Goal: Task Accomplishment & Management: Manage account settings

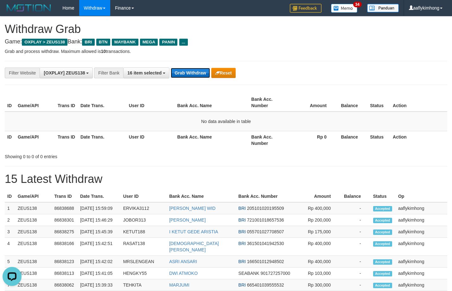
click at [197, 75] on button "Grab Withdraw" at bounding box center [190, 73] width 39 height 10
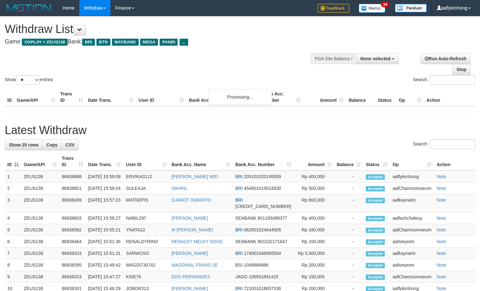
select select
select select "**"
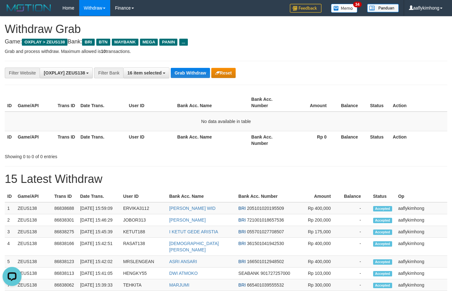
click at [193, 87] on div "**********" at bounding box center [226, 276] width 452 height 521
click at [192, 77] on button "Grab Withdraw" at bounding box center [190, 73] width 39 height 10
click at [191, 71] on button "Grab Withdraw" at bounding box center [190, 73] width 39 height 10
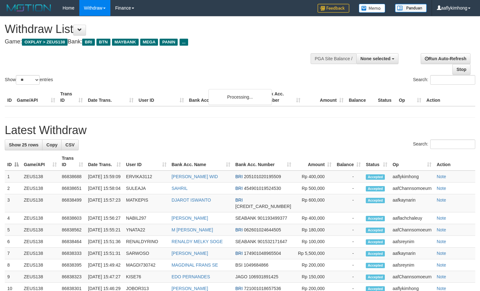
select select
select select "**"
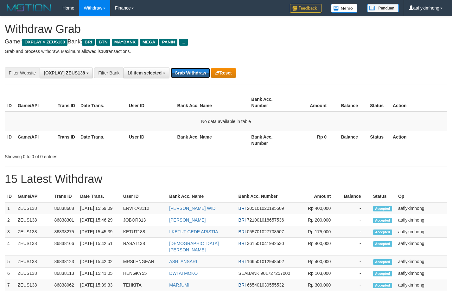
click at [194, 70] on button "Grab Withdraw" at bounding box center [190, 73] width 39 height 10
click at [198, 77] on button "Grab Withdraw" at bounding box center [190, 73] width 39 height 10
click at [198, 75] on button "Grab Withdraw" at bounding box center [190, 73] width 39 height 10
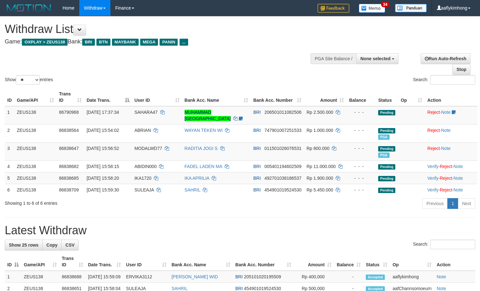
select select
select select "**"
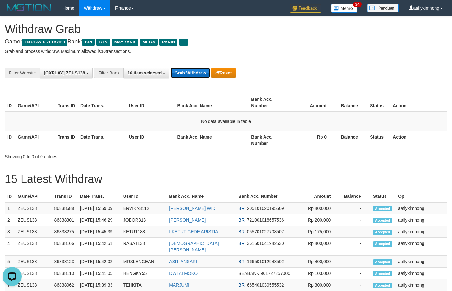
click at [181, 71] on button "Grab Withdraw" at bounding box center [190, 73] width 39 height 10
drag, startPoint x: 181, startPoint y: 71, endPoint x: 296, endPoint y: 105, distance: 119.3
click at [182, 71] on button "Grab Withdraw" at bounding box center [190, 73] width 39 height 10
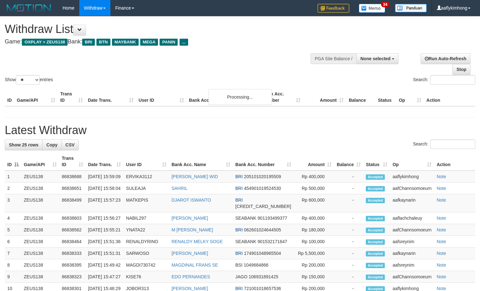
select select
select select "**"
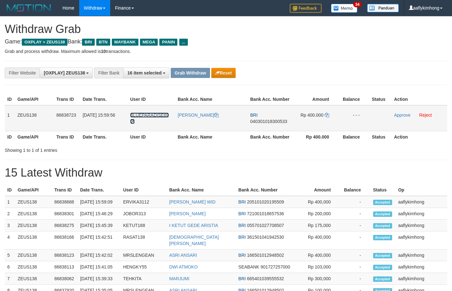
click at [131, 113] on span "BLUEPARADISE69" at bounding box center [149, 115] width 39 height 5
drag, startPoint x: 128, startPoint y: 113, endPoint x: 159, endPoint y: 124, distance: 33.1
click at [159, 124] on td "BLUEPARADISE69" at bounding box center [152, 118] width 48 height 26
copy link "BLUEPARADISE69"
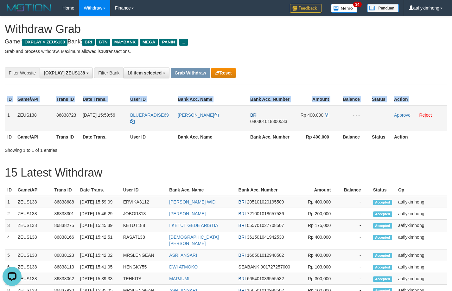
drag, startPoint x: 4, startPoint y: 108, endPoint x: 9, endPoint y: 108, distance: 4.1
click at [9, 108] on div "ID Game/API Trans ID Date Trans. User ID Bank Acc. Name Bank Acc. Number Amount…" at bounding box center [226, 118] width 452 height 53
click at [9, 109] on td "1" at bounding box center [10, 118] width 10 height 26
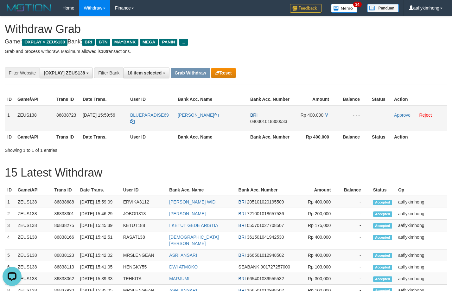
click at [9, 109] on td "1" at bounding box center [10, 118] width 10 height 26
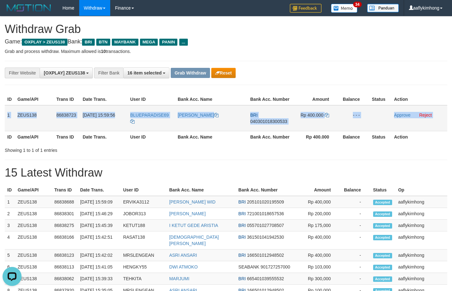
copy table "1 ZEUS138 86838723 31/08/2025 15:59:56 BLUEPARADISE69 DION RAHMAYANTO BRI 04030…"
drag, startPoint x: 9, startPoint y: 109, endPoint x: 396, endPoint y: 123, distance: 388.0
click at [396, 123] on tr "1 ZEUS138 86838723 31/08/2025 15:59:56 BLUEPARADISE69 DION RAHMAYANTO BRI 04030…" at bounding box center [226, 118] width 443 height 26
click at [259, 120] on span "040301018300533" at bounding box center [268, 121] width 37 height 5
copy table "1 ZEUS138 86838723 31/08/2025 15:59:56 BLUEPARADISE69 DION RAHMAYANTO BRI 04030…"
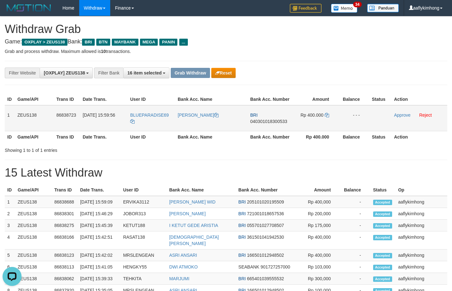
click at [259, 120] on span "040301018300533" at bounding box center [268, 121] width 37 height 5
click at [326, 114] on icon at bounding box center [327, 115] width 4 height 4
click at [328, 114] on icon at bounding box center [327, 115] width 4 height 4
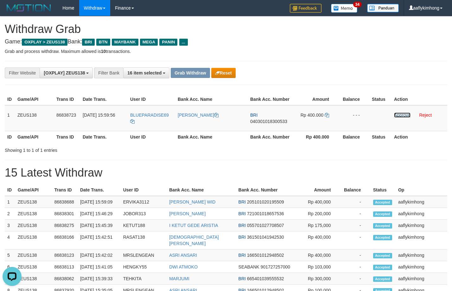
drag, startPoint x: 399, startPoint y: 116, endPoint x: 255, endPoint y: 65, distance: 152.6
click at [399, 116] on link "Approve" at bounding box center [402, 115] width 16 height 5
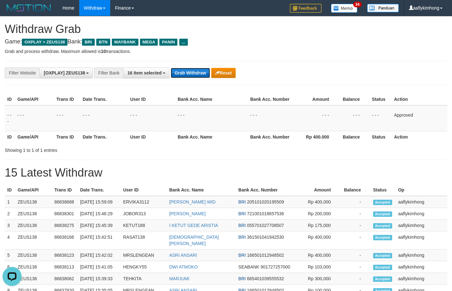
click at [189, 71] on button "Grab Withdraw" at bounding box center [190, 73] width 39 height 10
click at [182, 67] on div "**********" at bounding box center [226, 73] width 443 height 24
click at [189, 71] on button "Grab Withdraw" at bounding box center [190, 73] width 39 height 10
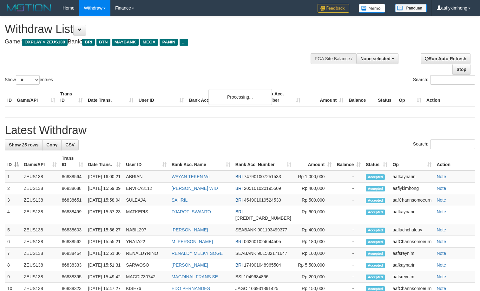
select select
select select "**"
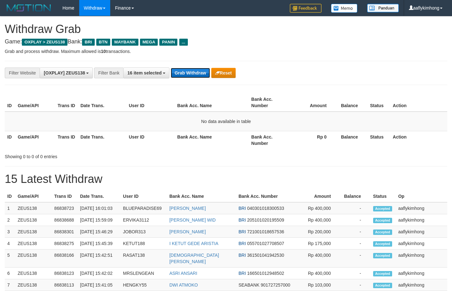
click at [206, 76] on button "Grab Withdraw" at bounding box center [190, 73] width 39 height 10
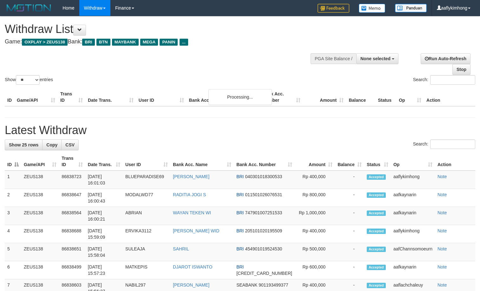
select select
select select "**"
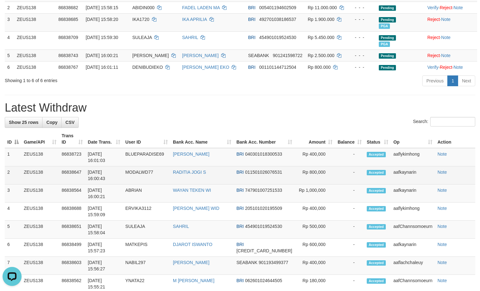
scroll to position [127, 0]
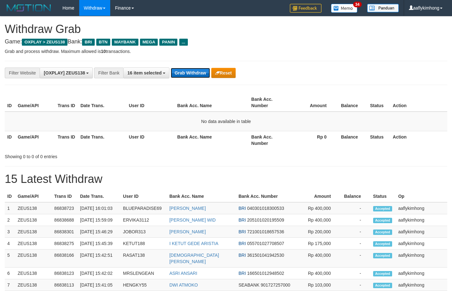
click at [181, 69] on button "Grab Withdraw" at bounding box center [190, 73] width 39 height 10
drag, startPoint x: 182, startPoint y: 69, endPoint x: 200, endPoint y: 70, distance: 18.1
click at [182, 69] on button "Grab Withdraw" at bounding box center [190, 73] width 39 height 10
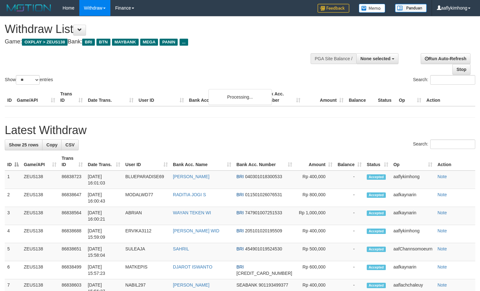
select select
select select "**"
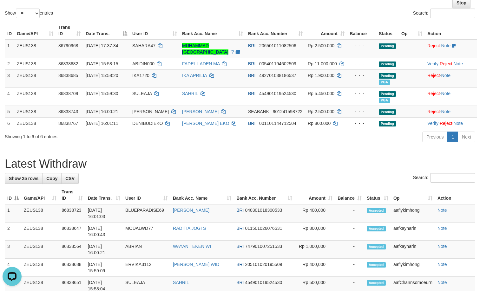
scroll to position [63, 0]
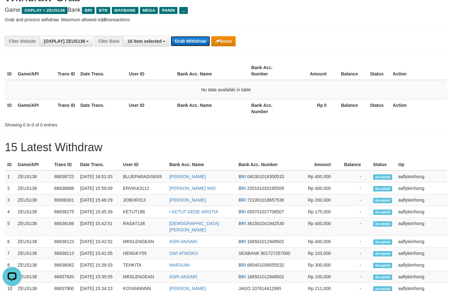
click at [181, 42] on button "Grab Withdraw" at bounding box center [190, 41] width 39 height 10
click at [192, 42] on button "Grab Withdraw" at bounding box center [190, 41] width 39 height 10
drag, startPoint x: 193, startPoint y: 42, endPoint x: 454, endPoint y: 90, distance: 265.5
click at [197, 41] on button "Grab Withdraw" at bounding box center [190, 41] width 39 height 10
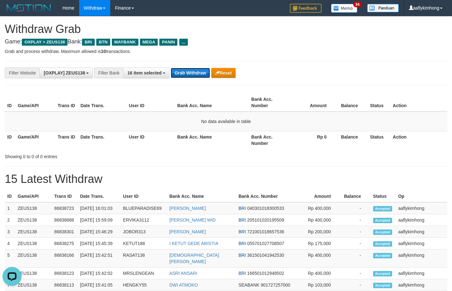
click at [201, 72] on button "Grab Withdraw" at bounding box center [190, 73] width 39 height 10
drag, startPoint x: 202, startPoint y: 70, endPoint x: 455, endPoint y: 133, distance: 260.5
click at [208, 70] on button "Grab Withdraw" at bounding box center [190, 73] width 39 height 10
click at [188, 72] on button "Grab Withdraw" at bounding box center [190, 73] width 39 height 10
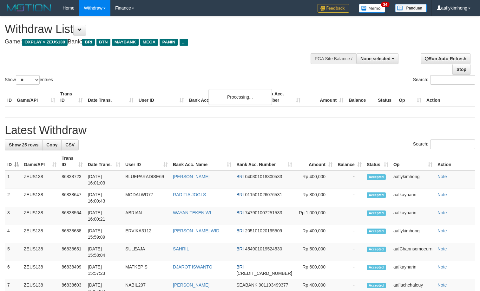
select select
select select "**"
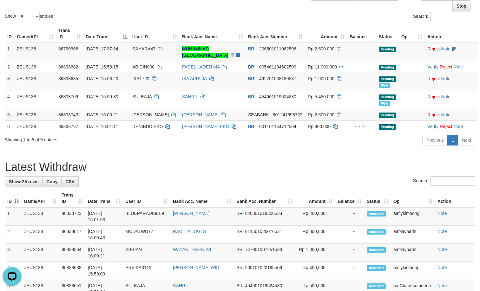
drag, startPoint x: 136, startPoint y: 150, endPoint x: 133, endPoint y: 149, distance: 3.6
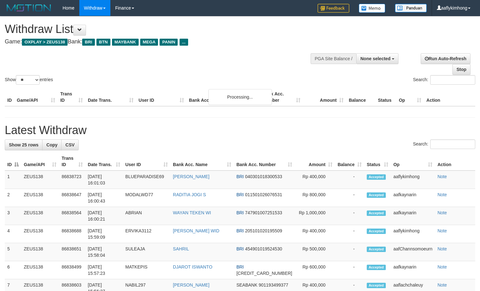
select select
select select "**"
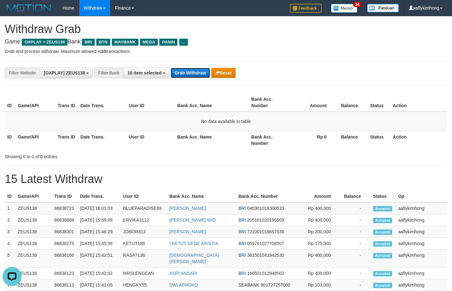
click at [192, 71] on button "Grab Withdraw" at bounding box center [190, 73] width 39 height 10
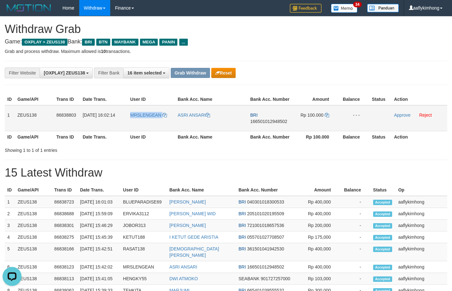
copy link "MRSLENGEAN"
drag, startPoint x: 128, startPoint y: 119, endPoint x: 166, endPoint y: 126, distance: 37.7
click at [166, 126] on td "MRSLENGEAN" at bounding box center [152, 118] width 48 height 26
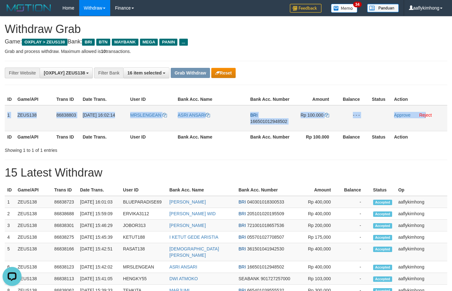
copy tr "1 ZEUS138 86838803 31/08/2025 16:02:14 MRSLENGEAN ASRI ANSARI BRI 1665010129485…"
drag, startPoint x: 7, startPoint y: 110, endPoint x: 427, endPoint y: 120, distance: 420.9
click at [427, 120] on tr "1 ZEUS138 86838803 31/08/2025 16:02:14 MRSLENGEAN ASRI ANSARI BRI 1665010129485…" at bounding box center [226, 118] width 443 height 26
click at [261, 120] on span "166501012948502" at bounding box center [268, 121] width 37 height 5
copy tr "1 ZEUS138 86838803 31/08/2025 16:02:14 MRSLENGEAN ASRI ANSARI BRI 1665010129485…"
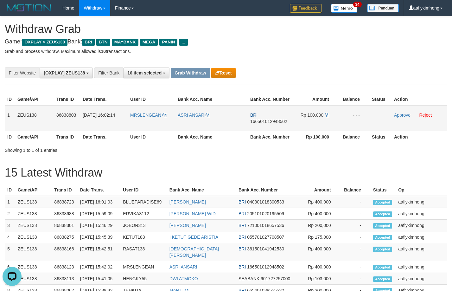
click at [261, 120] on span "166501012948502" at bounding box center [268, 121] width 37 height 5
click at [326, 113] on icon at bounding box center [327, 115] width 4 height 4
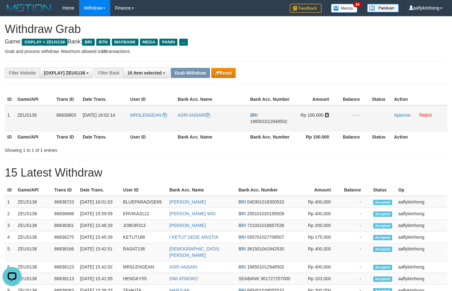
click at [326, 113] on icon at bounding box center [327, 115] width 4 height 4
click at [326, 114] on icon at bounding box center [327, 115] width 4 height 4
drag, startPoint x: 397, startPoint y: 115, endPoint x: 251, endPoint y: 66, distance: 154.4
click at [397, 115] on link "Approve" at bounding box center [402, 115] width 16 height 5
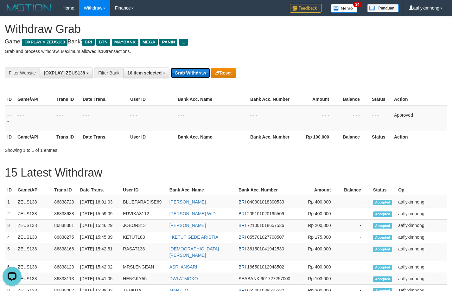
click at [188, 73] on button "Grab Withdraw" at bounding box center [190, 73] width 39 height 10
drag, startPoint x: 188, startPoint y: 73, endPoint x: 388, endPoint y: 146, distance: 213.0
click at [189, 73] on button "Grab Withdraw" at bounding box center [190, 73] width 39 height 10
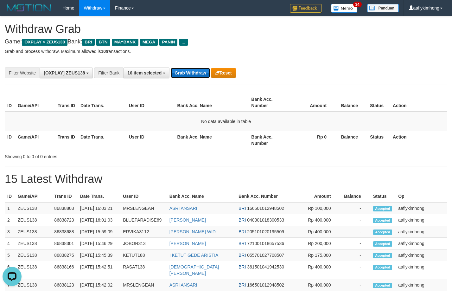
click at [180, 72] on button "Grab Withdraw" at bounding box center [190, 73] width 39 height 10
drag, startPoint x: 180, startPoint y: 72, endPoint x: 187, endPoint y: 73, distance: 6.7
click at [180, 72] on button "Grab Withdraw" at bounding box center [190, 73] width 39 height 10
drag, startPoint x: 203, startPoint y: 65, endPoint x: 193, endPoint y: 71, distance: 11.4
click at [199, 67] on div "**********" at bounding box center [226, 73] width 443 height 24
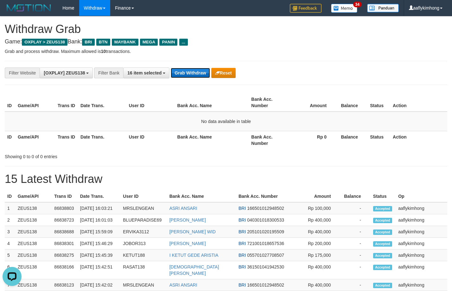
click at [193, 72] on button "Grab Withdraw" at bounding box center [190, 73] width 39 height 10
click at [197, 77] on button "Grab Withdraw" at bounding box center [190, 73] width 39 height 10
drag, startPoint x: 197, startPoint y: 77, endPoint x: 283, endPoint y: 74, distance: 86.3
click at [198, 76] on button "Grab Withdraw" at bounding box center [190, 73] width 39 height 10
click at [179, 75] on button "Grab Withdraw" at bounding box center [190, 73] width 39 height 10
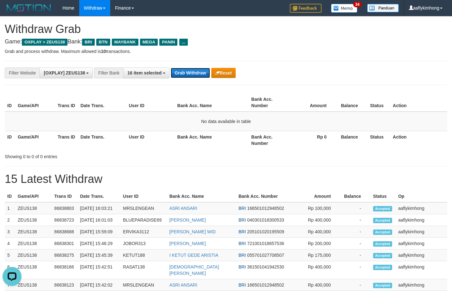
drag, startPoint x: 179, startPoint y: 73, endPoint x: 205, endPoint y: 72, distance: 25.7
click at [180, 73] on button "Grab Withdraw" at bounding box center [190, 73] width 39 height 10
click at [194, 81] on div "**********" at bounding box center [226, 73] width 443 height 24
click at [193, 71] on button "Grab Withdraw" at bounding box center [190, 73] width 39 height 10
click at [192, 71] on button "Grab Withdraw" at bounding box center [190, 73] width 39 height 10
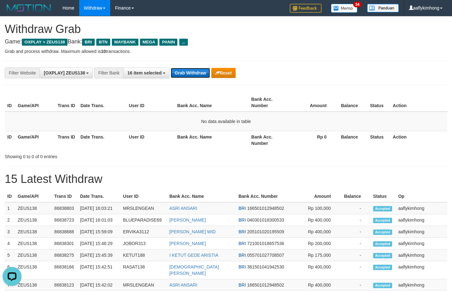
click at [193, 72] on button "Grab Withdraw" at bounding box center [190, 73] width 39 height 10
click at [204, 76] on button "Grab Withdraw" at bounding box center [190, 73] width 39 height 10
click at [189, 72] on button "Grab Withdraw" at bounding box center [190, 73] width 39 height 10
drag, startPoint x: 189, startPoint y: 72, endPoint x: 206, endPoint y: 75, distance: 17.0
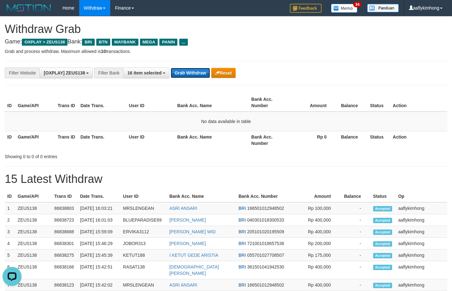
click at [189, 72] on button "Grab Withdraw" at bounding box center [190, 73] width 39 height 10
click at [184, 89] on div "**********" at bounding box center [226, 276] width 452 height 521
click at [184, 76] on button "Grab Withdraw" at bounding box center [190, 73] width 39 height 10
select select "*******"
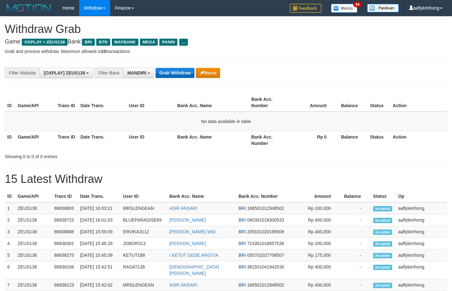
click at [185, 72] on button "Grab Withdraw" at bounding box center [175, 73] width 39 height 10
drag, startPoint x: 185, startPoint y: 72, endPoint x: 179, endPoint y: 26, distance: 46.1
click at [184, 70] on button "Grab Withdraw" at bounding box center [175, 73] width 39 height 10
click at [166, 1] on div "Home Withdraw WD List WD Grab Mutasi WD Report Report Link History Finance Fina…" at bounding box center [226, 8] width 443 height 16
click at [187, 71] on button "Grab Withdraw" at bounding box center [190, 73] width 39 height 10
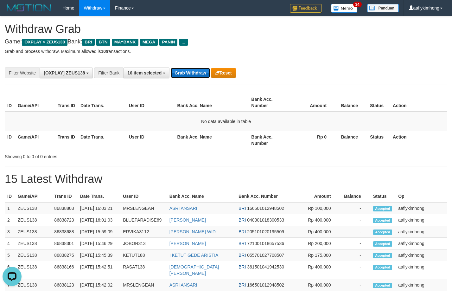
click at [187, 71] on button "Grab Withdraw" at bounding box center [190, 73] width 39 height 10
drag, startPoint x: 214, startPoint y: 76, endPoint x: 206, endPoint y: 74, distance: 8.7
click at [211, 75] on div "Grab Withdraw Reset" at bounding box center [203, 73] width 65 height 10
click at [199, 71] on button "Grab Withdraw" at bounding box center [190, 73] width 39 height 10
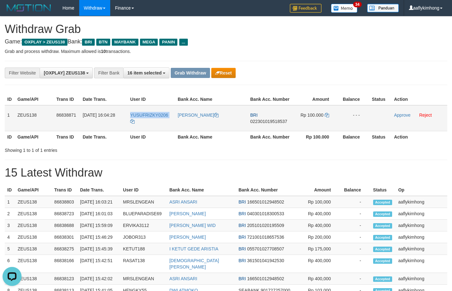
copy link "YUSUFRIZKY0206"
drag, startPoint x: 128, startPoint y: 114, endPoint x: 155, endPoint y: 121, distance: 27.2
click at [155, 121] on td "YUSUFRIZKY0206" at bounding box center [152, 118] width 48 height 26
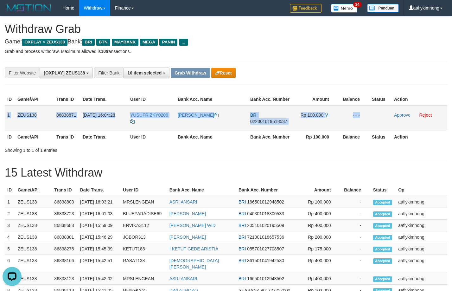
copy tr "1 ZEUS138 86838871 31/08/2025 16:04:28 YUSUFRIZKY0206 MUHAMMAD YUSUF BRI 022301…"
drag, startPoint x: 8, startPoint y: 111, endPoint x: 391, endPoint y: 118, distance: 383.7
click at [391, 118] on tr "1 ZEUS138 86838871 31/08/2025 16:04:28 YUSUFRIZKY0206 MUHAMMAD YUSUF BRI 022301…" at bounding box center [226, 118] width 443 height 26
click at [258, 121] on span "022301019518537" at bounding box center [268, 121] width 37 height 5
copy tr "1 ZEUS138 86838871 31/08/2025 16:04:28 YUSUFRIZKY0206 MUHAMMAD YUSUF BRI 022301…"
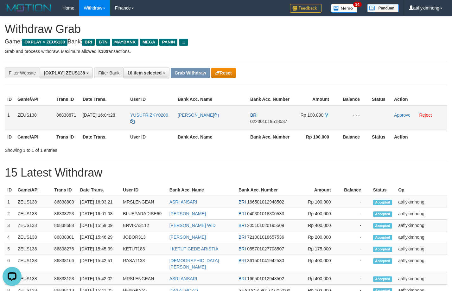
click at [258, 120] on span "022301019518537" at bounding box center [268, 121] width 37 height 5
click at [327, 114] on icon at bounding box center [327, 115] width 4 height 4
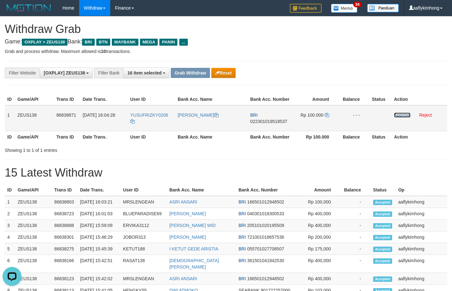
click at [395, 113] on link "Approve" at bounding box center [402, 115] width 16 height 5
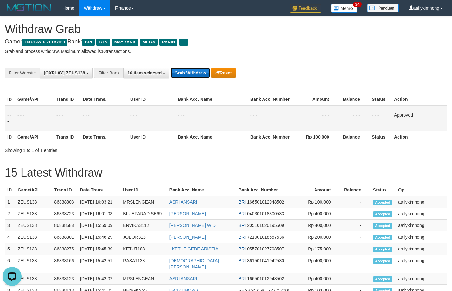
click at [202, 70] on button "Grab Withdraw" at bounding box center [190, 73] width 39 height 10
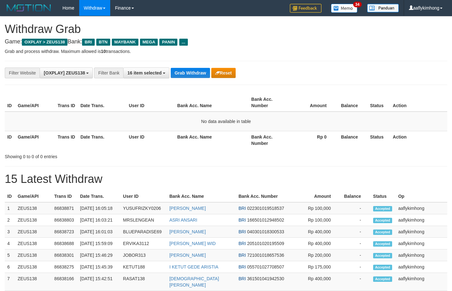
click at [184, 71] on button "Grab Withdraw" at bounding box center [190, 73] width 39 height 10
click at [205, 69] on div "Grab Withdraw Reset" at bounding box center [203, 73] width 65 height 10
click at [201, 69] on button "Grab Withdraw" at bounding box center [190, 73] width 39 height 10
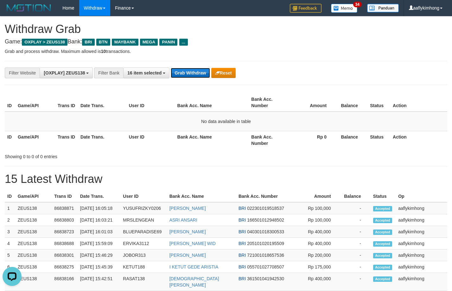
click at [201, 69] on button "Grab Withdraw" at bounding box center [190, 73] width 39 height 10
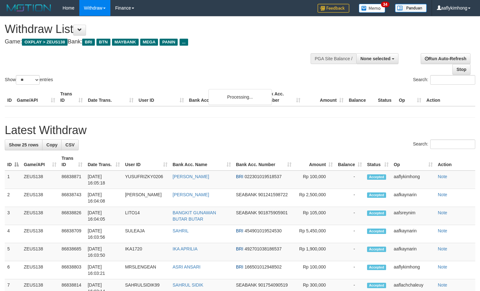
select select
select select "**"
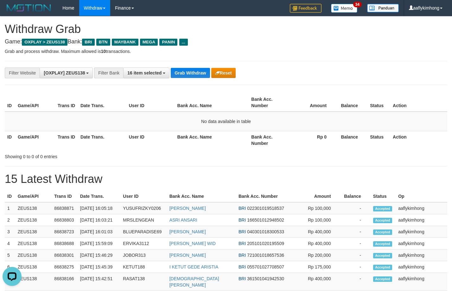
click at [172, 66] on div "**********" at bounding box center [226, 73] width 443 height 24
click at [192, 74] on button "Grab Withdraw" at bounding box center [190, 73] width 39 height 10
click at [192, 73] on button "Grab Withdraw" at bounding box center [190, 73] width 39 height 10
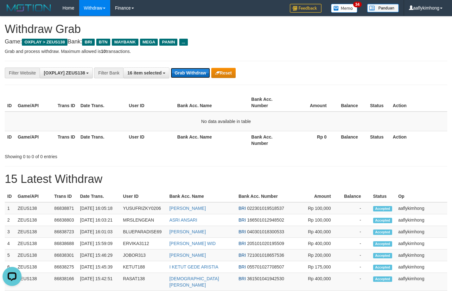
click at [192, 73] on button "Grab Withdraw" at bounding box center [190, 73] width 39 height 10
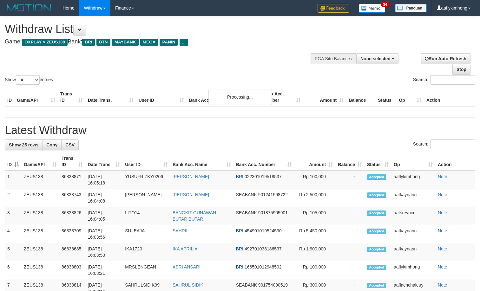
select select
select select "**"
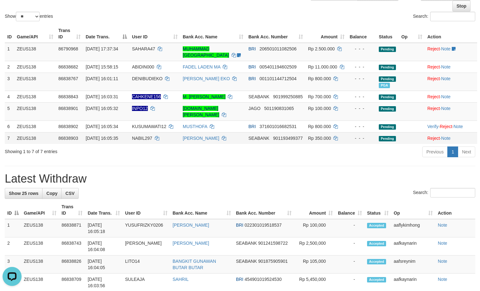
click at [109, 140] on span "31/08/2025 16:05:35" at bounding box center [102, 138] width 32 height 5
click at [102, 178] on h1 "Latest Withdraw" at bounding box center [240, 178] width 470 height 13
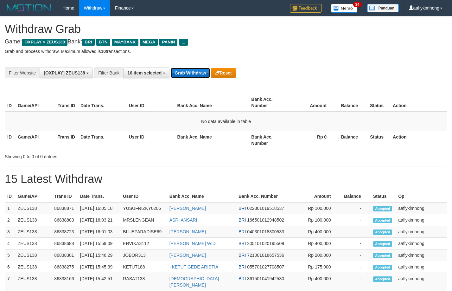
click at [205, 72] on button "Grab Withdraw" at bounding box center [190, 73] width 39 height 10
click at [190, 71] on button "Grab Withdraw" at bounding box center [190, 73] width 39 height 10
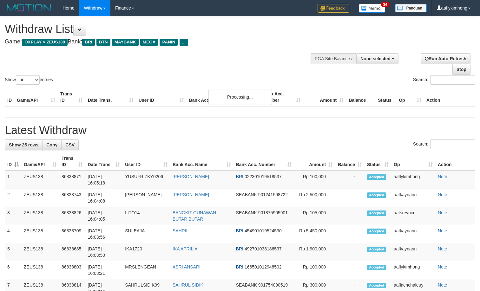
select select
select select "**"
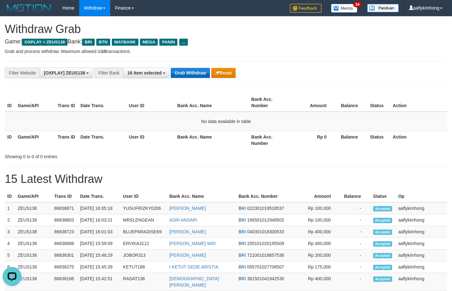
drag, startPoint x: 182, startPoint y: 65, endPoint x: 186, endPoint y: 72, distance: 8.0
click at [180, 66] on div "**********" at bounding box center [226, 73] width 443 height 24
click at [186, 72] on button "Grab Withdraw" at bounding box center [190, 73] width 39 height 10
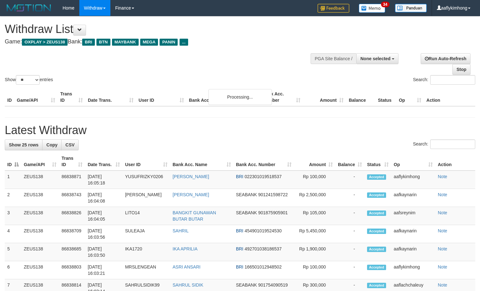
select select
select select "**"
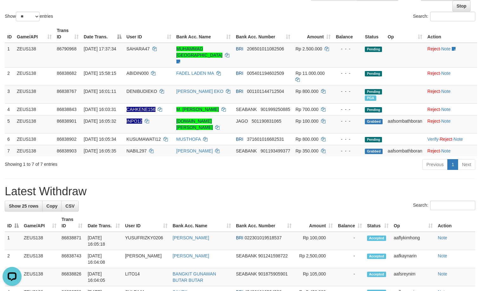
click at [229, 198] on h1 "Latest Withdraw" at bounding box center [240, 191] width 470 height 13
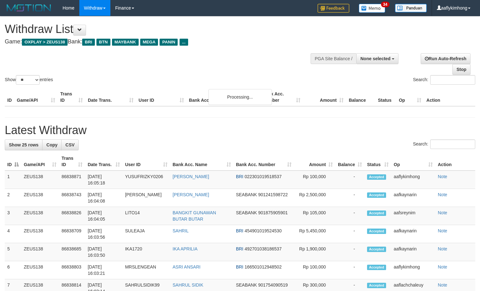
select select
select select "**"
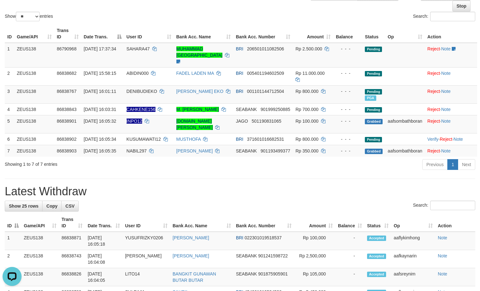
click at [192, 172] on div "Showing 1 to 7 of 7 entries Previous 1 Next" at bounding box center [240, 166] width 480 height 14
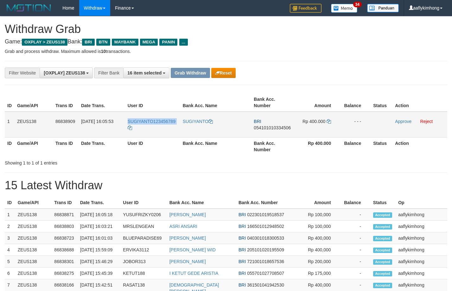
drag, startPoint x: 125, startPoint y: 118, endPoint x: 151, endPoint y: 127, distance: 27.9
click at [151, 127] on tr "1 ZEUS138 86838909 [DATE] 16:05:53 SUGIYANTO123456789 SUGIYANTO BRI 05410101033…" at bounding box center [226, 125] width 443 height 26
copy tr "SUGIYANTO123456789"
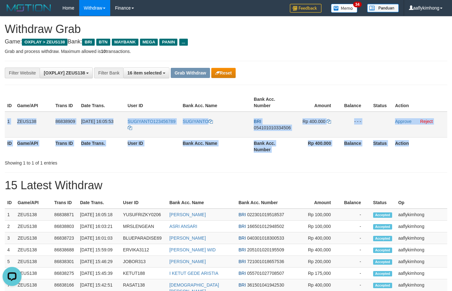
copy table "1 ZEUS138 86838909 [DATE] 16:05:53 SUGIYANTO123456789 SUGIYANTO BRI 05410101033…"
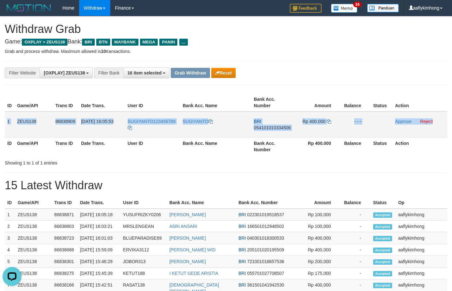
drag, startPoint x: 7, startPoint y: 116, endPoint x: 437, endPoint y: 132, distance: 430.9
click at [437, 132] on tr "1 ZEUS138 86838909 31/08/2025 16:05:53 SUGIYANTO123456789 SUGIYANTO BRI 0541010…" at bounding box center [226, 125] width 443 height 26
copy tr "1 ZEUS138 86838909 31/08/2025 16:05:53 SUGIYANTO123456789 SUGIYANTO BRI 0541010…"
click at [269, 131] on td "BRI 054101010334506" at bounding box center [273, 125] width 44 height 26
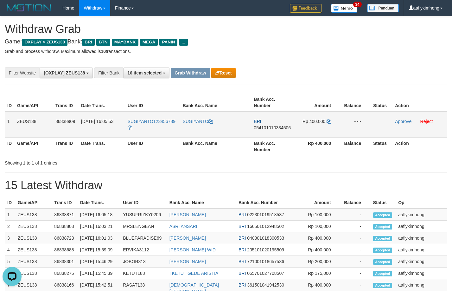
click at [269, 128] on span "054101010334506" at bounding box center [272, 127] width 37 height 5
click at [328, 120] on icon at bounding box center [329, 121] width 4 height 4
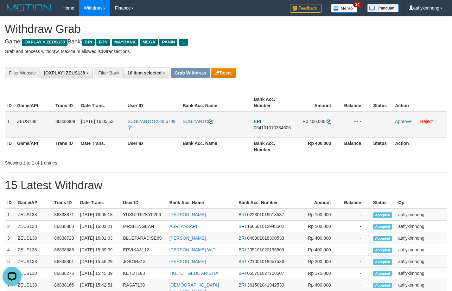
click at [332, 122] on td "Rp 400.000" at bounding box center [318, 125] width 46 height 26
click at [330, 121] on icon at bounding box center [329, 121] width 4 height 4
click at [327, 119] on icon at bounding box center [329, 121] width 4 height 4
click at [332, 121] on td "Rp 400.000" at bounding box center [318, 125] width 46 height 26
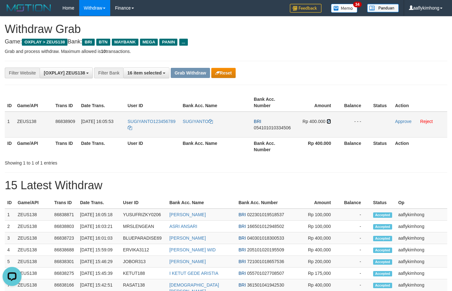
click at [329, 120] on icon at bounding box center [329, 121] width 4 height 4
drag, startPoint x: 329, startPoint y: 120, endPoint x: 448, endPoint y: 118, distance: 119.6
click at [329, 120] on icon at bounding box center [329, 121] width 4 height 4
click at [398, 122] on link "Approve" at bounding box center [403, 121] width 16 height 5
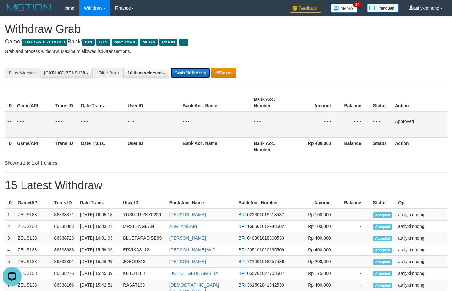
click at [186, 73] on button "Grab Withdraw" at bounding box center [190, 73] width 39 height 10
drag, startPoint x: 186, startPoint y: 73, endPoint x: 368, endPoint y: 135, distance: 192.4
click at [187, 73] on button "Grab Withdraw" at bounding box center [190, 73] width 39 height 10
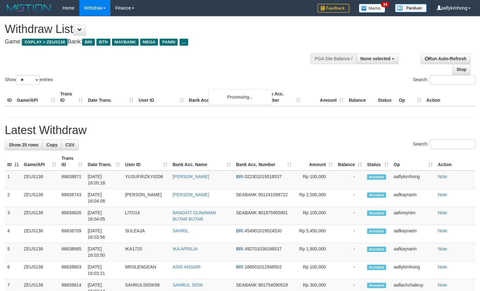
select select
select select "**"
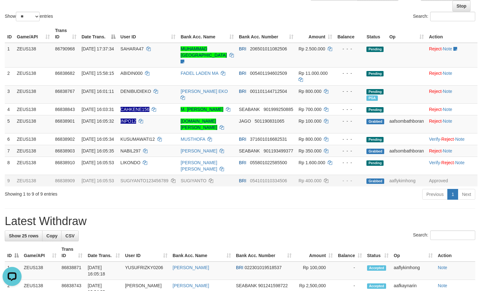
click at [165, 186] on td "SUGIYANTO123456789" at bounding box center [148, 181] width 60 height 12
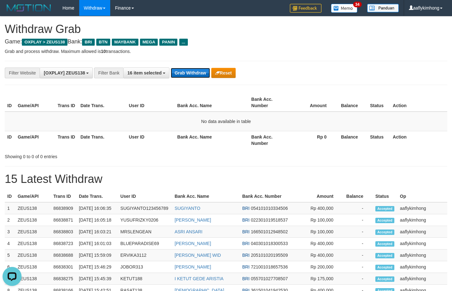
click at [200, 70] on button "Grab Withdraw" at bounding box center [190, 73] width 39 height 10
click at [200, 69] on button "Grab Withdraw" at bounding box center [190, 73] width 39 height 10
drag, startPoint x: 200, startPoint y: 69, endPoint x: 203, endPoint y: 68, distance: 3.8
click at [200, 69] on button "Grab Withdraw" at bounding box center [190, 73] width 39 height 10
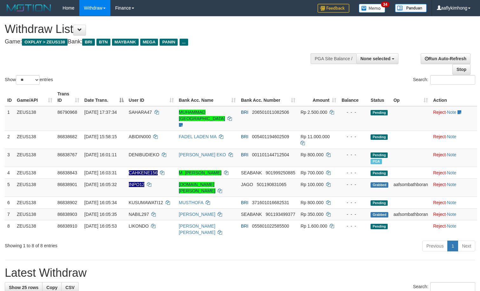
select select
select select "**"
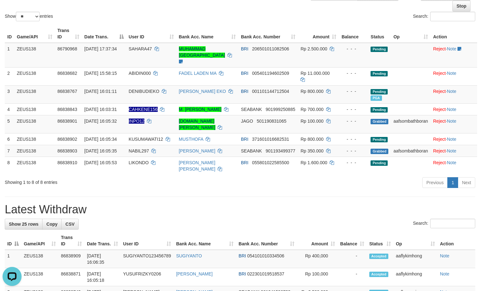
click at [190, 216] on h1 "Latest Withdraw" at bounding box center [240, 209] width 470 height 13
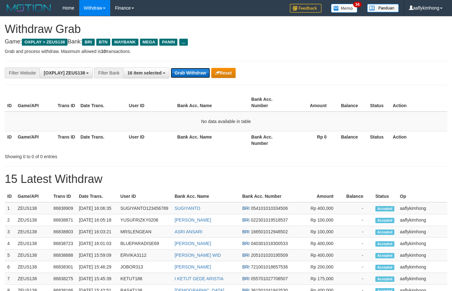
click at [176, 71] on button "Grab Withdraw" at bounding box center [190, 73] width 39 height 10
click at [177, 72] on button "Grab Withdraw" at bounding box center [190, 73] width 39 height 10
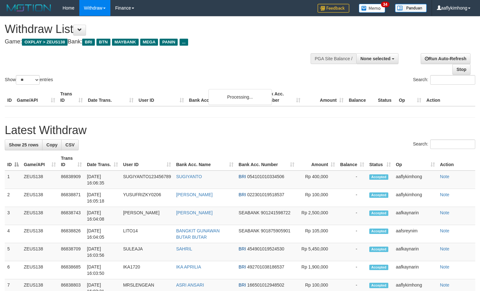
select select
select select "**"
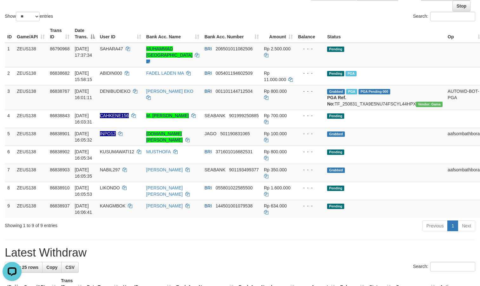
click at [202, 258] on h1 "Latest Withdraw" at bounding box center [240, 253] width 470 height 13
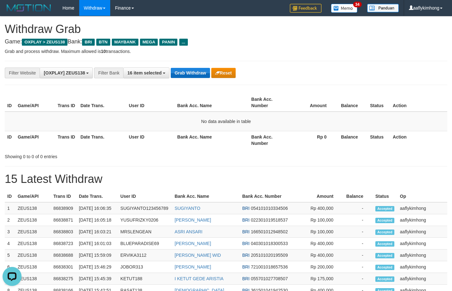
click at [192, 68] on div "**********" at bounding box center [226, 73] width 443 height 24
click at [192, 72] on button "Grab Withdraw" at bounding box center [190, 73] width 39 height 10
click at [192, 79] on div "**********" at bounding box center [226, 73] width 443 height 24
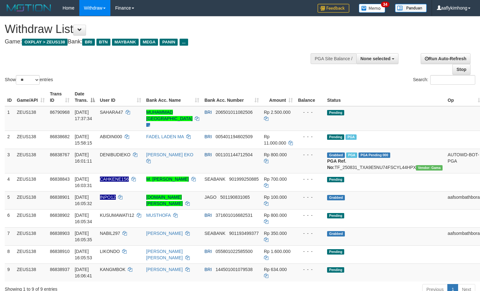
select select
select select "**"
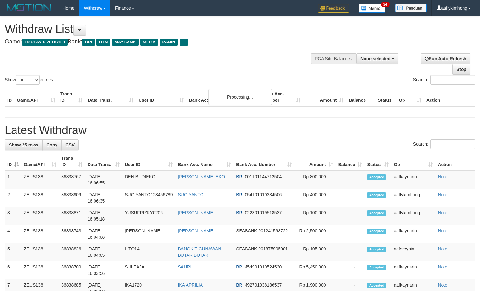
select select
select select "**"
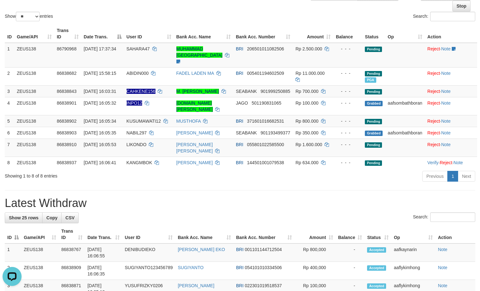
click at [167, 244] on th "User ID" at bounding box center [148, 234] width 53 height 18
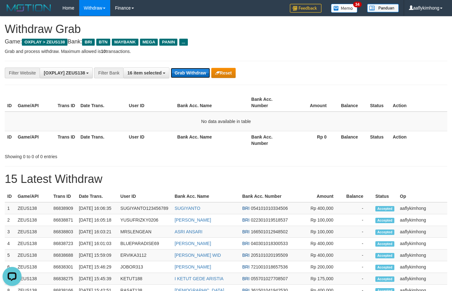
click at [190, 74] on button "Grab Withdraw" at bounding box center [190, 73] width 39 height 10
drag, startPoint x: 190, startPoint y: 74, endPoint x: 282, endPoint y: 76, distance: 92.6
click at [190, 74] on button "Grab Withdraw" at bounding box center [190, 73] width 39 height 10
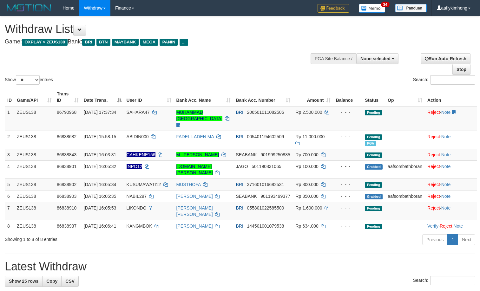
select select
select select "**"
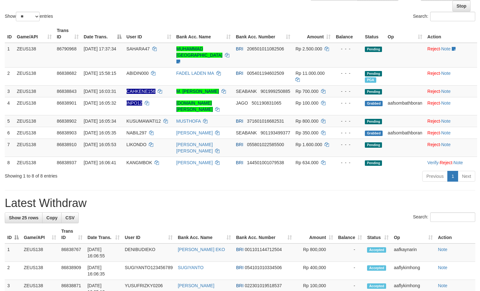
click at [183, 184] on div "Showing 1 to 8 of 8 entries Previous 1 Next" at bounding box center [240, 177] width 480 height 14
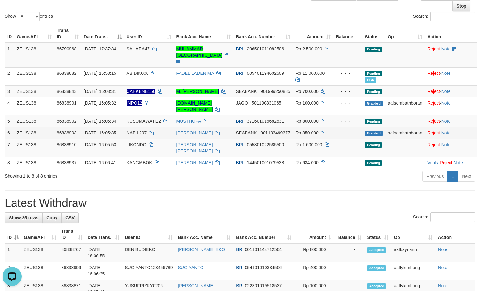
scroll to position [0, 0]
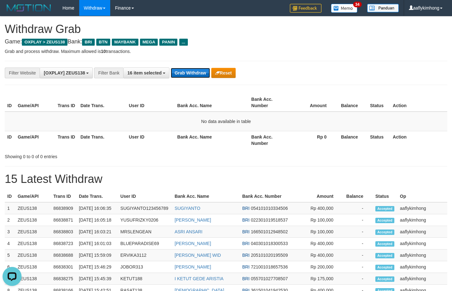
click at [180, 72] on button "Grab Withdraw" at bounding box center [190, 73] width 39 height 10
click at [181, 71] on button "Grab Withdraw" at bounding box center [190, 73] width 39 height 10
click at [182, 70] on button "Grab Withdraw" at bounding box center [190, 73] width 39 height 10
click at [182, 68] on button "Grab Withdraw" at bounding box center [190, 73] width 39 height 10
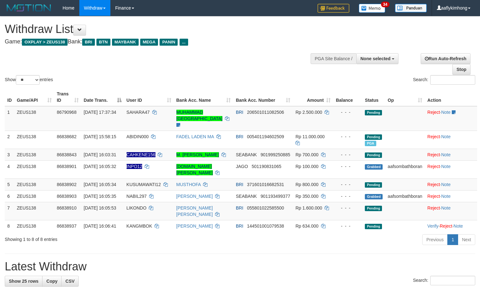
select select
select select "**"
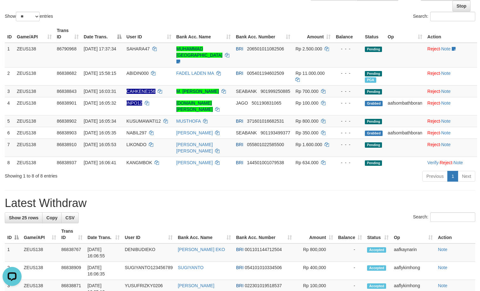
click at [103, 184] on div "Showing 1 to 8 of 8 entries Previous 1 Next" at bounding box center [240, 177] width 480 height 14
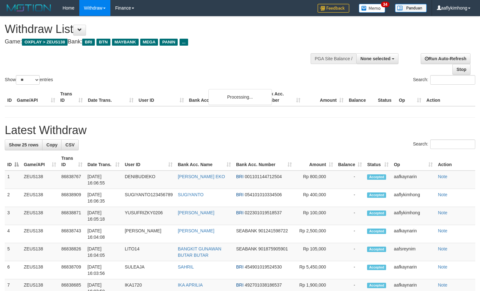
select select
select select "**"
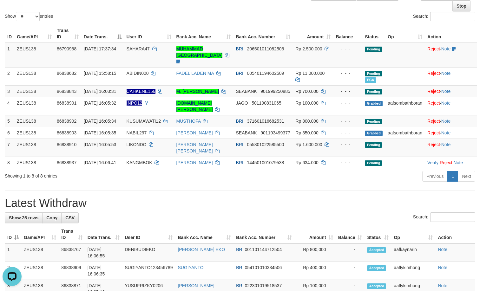
click at [137, 210] on h1 "Latest Withdraw" at bounding box center [240, 203] width 470 height 13
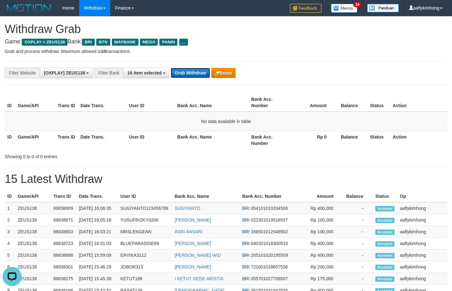
click button "Grab Withdraw"
drag, startPoint x: 179, startPoint y: 68, endPoint x: 175, endPoint y: 50, distance: 18.5
click div "**********"
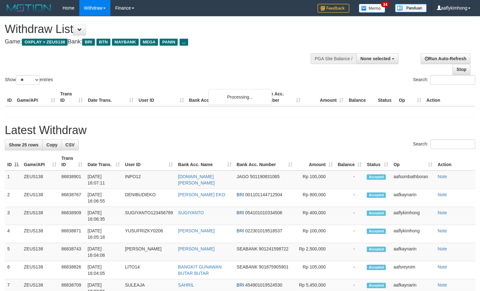
select select
select select "**"
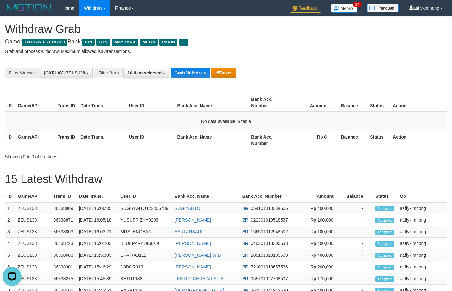
click at [195, 80] on div "**********" at bounding box center [226, 73] width 443 height 24
click at [193, 71] on button "Grab Withdraw" at bounding box center [190, 73] width 39 height 10
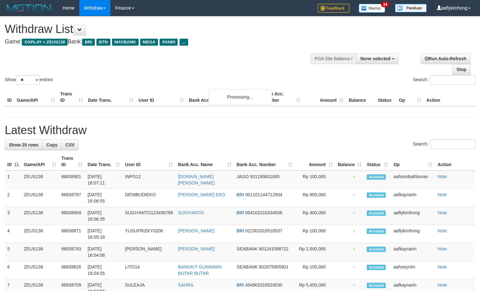
select select
select select "**"
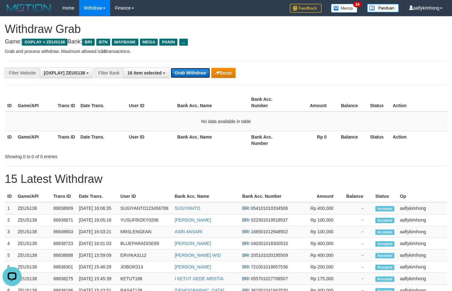
click at [204, 76] on button "Grab Withdraw" at bounding box center [190, 73] width 39 height 10
drag, startPoint x: 196, startPoint y: 72, endPoint x: 271, endPoint y: 73, distance: 75.2
click at [196, 71] on button "Grab Withdraw" at bounding box center [190, 73] width 39 height 10
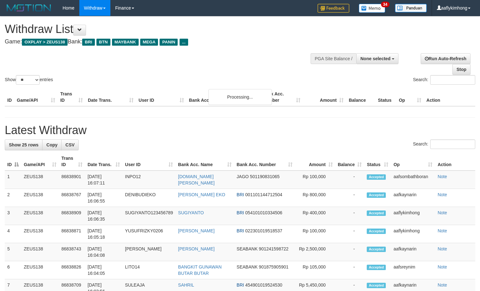
select select
select select "**"
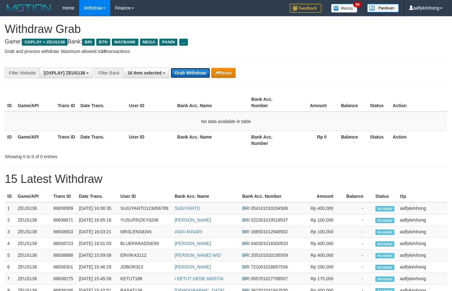
click at [187, 69] on button "Grab Withdraw" at bounding box center [190, 73] width 39 height 10
click at [184, 73] on button "Grab Withdraw" at bounding box center [190, 73] width 39 height 10
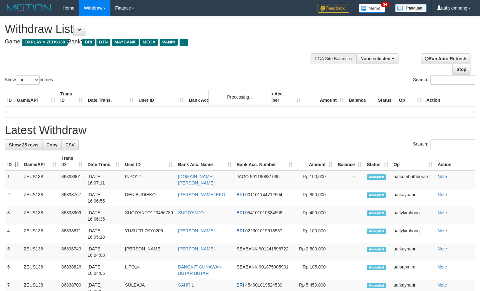
select select
select select "**"
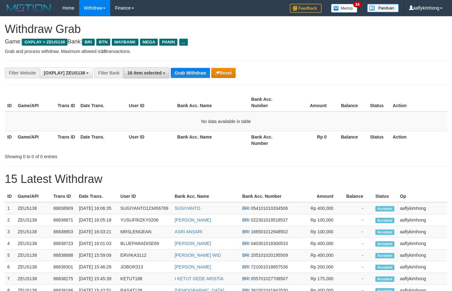
click at [137, 75] on span "16 item selected" at bounding box center [144, 72] width 34 height 5
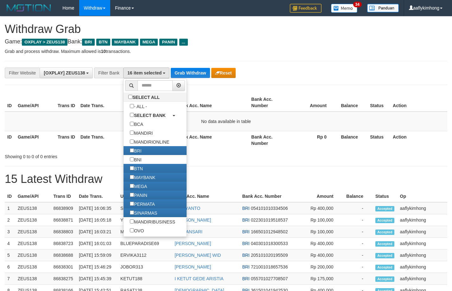
click at [178, 65] on div "**********" at bounding box center [226, 73] width 443 height 24
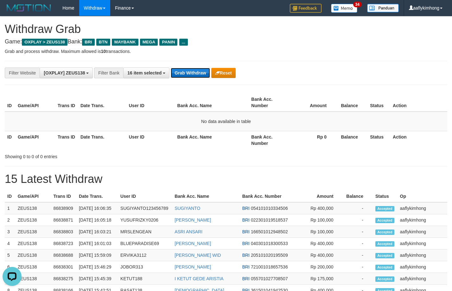
click at [192, 72] on button "Grab Withdraw" at bounding box center [190, 73] width 39 height 10
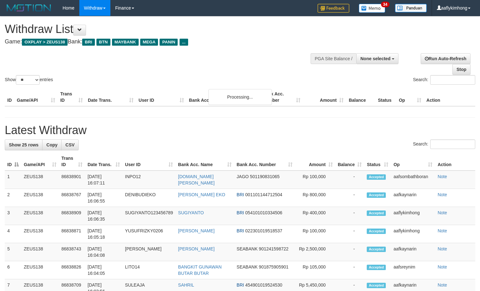
select select
select select "**"
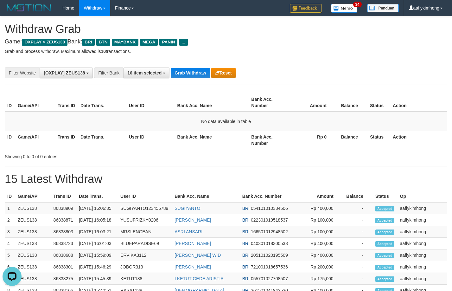
click at [180, 92] on div "ID Game/API Trans ID Date Trans. User ID Bank Acc. Name Bank Acc. Number Amount…" at bounding box center [226, 121] width 452 height 59
click at [194, 85] on div "**********" at bounding box center [226, 276] width 452 height 521
click at [195, 75] on button "Grab Withdraw" at bounding box center [190, 73] width 39 height 10
click at [198, 69] on button "Grab Withdraw" at bounding box center [190, 73] width 39 height 10
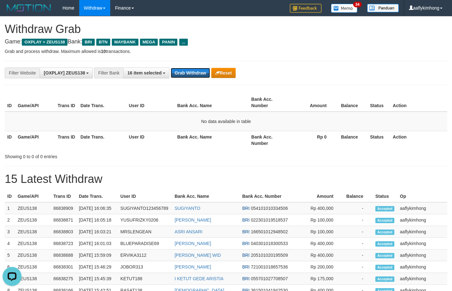
drag, startPoint x: 197, startPoint y: 70, endPoint x: 204, endPoint y: 61, distance: 11.4
click at [196, 72] on button "Grab Withdraw" at bounding box center [190, 73] width 39 height 10
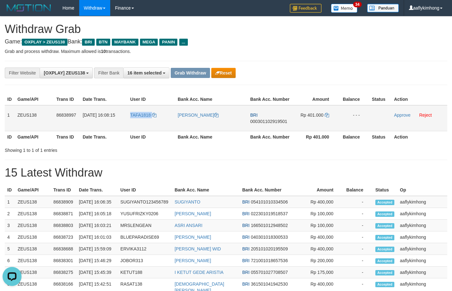
drag, startPoint x: 129, startPoint y: 125, endPoint x: 161, endPoint y: 128, distance: 31.8
click at [161, 128] on td "TAFA1818" at bounding box center [152, 118] width 48 height 26
copy link "TAFA1818"
click at [10, 116] on td "1" at bounding box center [10, 118] width 10 height 26
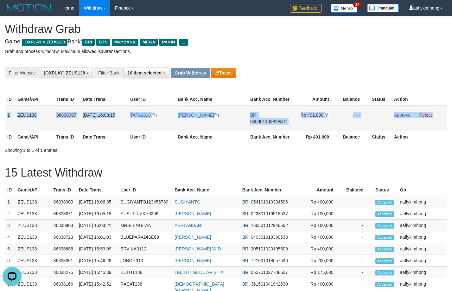
drag, startPoint x: 10, startPoint y: 116, endPoint x: 436, endPoint y: 121, distance: 426.2
click at [436, 121] on tr "1 ZEUS138 86838997 31/08/2025 16:08:15 TAFA1818 MUHAMMAD MUSTAFA BRI 0003011029…" at bounding box center [226, 118] width 443 height 26
click at [6, 112] on td "1" at bounding box center [10, 118] width 10 height 26
drag, startPoint x: 6, startPoint y: 112, endPoint x: 426, endPoint y: 124, distance: 419.9
click at [426, 124] on tr "1 ZEUS138 86838997 31/08/2025 16:08:15 TAFA1818 MUHAMMAD MUSTAFA BRI 0003011029…" at bounding box center [226, 118] width 443 height 26
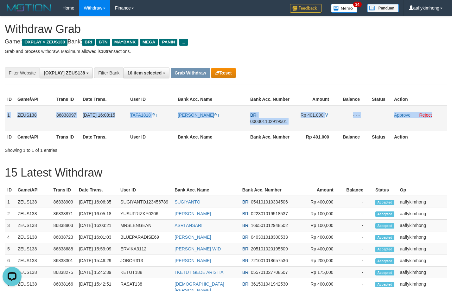
click at [263, 122] on span "000301102919501" at bounding box center [268, 121] width 37 height 5
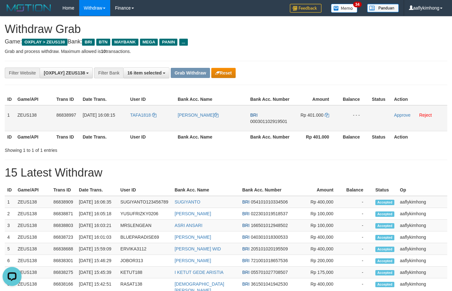
click at [263, 122] on span "000301102919501" at bounding box center [268, 121] width 37 height 5
click at [326, 114] on icon at bounding box center [327, 115] width 4 height 4
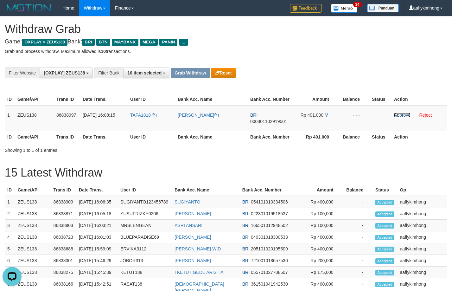
click at [396, 114] on link "Approve" at bounding box center [402, 115] width 16 height 5
click at [181, 72] on button "Grab Withdraw" at bounding box center [190, 73] width 39 height 10
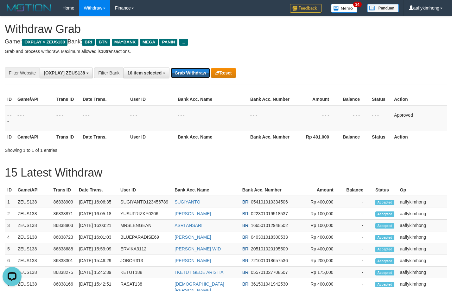
drag, startPoint x: 181, startPoint y: 72, endPoint x: 292, endPoint y: 101, distance: 114.4
click at [182, 72] on button "Grab Withdraw" at bounding box center [190, 73] width 39 height 10
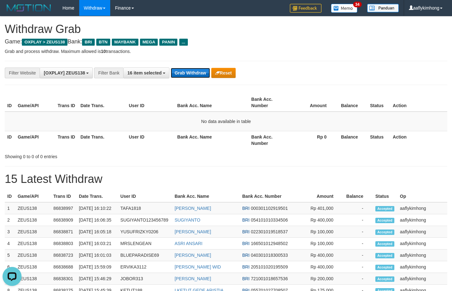
click at [189, 71] on button "Grab Withdraw" at bounding box center [190, 73] width 39 height 10
click at [188, 71] on button "Grab Withdraw" at bounding box center [190, 73] width 39 height 10
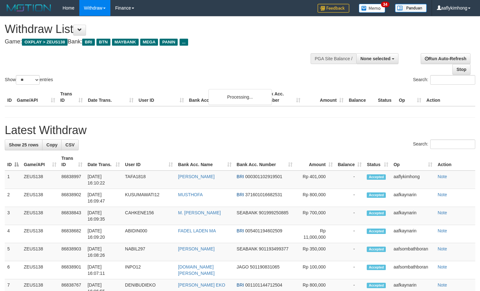
select select
select select "**"
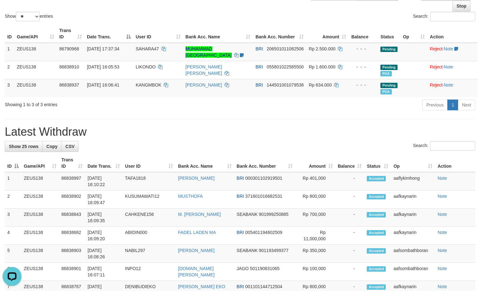
click at [137, 152] on div "Search:" at bounding box center [240, 146] width 470 height 11
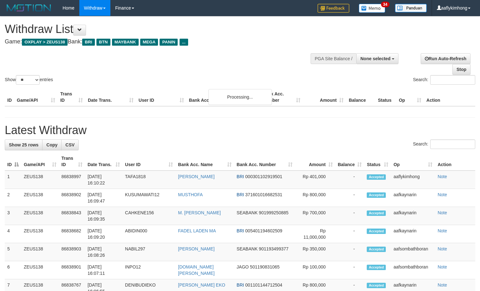
select select
select select "**"
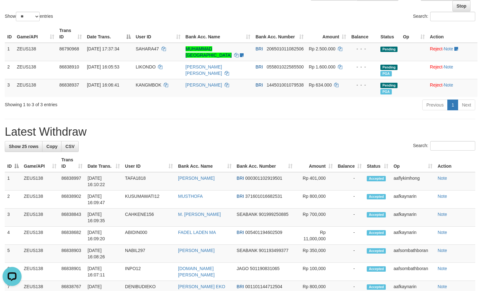
click at [166, 126] on h1 "Latest Withdraw" at bounding box center [240, 132] width 470 height 13
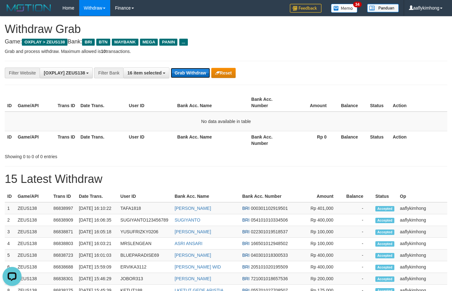
click at [201, 74] on button "Grab Withdraw" at bounding box center [190, 73] width 39 height 10
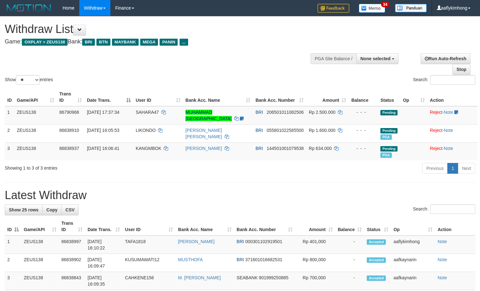
select select
select select "**"
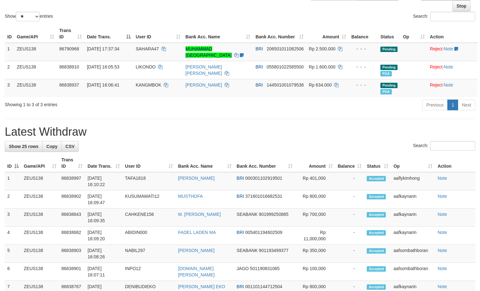
click at [237, 133] on h1 "Latest Withdraw" at bounding box center [240, 132] width 470 height 13
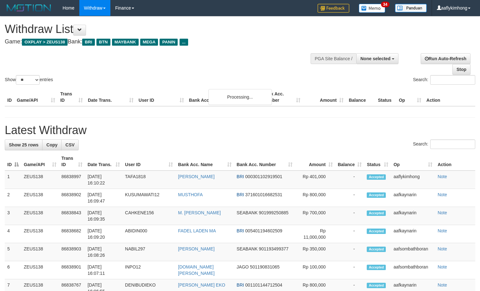
select select
select select "**"
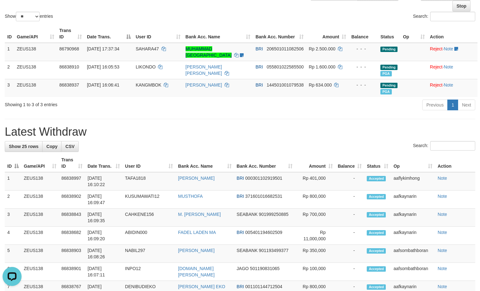
click at [200, 136] on h1 "Latest Withdraw" at bounding box center [240, 132] width 470 height 13
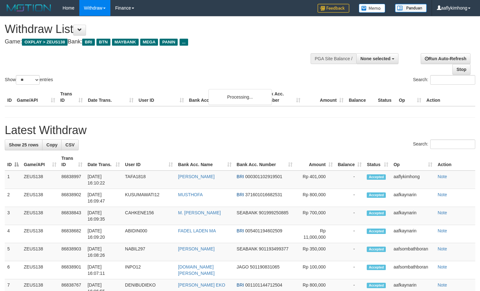
select select
select select "**"
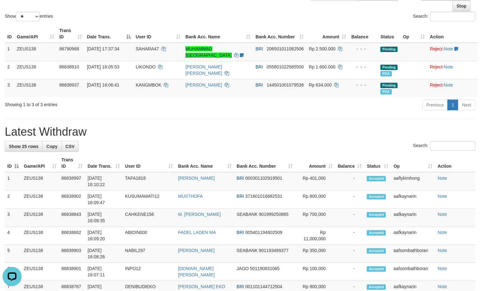
click at [237, 144] on div "Search:" at bounding box center [240, 146] width 470 height 11
drag, startPoint x: 163, startPoint y: 155, endPoint x: 144, endPoint y: 165, distance: 21.8
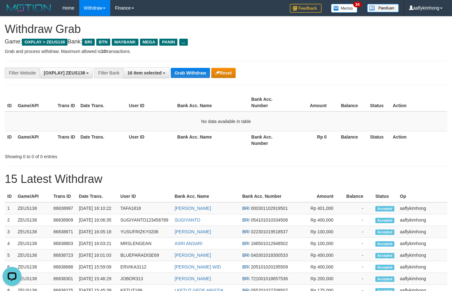
click at [179, 67] on div "**********" at bounding box center [226, 73] width 443 height 24
click at [190, 71] on button "Grab Withdraw" at bounding box center [190, 73] width 39 height 10
drag, startPoint x: 193, startPoint y: 68, endPoint x: 201, endPoint y: 67, distance: 8.1
click at [194, 68] on button "Grab Withdraw" at bounding box center [190, 73] width 39 height 10
click at [193, 74] on button "Grab Withdraw" at bounding box center [190, 73] width 39 height 10
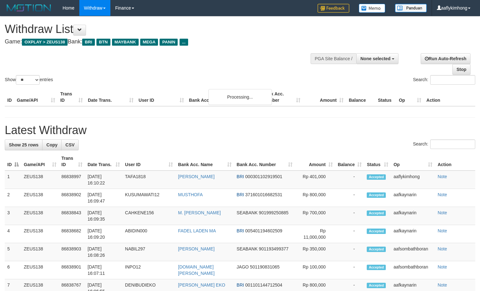
select select
select select "**"
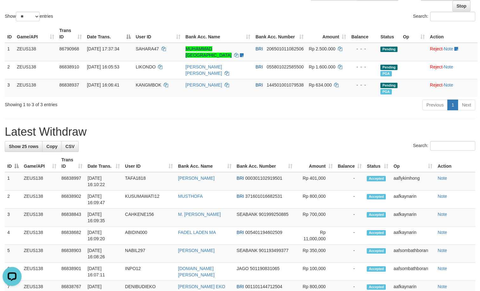
click at [233, 109] on div "Previous 1 Next" at bounding box center [340, 106] width 270 height 14
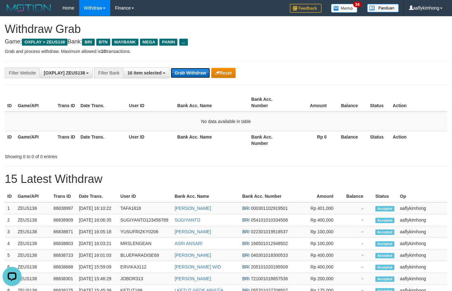
click at [186, 73] on button "Grab Withdraw" at bounding box center [190, 73] width 39 height 10
click at [174, 68] on button "Grab Withdraw" at bounding box center [190, 73] width 39 height 10
click at [175, 68] on button "Grab Withdraw" at bounding box center [190, 73] width 39 height 10
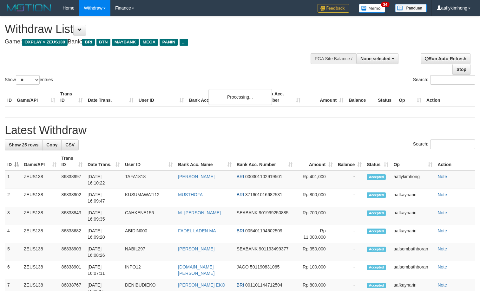
select select
select select "**"
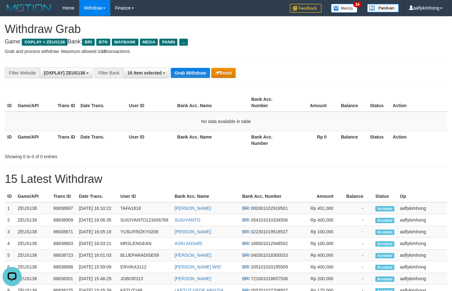
click at [205, 79] on div "**********" at bounding box center [226, 73] width 443 height 24
click at [201, 72] on button "Grab Withdraw" at bounding box center [190, 73] width 39 height 10
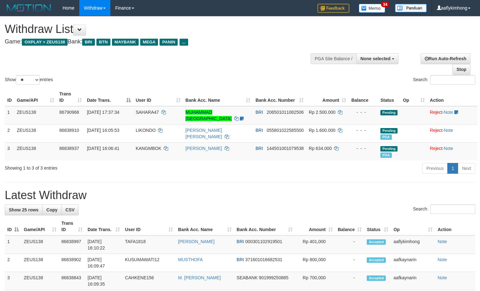
select select
select select "**"
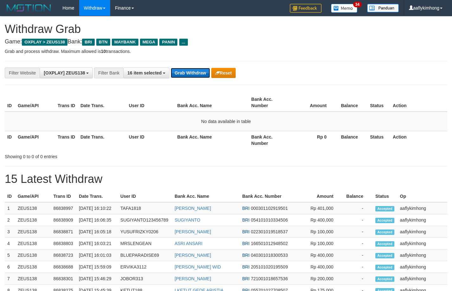
click at [183, 73] on button "Grab Withdraw" at bounding box center [190, 73] width 39 height 10
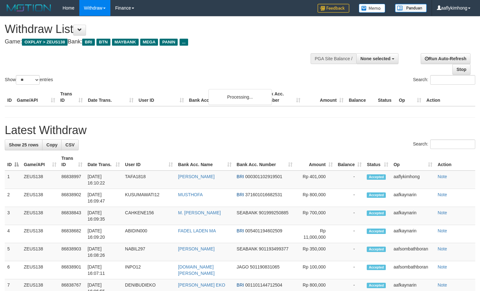
select select
select select "**"
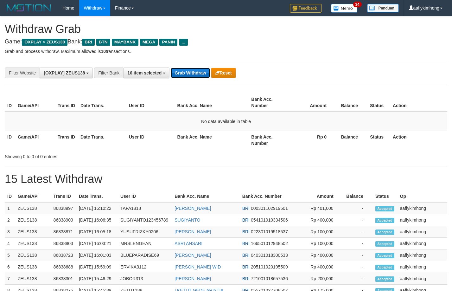
click at [183, 72] on button "Grab Withdraw" at bounding box center [190, 73] width 39 height 10
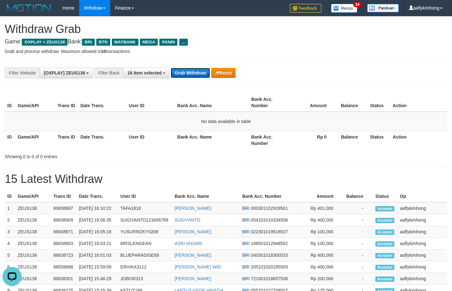
click at [183, 72] on button "Grab Withdraw" at bounding box center [190, 73] width 39 height 10
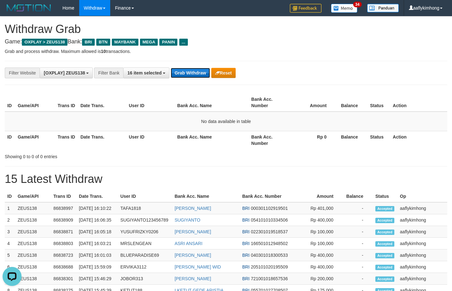
click at [183, 72] on button "Grab Withdraw" at bounding box center [190, 73] width 39 height 10
click at [181, 72] on button "Grab Withdraw" at bounding box center [190, 73] width 39 height 10
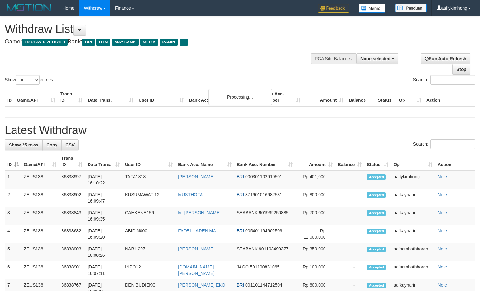
select select
select select "**"
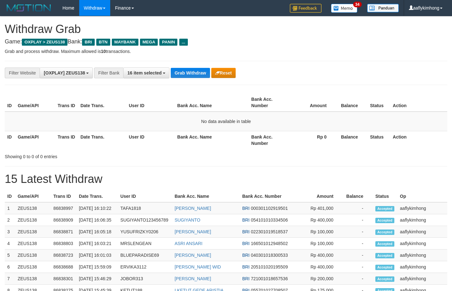
click at [190, 71] on button "Grab Withdraw" at bounding box center [190, 73] width 39 height 10
drag, startPoint x: 0, startPoint y: 0, endPoint x: 194, endPoint y: 68, distance: 205.8
click at [193, 68] on button "Grab Withdraw" at bounding box center [190, 73] width 39 height 10
click at [195, 67] on div "**********" at bounding box center [226, 73] width 443 height 24
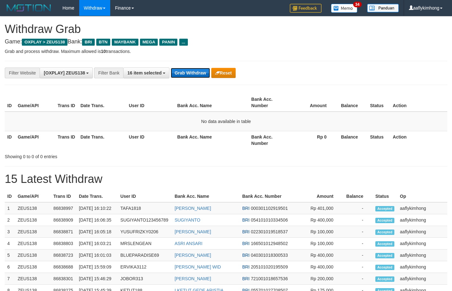
click at [182, 72] on button "Grab Withdraw" at bounding box center [190, 73] width 39 height 10
click at [185, 67] on div "**********" at bounding box center [226, 73] width 443 height 24
click at [182, 62] on div "**********" at bounding box center [226, 73] width 443 height 24
click at [186, 78] on button "Grab Withdraw" at bounding box center [190, 73] width 39 height 10
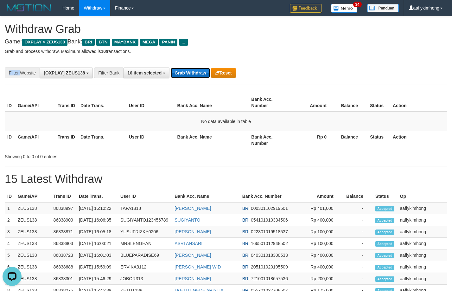
click at [186, 76] on button "Grab Withdraw" at bounding box center [190, 73] width 39 height 10
drag, startPoint x: 186, startPoint y: 76, endPoint x: 186, endPoint y: 73, distance: 3.5
click at [186, 74] on button "Grab Withdraw" at bounding box center [190, 73] width 39 height 10
click at [179, 66] on div "**********" at bounding box center [226, 73] width 443 height 24
click at [192, 73] on button "Grab Withdraw" at bounding box center [190, 73] width 39 height 10
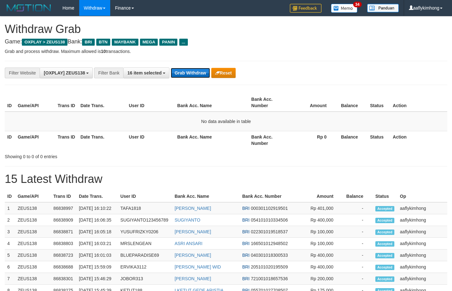
click at [192, 73] on button "Grab Withdraw" at bounding box center [190, 73] width 39 height 10
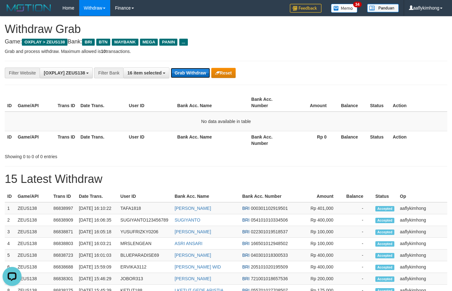
click at [192, 73] on button "Grab Withdraw" at bounding box center [190, 73] width 39 height 10
click at [192, 72] on button "Grab Withdraw" at bounding box center [190, 73] width 39 height 10
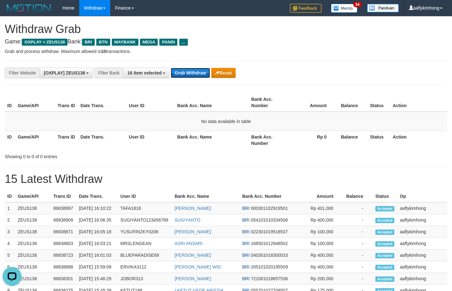
click at [192, 72] on button "Grab Withdraw" at bounding box center [190, 73] width 39 height 10
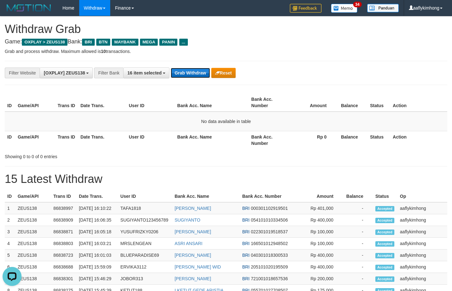
click at [192, 72] on button "Grab Withdraw" at bounding box center [190, 73] width 39 height 10
click at [192, 75] on button "Grab Withdraw" at bounding box center [190, 73] width 39 height 10
drag, startPoint x: 191, startPoint y: 74, endPoint x: 185, endPoint y: 75, distance: 5.5
click at [185, 75] on button "Grab Withdraw" at bounding box center [190, 73] width 39 height 10
click at [186, 75] on button "Grab Withdraw" at bounding box center [190, 73] width 39 height 10
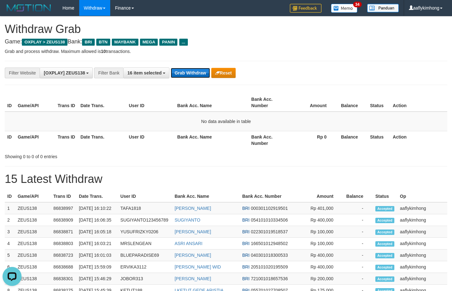
click at [194, 72] on button "Grab Withdraw" at bounding box center [190, 73] width 39 height 10
click at [193, 70] on button "Grab Withdraw" at bounding box center [190, 73] width 39 height 10
drag, startPoint x: 193, startPoint y: 70, endPoint x: 207, endPoint y: 74, distance: 15.1
click at [194, 70] on button "Grab Withdraw" at bounding box center [190, 73] width 39 height 10
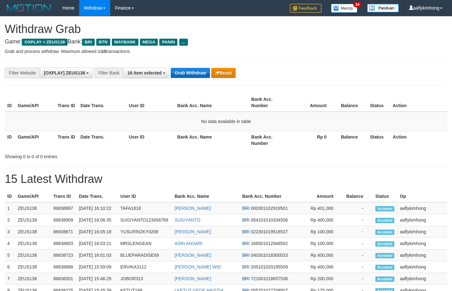
drag, startPoint x: 194, startPoint y: 68, endPoint x: 198, endPoint y: 68, distance: 4.9
click at [198, 68] on button "Grab Withdraw" at bounding box center [190, 73] width 39 height 10
click at [187, 80] on div "**********" at bounding box center [226, 73] width 443 height 24
click at [186, 70] on button "Grab Withdraw" at bounding box center [190, 73] width 39 height 10
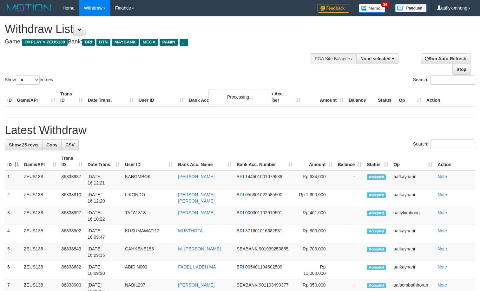
select select
select select "**"
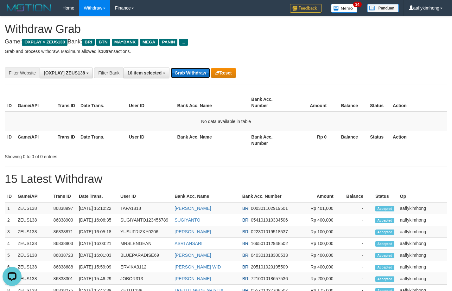
click at [186, 72] on button "Grab Withdraw" at bounding box center [190, 73] width 39 height 10
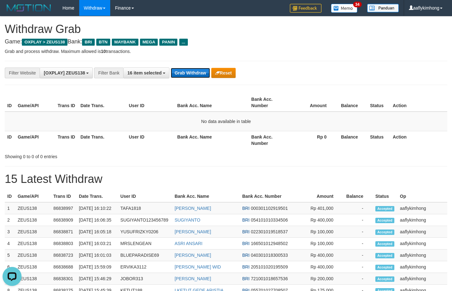
click at [186, 72] on button "Grab Withdraw" at bounding box center [190, 73] width 39 height 10
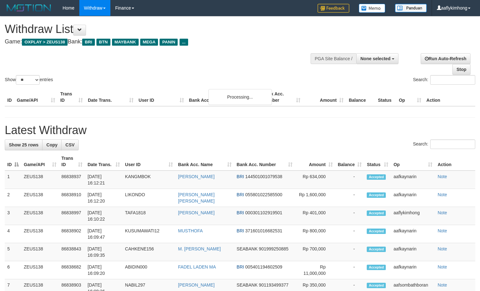
select select
select select "**"
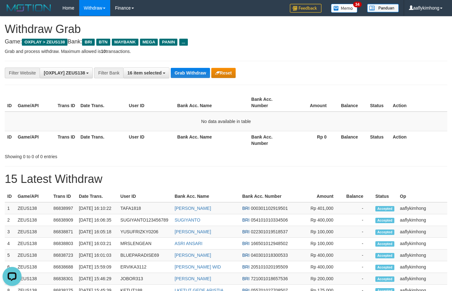
drag, startPoint x: 295, startPoint y: 39, endPoint x: 250, endPoint y: 48, distance: 45.5
click at [295, 39] on h4 "Game: OXPLAY > ZEUS138 Bank: BRI BTN MAYBANK MEGA PANIN ..." at bounding box center [226, 42] width 443 height 6
click at [201, 64] on div "**********" at bounding box center [226, 73] width 443 height 24
click at [195, 71] on button "Grab Withdraw" at bounding box center [190, 73] width 39 height 10
click at [197, 69] on button "Grab Withdraw" at bounding box center [190, 73] width 39 height 10
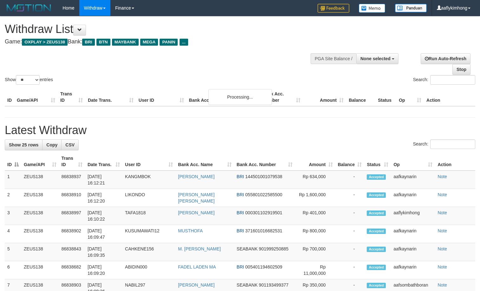
select select
select select "**"
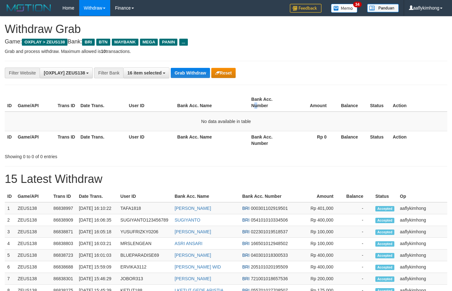
drag, startPoint x: 255, startPoint y: 107, endPoint x: 226, endPoint y: 94, distance: 31.8
click at [248, 104] on tr "ID Game/API Trans ID Date Trans. User ID Bank Acc. Name Bank Acc. Number Amount…" at bounding box center [226, 103] width 443 height 18
click at [196, 81] on div "**********" at bounding box center [226, 73] width 443 height 24
click at [192, 75] on button "Grab Withdraw" at bounding box center [190, 73] width 39 height 10
click at [193, 72] on button "Grab Withdraw" at bounding box center [190, 73] width 39 height 10
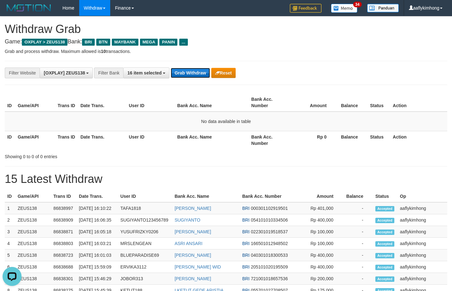
click at [193, 72] on button "Grab Withdraw" at bounding box center [190, 73] width 39 height 10
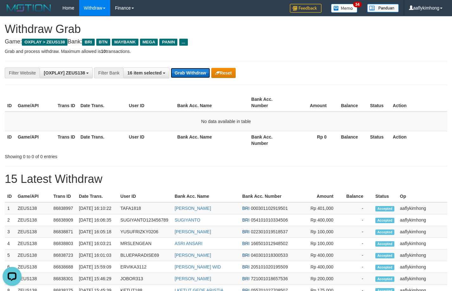
click at [193, 72] on button "Grab Withdraw" at bounding box center [190, 73] width 39 height 10
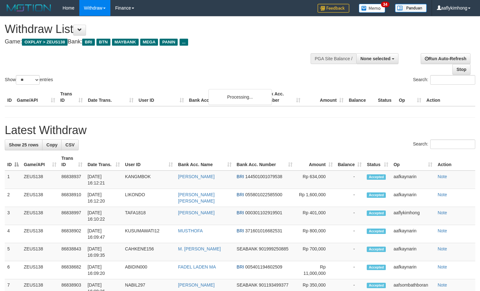
select select
select select "**"
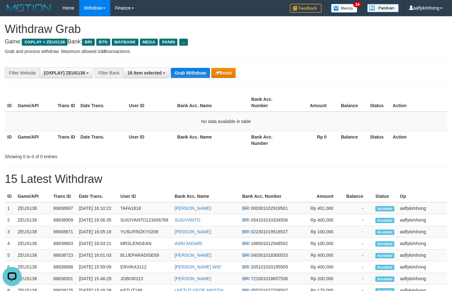
click at [184, 66] on div "**********" at bounding box center [226, 73] width 443 height 24
click at [198, 75] on button "Grab Withdraw" at bounding box center [190, 73] width 39 height 10
click at [200, 76] on button "Grab Withdraw" at bounding box center [190, 73] width 39 height 10
click at [198, 74] on button "Grab Withdraw" at bounding box center [190, 73] width 39 height 10
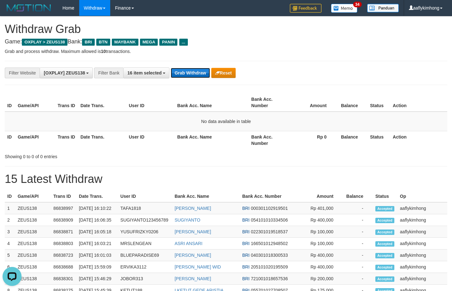
click at [198, 74] on button "Grab Withdraw" at bounding box center [190, 73] width 39 height 10
click at [197, 74] on button "Grab Withdraw" at bounding box center [190, 73] width 39 height 10
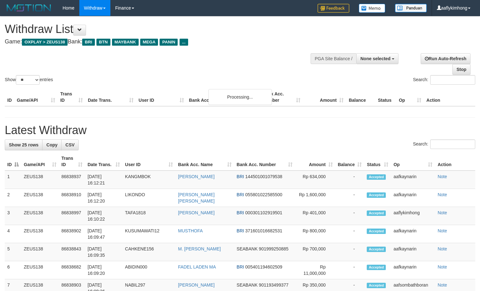
select select
select select "**"
select select
select select "**"
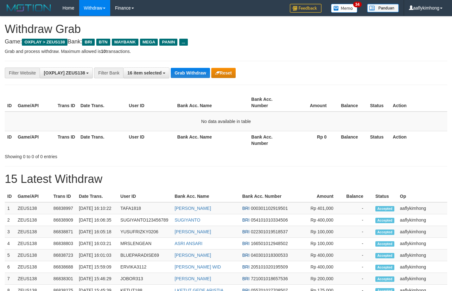
click at [194, 67] on div "**********" at bounding box center [226, 73] width 443 height 24
click at [195, 66] on div "**********" at bounding box center [226, 73] width 443 height 24
click at [190, 69] on button "Grab Withdraw" at bounding box center [190, 73] width 39 height 10
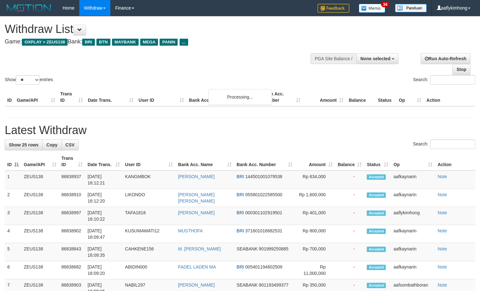
select select
select select "**"
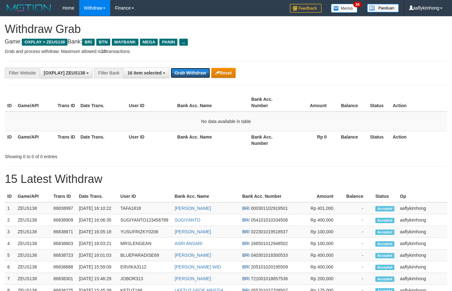
click at [190, 69] on button "Grab Withdraw" at bounding box center [190, 73] width 39 height 10
click at [178, 76] on button "Grab Withdraw" at bounding box center [190, 73] width 39 height 10
drag, startPoint x: 181, startPoint y: 74, endPoint x: 418, endPoint y: 81, distance: 236.9
click at [181, 74] on button "Grab Withdraw" at bounding box center [190, 73] width 39 height 10
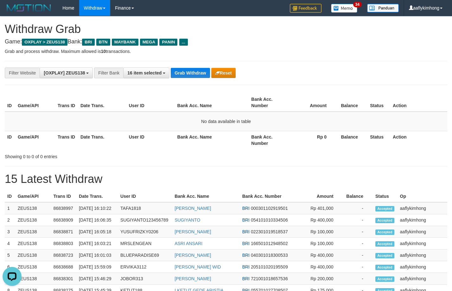
click at [177, 80] on div "**********" at bounding box center [226, 73] width 443 height 24
click at [183, 72] on button "Grab Withdraw" at bounding box center [190, 73] width 39 height 10
click at [184, 71] on button "Grab Withdraw" at bounding box center [190, 73] width 39 height 10
click at [184, 70] on button "Grab Withdraw" at bounding box center [190, 73] width 39 height 10
click at [185, 69] on button "Grab Withdraw" at bounding box center [190, 73] width 39 height 10
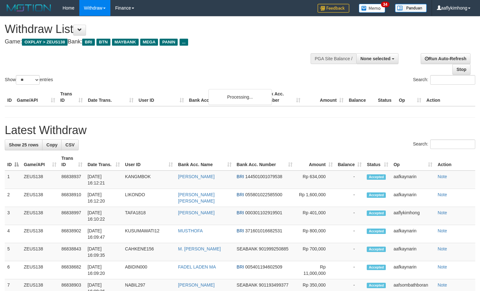
select select
select select "**"
select select
select select "**"
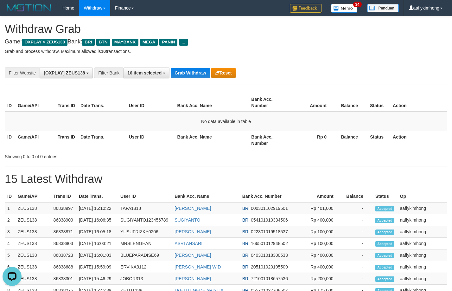
click at [185, 67] on div "**********" at bounding box center [226, 73] width 443 height 24
click at [189, 69] on button "Grab Withdraw" at bounding box center [190, 73] width 39 height 10
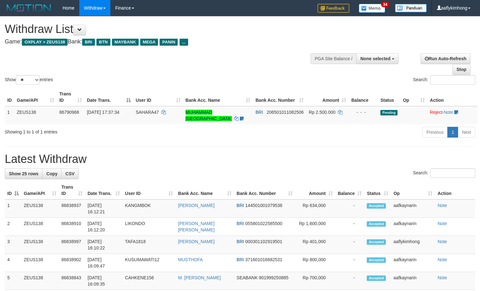
select select
select select "**"
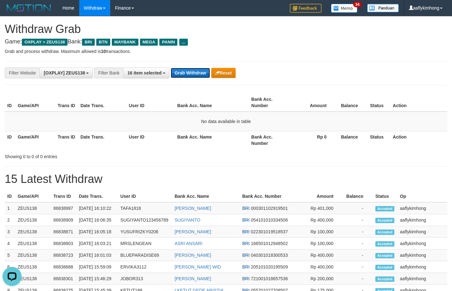
click at [206, 71] on button "Grab Withdraw" at bounding box center [190, 73] width 39 height 10
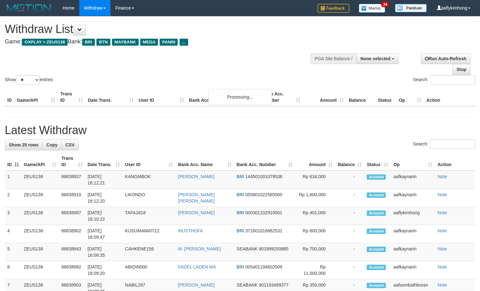
select select
select select "**"
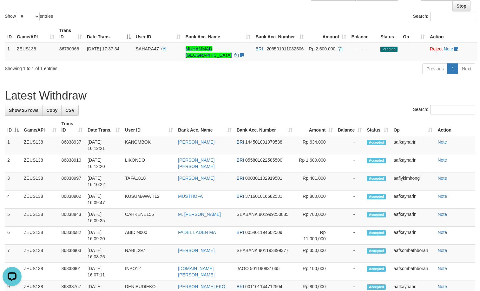
click at [142, 128] on th "User ID" at bounding box center [148, 127] width 53 height 18
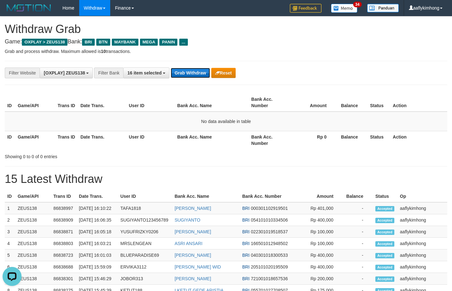
click at [193, 68] on button "Grab Withdraw" at bounding box center [190, 73] width 39 height 10
click at [202, 74] on button "Grab Withdraw" at bounding box center [190, 73] width 39 height 10
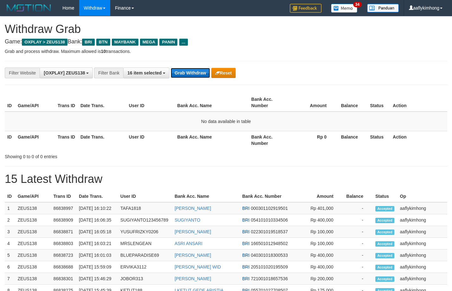
click at [206, 71] on button "Grab Withdraw" at bounding box center [190, 73] width 39 height 10
click at [199, 77] on button "Grab Withdraw" at bounding box center [190, 73] width 39 height 10
drag, startPoint x: 200, startPoint y: 69, endPoint x: 184, endPoint y: 79, distance: 18.9
click at [200, 69] on button "Grab Withdraw" at bounding box center [190, 73] width 39 height 10
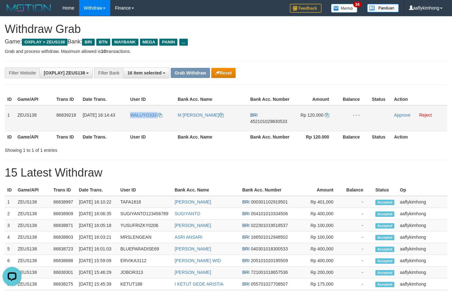
copy link "WALUYO333"
drag, startPoint x: 131, startPoint y: 126, endPoint x: 167, endPoint y: 127, distance: 35.9
click at [167, 127] on td "WALUYO333" at bounding box center [152, 118] width 48 height 26
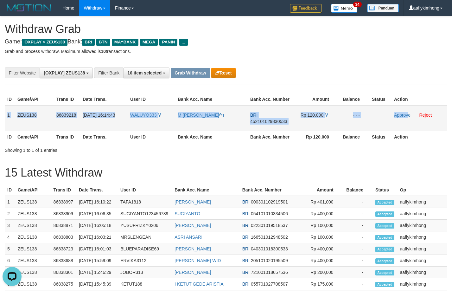
drag, startPoint x: 5, startPoint y: 112, endPoint x: 409, endPoint y: 109, distance: 403.6
click at [409, 108] on tr "1 ZEUS138 86839218 31/08/2025 16:14:43 WALUYO333 M INDRA ZULKIP BRI 45210102983…" at bounding box center [226, 118] width 443 height 26
copy tr "1 ZEUS138 86839218 31/08/2025 16:14:43 WALUYO333 M INDRA ZULKIP BRI 45210102983…"
click at [253, 121] on span "452101029830533" at bounding box center [268, 121] width 37 height 5
copy tr "1 ZEUS138 86839218 31/08/2025 16:14:43 WALUYO333 M INDRA ZULKIP BRI 45210102983…"
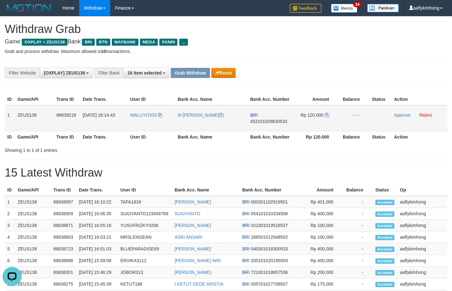
click at [253, 121] on span "452101029830533" at bounding box center [268, 121] width 37 height 5
click at [329, 113] on td "Rp 120.000" at bounding box center [316, 118] width 46 height 26
click at [327, 114] on icon at bounding box center [327, 115] width 4 height 4
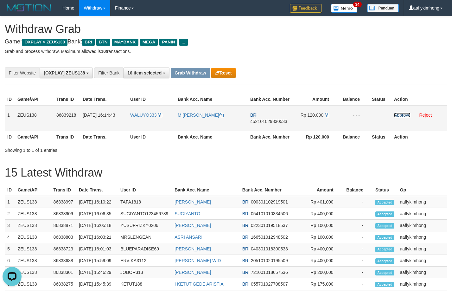
click at [396, 113] on link "Approve" at bounding box center [402, 115] width 16 height 5
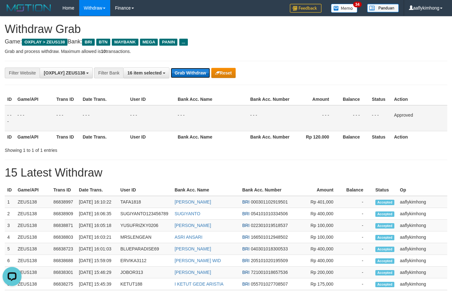
click at [180, 74] on button "Grab Withdraw" at bounding box center [190, 73] width 39 height 10
drag, startPoint x: 180, startPoint y: 74, endPoint x: 218, endPoint y: 82, distance: 38.9
click at [183, 74] on button "Grab Withdraw" at bounding box center [190, 73] width 39 height 10
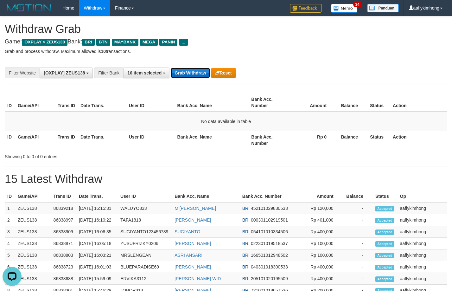
click at [193, 70] on button "Grab Withdraw" at bounding box center [190, 73] width 39 height 10
click at [193, 69] on button "Grab Withdraw" at bounding box center [190, 73] width 39 height 10
click at [204, 69] on button "Grab Withdraw" at bounding box center [190, 73] width 39 height 10
click at [183, 70] on button "Grab Withdraw" at bounding box center [190, 73] width 39 height 10
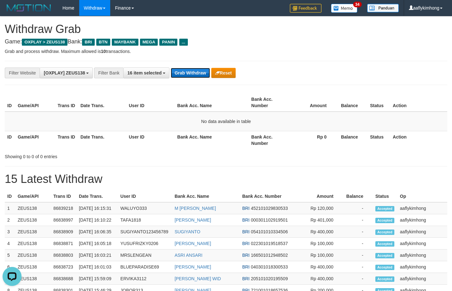
click at [183, 70] on button "Grab Withdraw" at bounding box center [190, 73] width 39 height 10
click at [195, 67] on div "**********" at bounding box center [226, 73] width 443 height 24
click at [194, 69] on button "Grab Withdraw" at bounding box center [190, 73] width 39 height 10
click at [193, 69] on button "Grab Withdraw" at bounding box center [190, 73] width 39 height 10
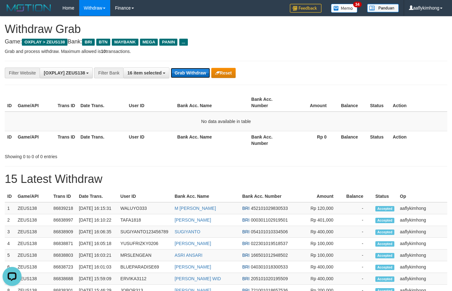
click at [180, 70] on button "Grab Withdraw" at bounding box center [190, 73] width 39 height 10
click at [184, 70] on button "Grab Withdraw" at bounding box center [190, 73] width 39 height 10
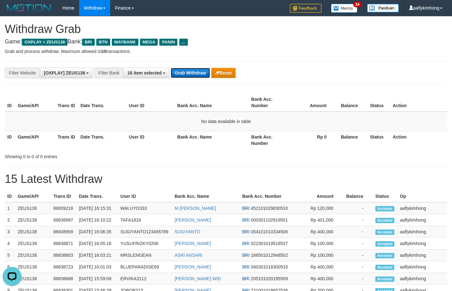
click at [184, 70] on button "Grab Withdraw" at bounding box center [190, 73] width 39 height 10
click at [197, 71] on button "Grab Withdraw" at bounding box center [190, 73] width 39 height 10
click at [205, 69] on button "Grab Withdraw" at bounding box center [190, 73] width 39 height 10
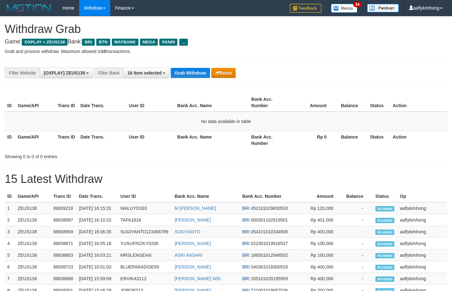
click at [205, 69] on button "Grab Withdraw" at bounding box center [190, 73] width 39 height 10
click at [207, 71] on button "Grab Withdraw" at bounding box center [190, 73] width 39 height 10
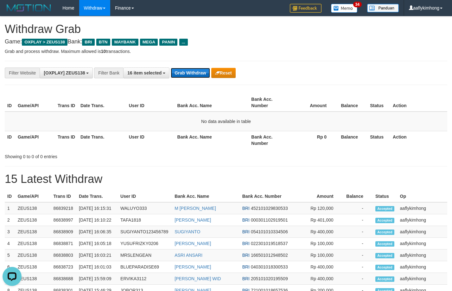
click at [207, 71] on button "Grab Withdraw" at bounding box center [190, 73] width 39 height 10
drag, startPoint x: 0, startPoint y: 0, endPoint x: 207, endPoint y: 71, distance: 218.7
click at [207, 71] on button "Grab Withdraw" at bounding box center [190, 73] width 39 height 10
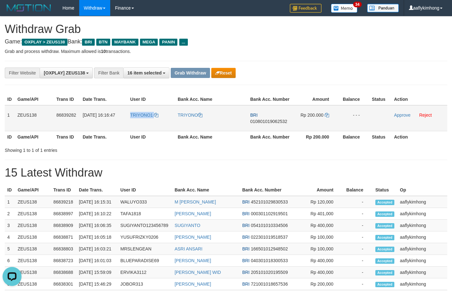
drag, startPoint x: 129, startPoint y: 125, endPoint x: 156, endPoint y: 119, distance: 27.5
click at [156, 119] on tr "1 ZEUS138 86839282 31/08/2025 16:16:47 TRIYONO1 TRIYONO BRI 010801019062532 Rp …" at bounding box center [226, 118] width 443 height 26
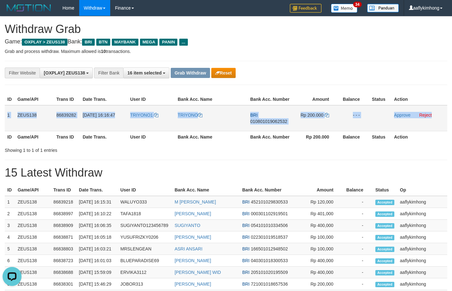
copy tr "1 ZEUS138 86839282 31/08/2025 16:16:47 TRIYONO1 TRIYONO BRI 010801019062532 Rp …"
drag, startPoint x: 6, startPoint y: 118, endPoint x: 438, endPoint y: 118, distance: 432.2
click at [438, 118] on tr "1 ZEUS138 86839282 31/08/2025 16:16:47 TRIYONO1 TRIYONO BRI 010801019062532 Rp …" at bounding box center [226, 118] width 443 height 26
click at [271, 124] on td "BRI 010801019062532" at bounding box center [270, 118] width 45 height 26
click at [267, 119] on span "010801019062532" at bounding box center [268, 121] width 37 height 5
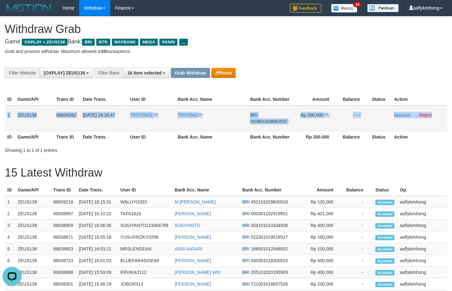
copy tr "1 ZEUS138 86839282 31/08/2025 16:16:47 TRIYONO1 TRIYONO BRI 010801019062532 Rp …"
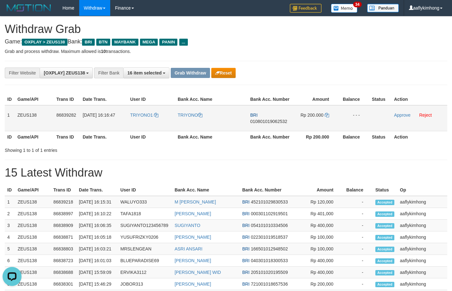
click at [267, 119] on span "010801019062532" at bounding box center [268, 121] width 37 height 5
click at [328, 113] on icon at bounding box center [327, 115] width 4 height 4
click at [327, 114] on icon at bounding box center [327, 115] width 4 height 4
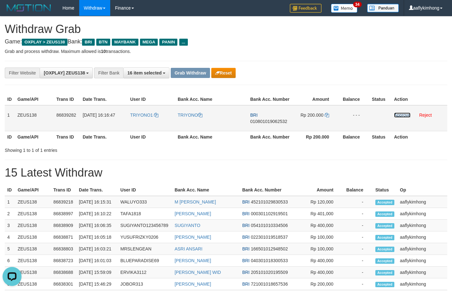
click at [399, 114] on link "Approve" at bounding box center [402, 115] width 16 height 5
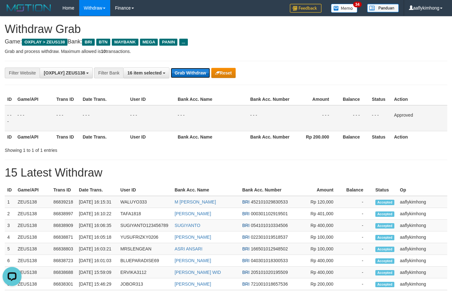
click at [191, 69] on button "Grab Withdraw" at bounding box center [190, 73] width 39 height 10
click at [190, 70] on button "Grab Withdraw" at bounding box center [190, 73] width 39 height 10
click at [190, 69] on button "Grab Withdraw" at bounding box center [190, 73] width 39 height 10
click at [190, 68] on button "Grab Withdraw" at bounding box center [190, 73] width 39 height 10
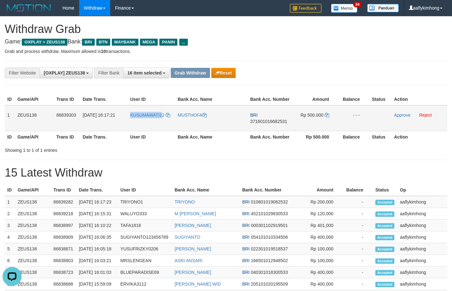
drag, startPoint x: 126, startPoint y: 123, endPoint x: 163, endPoint y: 123, distance: 37.7
click at [163, 123] on tr "1 ZEUS138 86839303 [DATE] 16:17:21 KUSUMAWATI12 [GEOGRAPHIC_DATA] BRI 371601016…" at bounding box center [226, 118] width 443 height 26
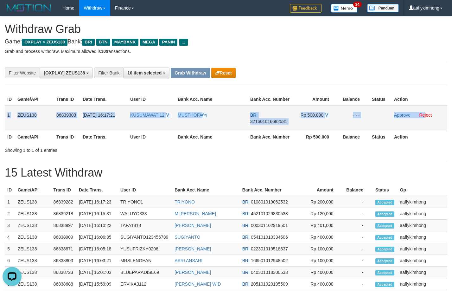
copy tr "1 ZEUS138 86839303 [DATE] 16:17:21 KUSUMAWATI12 MUSTHOFA BRI 371601016682531 Rp…"
drag, startPoint x: 8, startPoint y: 113, endPoint x: 425, endPoint y: 122, distance: 417.3
click at [425, 122] on tr "1 ZEUS138 86839303 31/08/2025 16:17:21 KUSUMAWATI12 MUSTHOFA BRI 37160101668253…" at bounding box center [226, 118] width 443 height 26
click at [222, 73] on button "Reset" at bounding box center [223, 73] width 24 height 10
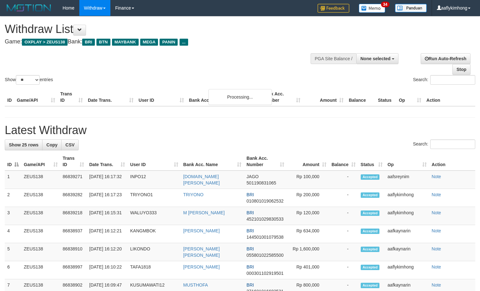
select select
select select "**"
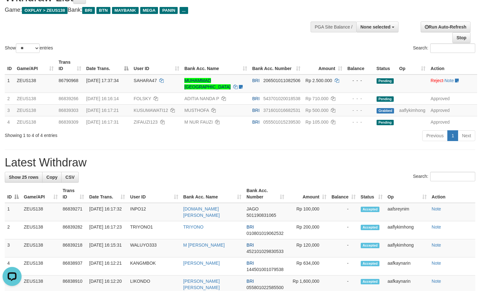
click at [140, 176] on div "Search:" at bounding box center [240, 177] width 470 height 11
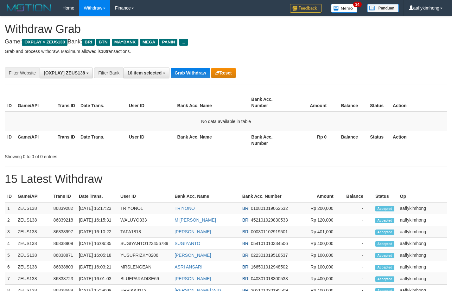
click at [190, 70] on button "Grab Withdraw" at bounding box center [190, 73] width 39 height 10
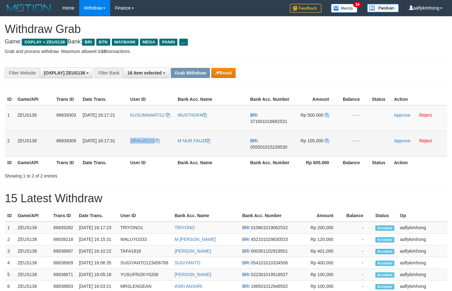
copy tr "ZIFAUZI123"
drag, startPoint x: 127, startPoint y: 146, endPoint x: 165, endPoint y: 148, distance: 37.5
click at [165, 148] on tr "2 ZEUS138 86839309 31/08/2025 16:17:31 ZIFAUZI123 M NUR FAUZI BRI 0555010152395…" at bounding box center [226, 144] width 443 height 26
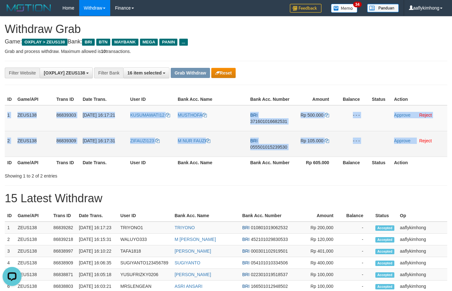
copy tbody "1 ZEUS138 86839303 31/08/2025 16:17:21 KUSUMAWATI12 MUSTHOFA BRI 37160101668253…"
drag, startPoint x: 5, startPoint y: 113, endPoint x: 417, endPoint y: 142, distance: 412.3
click at [417, 142] on tbody "1 ZEUS138 86839303 31/08/2025 16:17:21 KUSUMAWATI12 MUSTHOFA BRI 37160101668253…" at bounding box center [226, 131] width 443 height 52
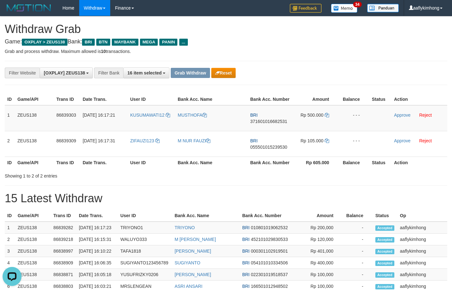
click at [312, 53] on p "Grab and process withdraw. Maximum allowed is 10 transactions." at bounding box center [226, 51] width 443 height 6
click at [266, 120] on span "371601016682531" at bounding box center [268, 121] width 37 height 5
click at [329, 113] on icon at bounding box center [327, 115] width 4 height 4
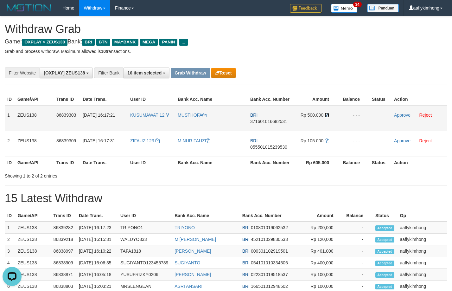
click at [327, 114] on icon at bounding box center [327, 115] width 4 height 4
drag, startPoint x: 399, startPoint y: 116, endPoint x: 259, endPoint y: 67, distance: 147.9
click at [399, 116] on link "Approve" at bounding box center [402, 115] width 16 height 5
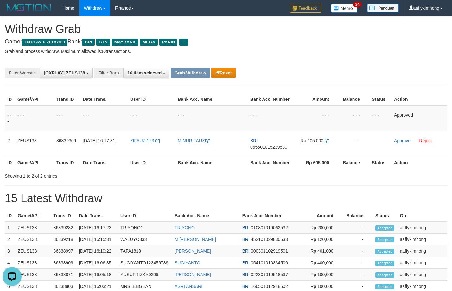
click at [392, 53] on p "Grab and process withdraw. Maximum allowed is 10 transactions." at bounding box center [226, 51] width 443 height 6
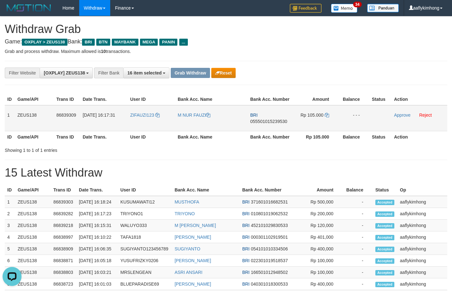
click at [260, 120] on span "055501015239530" at bounding box center [268, 121] width 37 height 5
click at [327, 113] on icon at bounding box center [327, 115] width 4 height 4
click at [325, 115] on icon at bounding box center [327, 115] width 4 height 4
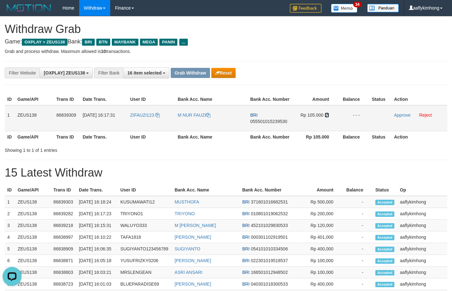
click at [325, 115] on icon at bounding box center [327, 115] width 4 height 4
click at [396, 114] on link "Approve" at bounding box center [402, 115] width 16 height 5
click at [188, 73] on button "Grab Withdraw" at bounding box center [190, 73] width 39 height 10
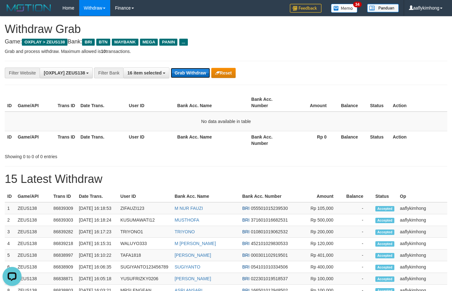
click at [196, 71] on button "Grab Withdraw" at bounding box center [190, 73] width 39 height 10
click at [194, 71] on button "Grab Withdraw" at bounding box center [190, 73] width 39 height 10
click at [192, 74] on button "Grab Withdraw" at bounding box center [190, 73] width 39 height 10
click at [192, 68] on button "Grab Withdraw" at bounding box center [190, 73] width 39 height 10
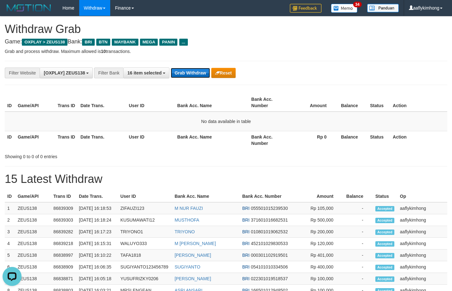
click at [192, 68] on button "Grab Withdraw" at bounding box center [190, 73] width 39 height 10
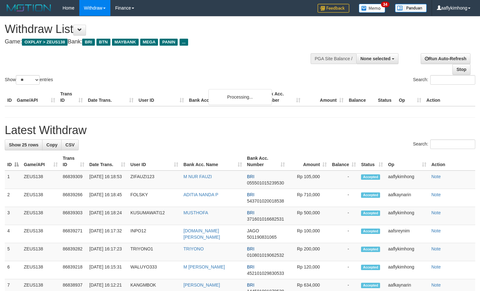
select select
select select "**"
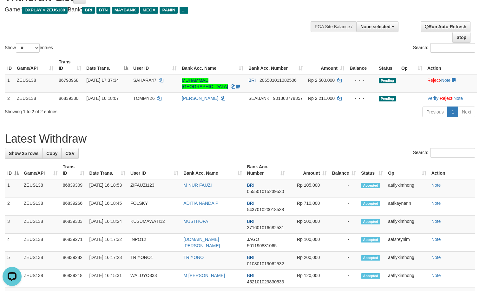
click at [188, 118] on div "Showing 1 to 2 of 2 entries Previous 1 Next" at bounding box center [240, 113] width 480 height 14
click at [158, 151] on div "Search:" at bounding box center [240, 153] width 470 height 11
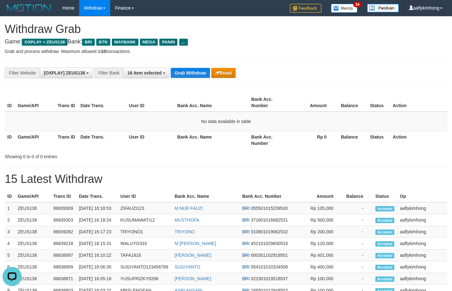
click at [198, 79] on div "**********" at bounding box center [226, 73] width 443 height 24
click at [197, 75] on button "Grab Withdraw" at bounding box center [190, 73] width 39 height 10
click at [197, 74] on button "Grab Withdraw" at bounding box center [190, 73] width 39 height 10
click at [211, 75] on button "Reset" at bounding box center [223, 73] width 24 height 10
click at [172, 79] on div "**********" at bounding box center [226, 73] width 443 height 24
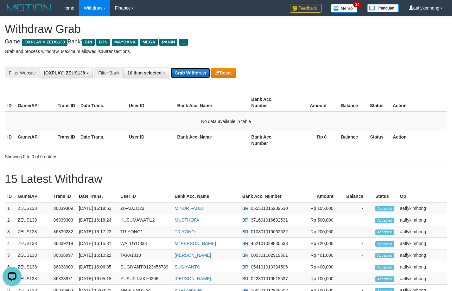
click at [180, 71] on button "Grab Withdraw" at bounding box center [190, 73] width 39 height 10
click at [181, 71] on button "Grab Withdraw" at bounding box center [190, 73] width 39 height 10
click at [198, 71] on button "Grab Withdraw" at bounding box center [190, 73] width 39 height 10
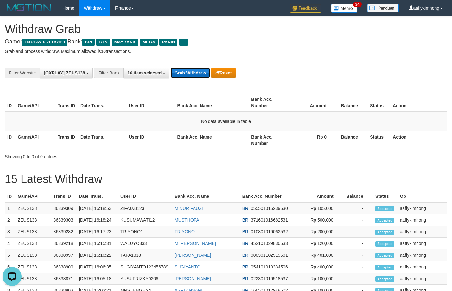
click at [198, 69] on button "Grab Withdraw" at bounding box center [190, 73] width 39 height 10
click at [199, 68] on button "Grab Withdraw" at bounding box center [190, 73] width 39 height 10
click at [181, 68] on button "Grab Withdraw" at bounding box center [190, 73] width 39 height 10
drag, startPoint x: 181, startPoint y: 68, endPoint x: 454, endPoint y: 100, distance: 275.1
click at [182, 68] on button "Grab Withdraw" at bounding box center [190, 73] width 39 height 10
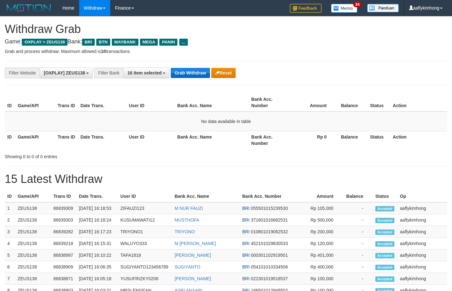
click at [198, 74] on button "Grab Withdraw" at bounding box center [190, 73] width 39 height 10
click at [188, 68] on button "Grab Withdraw" at bounding box center [190, 73] width 39 height 10
click at [188, 56] on div "**********" at bounding box center [226, 273] width 452 height 514
click at [188, 84] on div "**********" at bounding box center [226, 73] width 443 height 24
click at [189, 72] on button "Grab Withdraw" at bounding box center [190, 73] width 39 height 10
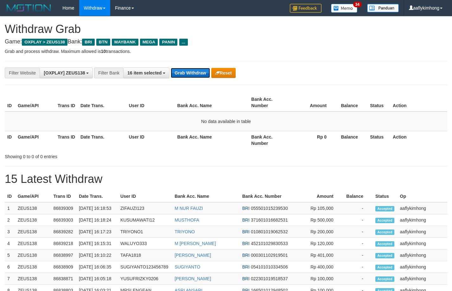
click at [189, 72] on button "Grab Withdraw" at bounding box center [190, 73] width 39 height 10
click at [181, 72] on button "Grab Withdraw" at bounding box center [190, 73] width 39 height 10
click at [181, 69] on button "Grab Withdraw" at bounding box center [190, 73] width 39 height 10
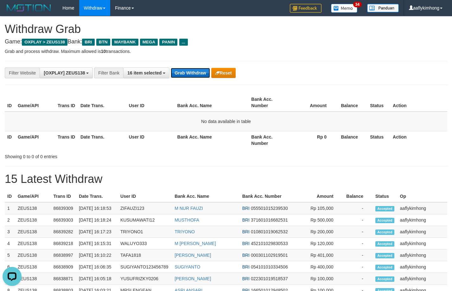
click at [181, 68] on button "Grab Withdraw" at bounding box center [190, 73] width 39 height 10
click at [180, 68] on div "**********" at bounding box center [188, 73] width 377 height 11
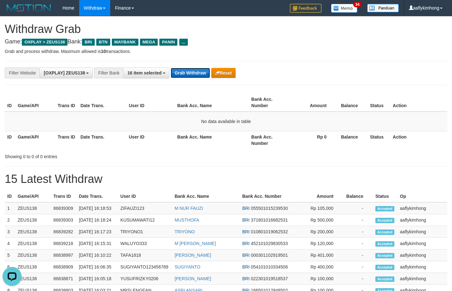
click at [184, 75] on button "Grab Withdraw" at bounding box center [190, 73] width 39 height 10
drag, startPoint x: 184, startPoint y: 75, endPoint x: 274, endPoint y: 91, distance: 90.8
click at [184, 75] on button "Grab Withdraw" at bounding box center [190, 73] width 39 height 10
click at [180, 72] on button "Grab Withdraw" at bounding box center [190, 73] width 39 height 10
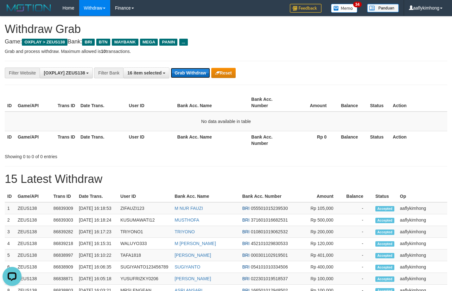
click at [179, 72] on button "Grab Withdraw" at bounding box center [190, 73] width 39 height 10
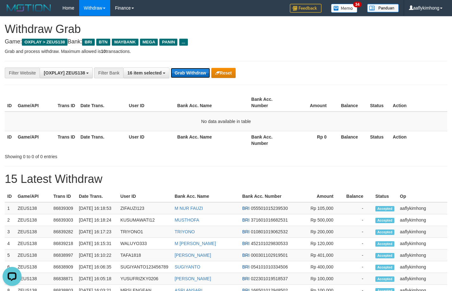
click at [179, 72] on button "Grab Withdraw" at bounding box center [190, 73] width 39 height 10
click at [179, 70] on button "Grab Withdraw" at bounding box center [190, 73] width 39 height 10
click at [186, 75] on button "Grab Withdraw" at bounding box center [190, 73] width 39 height 10
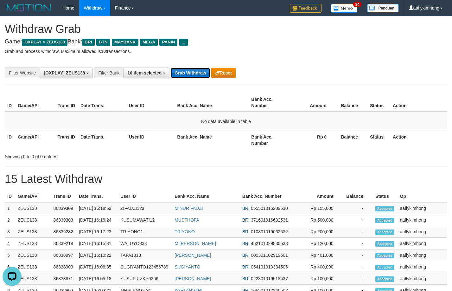
click at [186, 75] on button "Grab Withdraw" at bounding box center [190, 73] width 39 height 10
click at [188, 67] on div "**********" at bounding box center [226, 73] width 443 height 24
click at [187, 71] on button "Grab Withdraw" at bounding box center [190, 73] width 39 height 10
click at [190, 75] on button "Grab Withdraw" at bounding box center [190, 73] width 39 height 10
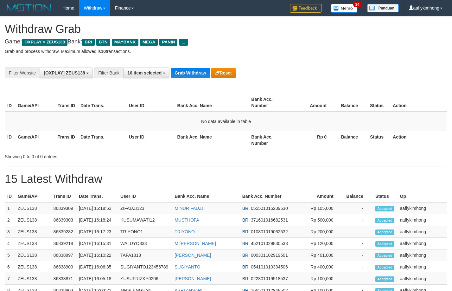
drag, startPoint x: 191, startPoint y: 74, endPoint x: 299, endPoint y: 75, distance: 108.1
click at [191, 74] on button "Grab Withdraw" at bounding box center [190, 73] width 39 height 10
click at [176, 71] on button "Grab Withdraw" at bounding box center [190, 73] width 39 height 10
click at [187, 73] on button "Grab Withdraw" at bounding box center [190, 73] width 39 height 10
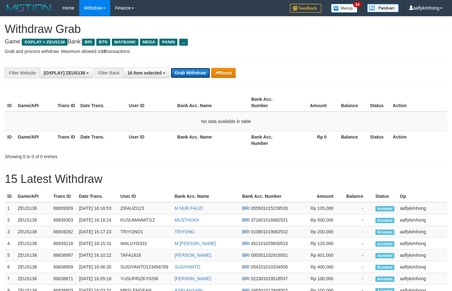
click at [187, 73] on button "Grab Withdraw" at bounding box center [190, 73] width 39 height 10
click at [200, 73] on button "Grab Withdraw" at bounding box center [190, 73] width 39 height 10
click at [186, 75] on button "Grab Withdraw" at bounding box center [190, 73] width 39 height 10
click at [185, 75] on button "Grab Withdraw" at bounding box center [190, 73] width 39 height 10
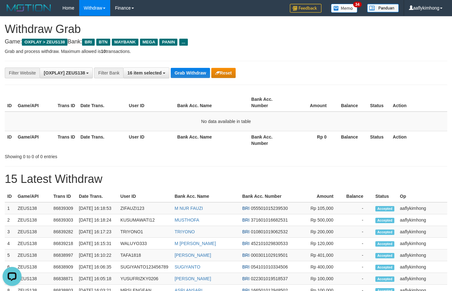
click at [180, 65] on div "**********" at bounding box center [226, 73] width 443 height 24
click at [182, 70] on button "Grab Withdraw" at bounding box center [190, 73] width 39 height 10
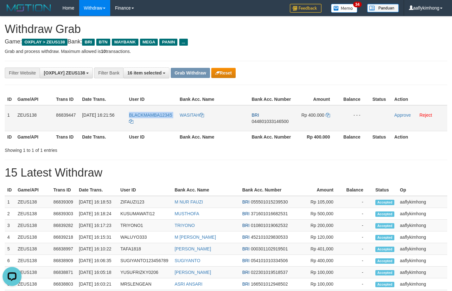
copy tr "BLACKMAMBA12345"
drag, startPoint x: 125, startPoint y: 114, endPoint x: 154, endPoint y: 124, distance: 30.4
click at [154, 124] on tr "1 ZEUS138 86839447 31/08/2025 16:21:56 BLACKMAMBA12345 WASITAH BRI 044801033146…" at bounding box center [226, 118] width 443 height 26
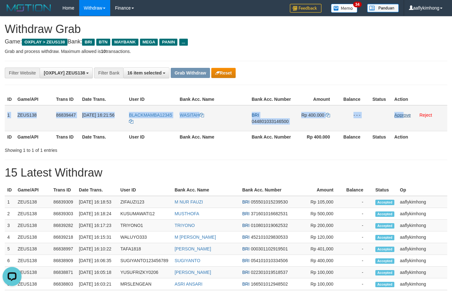
copy tr "1 ZEUS138 86839447 31/08/2025 16:21:56 BLACKMAMBA12345 WASITAH BRI 044801033146…"
drag, startPoint x: 6, startPoint y: 115, endPoint x: 405, endPoint y: 116, distance: 398.9
click at [405, 116] on tr "1 ZEUS138 86839447 31/08/2025 16:21:56 BLACKMAMBA12345 WASITAH BRI 044801033146…" at bounding box center [226, 118] width 443 height 26
click at [262, 120] on span "044801033146500" at bounding box center [270, 121] width 37 height 5
copy tr "1 ZEUS138 86839447 31/08/2025 16:21:56 BLACKMAMBA12345 WASITAH BRI 044801033146…"
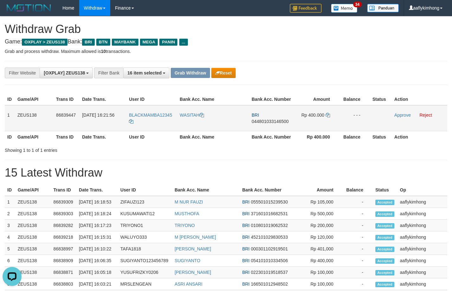
click at [262, 120] on span "044801033146500" at bounding box center [270, 121] width 37 height 5
click at [326, 114] on icon at bounding box center [328, 115] width 4 height 4
click at [328, 114] on icon at bounding box center [328, 115] width 4 height 4
click at [399, 114] on link "Approve" at bounding box center [403, 115] width 16 height 5
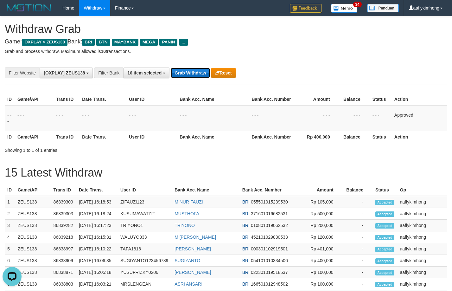
click at [187, 73] on button "Grab Withdraw" at bounding box center [190, 73] width 39 height 10
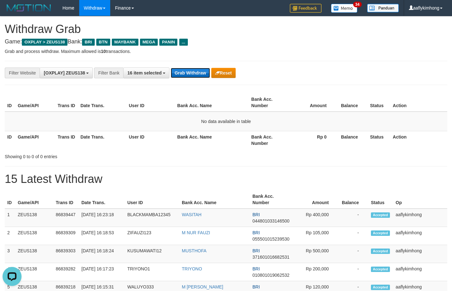
click at [209, 74] on button "Grab Withdraw" at bounding box center [190, 73] width 39 height 10
click at [204, 71] on button "Grab Withdraw" at bounding box center [190, 73] width 39 height 10
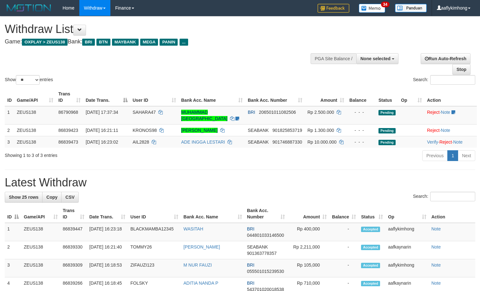
select select
select select "**"
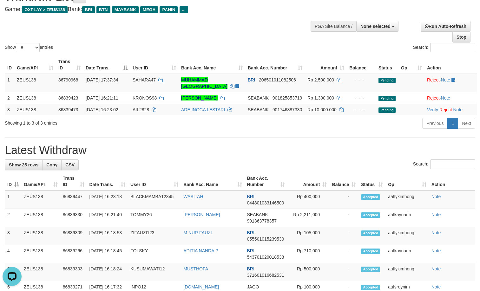
click at [164, 155] on h1 "Latest Withdraw" at bounding box center [240, 150] width 470 height 13
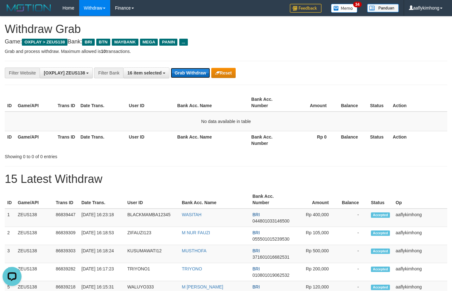
click at [186, 68] on button "Grab Withdraw" at bounding box center [190, 73] width 39 height 10
click at [191, 69] on button "Grab Withdraw" at bounding box center [190, 73] width 39 height 10
click at [192, 67] on div "**********" at bounding box center [226, 73] width 443 height 24
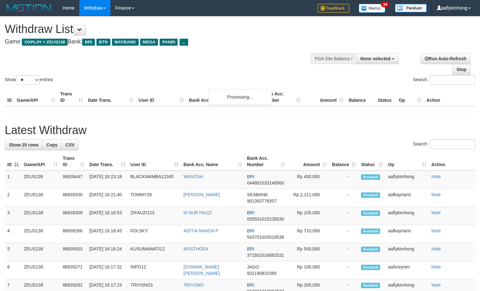
select select
select select "**"
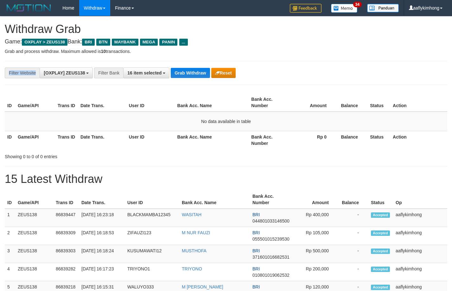
click at [192, 67] on div "**********" at bounding box center [226, 73] width 443 height 24
click at [188, 73] on button "Grab Withdraw" at bounding box center [190, 73] width 39 height 10
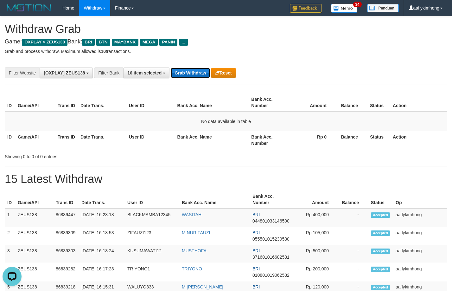
click at [188, 73] on button "Grab Withdraw" at bounding box center [190, 73] width 39 height 10
click at [191, 69] on button "Grab Withdraw" at bounding box center [190, 73] width 39 height 10
click at [189, 70] on button "Grab Withdraw" at bounding box center [190, 73] width 39 height 10
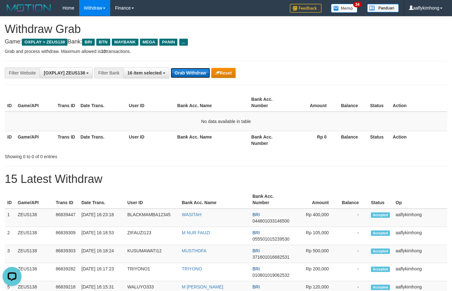
click at [189, 70] on button "Grab Withdraw" at bounding box center [190, 73] width 39 height 10
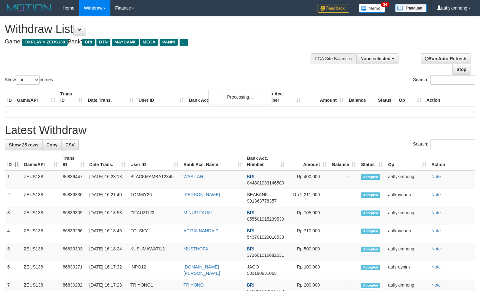
select select
select select "**"
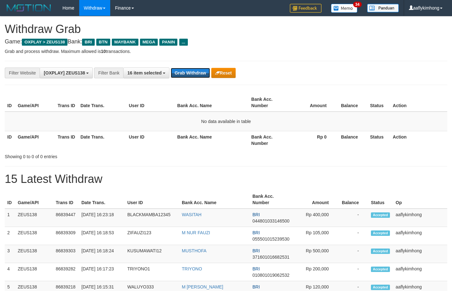
click at [189, 70] on button "Grab Withdraw" at bounding box center [190, 73] width 39 height 10
click at [189, 68] on button "Grab Withdraw" at bounding box center [190, 73] width 39 height 10
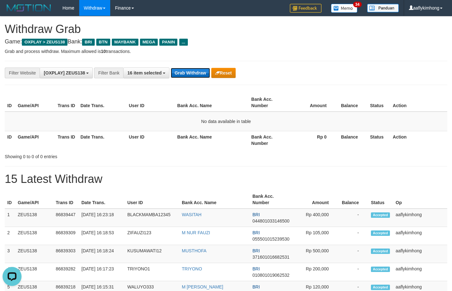
click at [189, 68] on button "Grab Withdraw" at bounding box center [190, 73] width 39 height 10
click at [190, 66] on div "**********" at bounding box center [226, 73] width 443 height 24
click at [197, 76] on button "Grab Withdraw" at bounding box center [190, 73] width 39 height 10
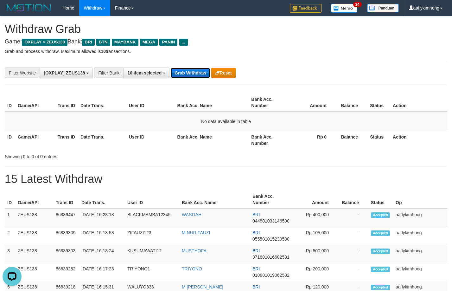
click at [196, 74] on button "Grab Withdraw" at bounding box center [190, 73] width 39 height 10
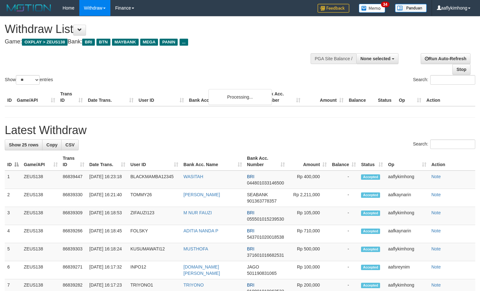
select select
select select "**"
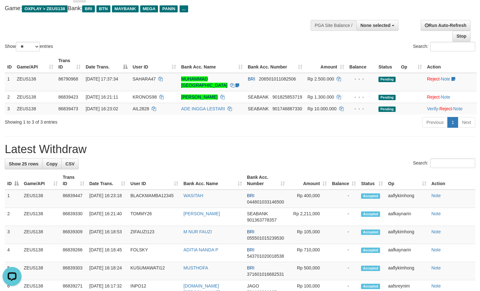
drag, startPoint x: 213, startPoint y: 132, endPoint x: 210, endPoint y: 128, distance: 4.7
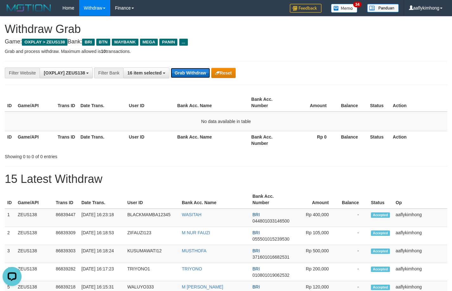
click at [187, 72] on button "Grab Withdraw" at bounding box center [190, 73] width 39 height 10
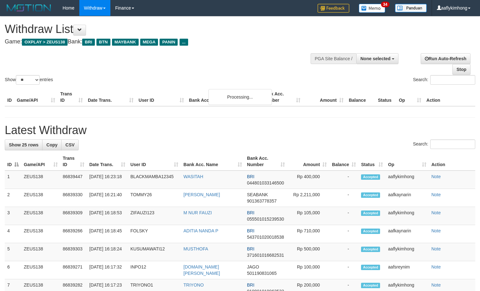
select select
select select "**"
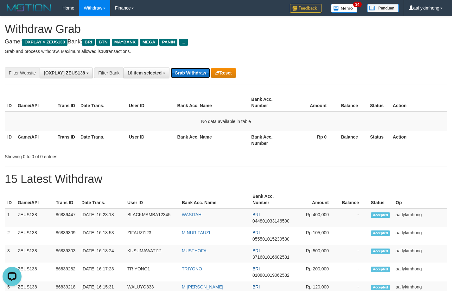
click at [206, 75] on button "Grab Withdraw" at bounding box center [190, 73] width 39 height 10
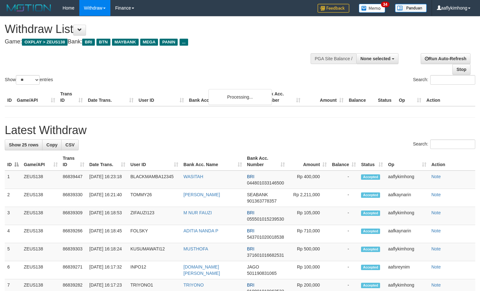
select select
select select "**"
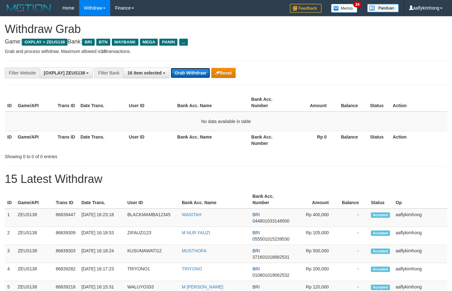
click at [189, 71] on button "Grab Withdraw" at bounding box center [190, 73] width 39 height 10
click at [189, 70] on button "Grab Withdraw" at bounding box center [190, 73] width 39 height 10
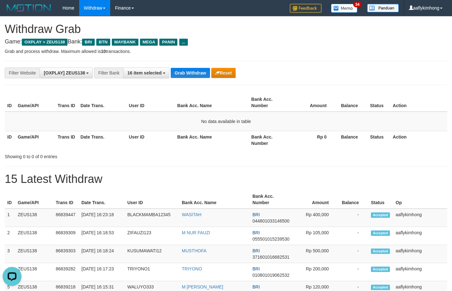
click at [178, 66] on div "**********" at bounding box center [226, 73] width 443 height 24
click at [171, 72] on div "**********" at bounding box center [188, 73] width 377 height 11
drag, startPoint x: 222, startPoint y: 81, endPoint x: 208, endPoint y: 74, distance: 15.7
click at [214, 76] on div "**********" at bounding box center [226, 73] width 443 height 24
click at [198, 71] on button "Grab Withdraw" at bounding box center [190, 73] width 39 height 10
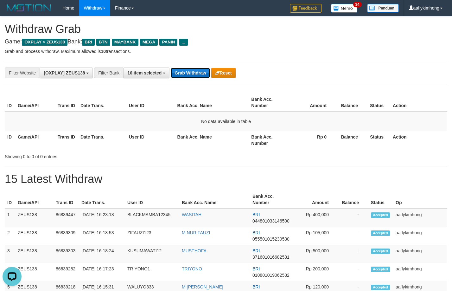
click at [198, 71] on button "Grab Withdraw" at bounding box center [190, 73] width 39 height 10
click at [180, 71] on div "**********" at bounding box center [188, 73] width 377 height 11
click at [188, 71] on button "Grab Withdraw" at bounding box center [190, 73] width 39 height 10
drag, startPoint x: 188, startPoint y: 71, endPoint x: 195, endPoint y: 67, distance: 8.3
click at [188, 71] on button "Grab Withdraw" at bounding box center [190, 73] width 39 height 10
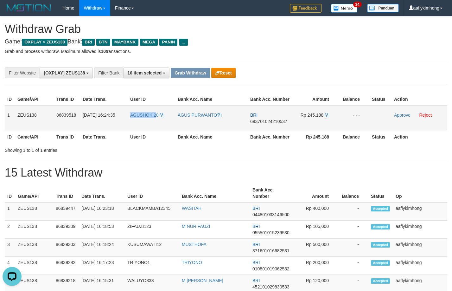
copy tr "AGUSHOKI2"
drag, startPoint x: 125, startPoint y: 118, endPoint x: 159, endPoint y: 121, distance: 34.7
click at [159, 121] on tr "1 ZEUS138 86839518 [DATE] 16:24:35 AGUSHOKI20 AGUS PURWANTO BRI 693701024210537…" at bounding box center [226, 118] width 443 height 26
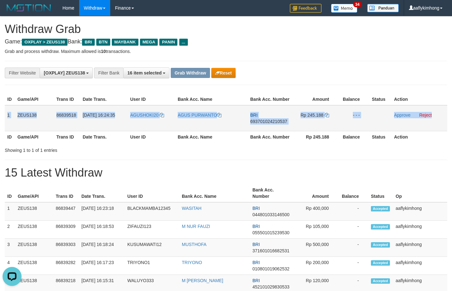
copy tr "1 ZEUS138 86839518 [DATE] 16:24:35 AGUSHOKI20 AGUS PURWANTO BRI 693701024210537…"
drag, startPoint x: 8, startPoint y: 115, endPoint x: 440, endPoint y: 111, distance: 432.2
click at [440, 111] on tr "1 ZEUS138 86839518 [DATE] 16:24:35 AGUSHOKI20 AGUS PURWANTO BRI 693701024210537…" at bounding box center [226, 118] width 443 height 26
click at [268, 123] on span "693701024210537" at bounding box center [268, 121] width 37 height 5
copy tr "1 ZEUS138 86839518 31/08/2025 16:24:35 AGUSHOKI20 AGUS PURWANTO BRI 69370102421…"
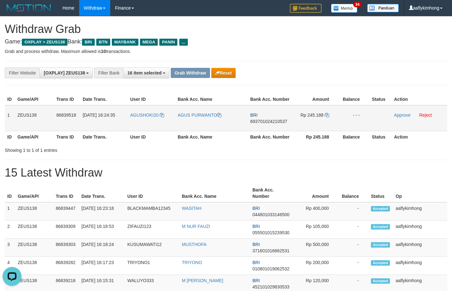
click at [268, 123] on span "693701024210537" at bounding box center [268, 121] width 37 height 5
click at [325, 114] on icon at bounding box center [327, 115] width 4 height 4
click at [327, 114] on icon at bounding box center [327, 115] width 4 height 4
click at [328, 114] on icon at bounding box center [327, 115] width 4 height 4
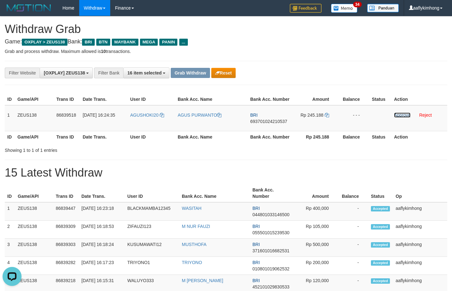
drag, startPoint x: 400, startPoint y: 114, endPoint x: 257, endPoint y: 67, distance: 151.3
click at [400, 114] on link "Approve" at bounding box center [402, 115] width 16 height 5
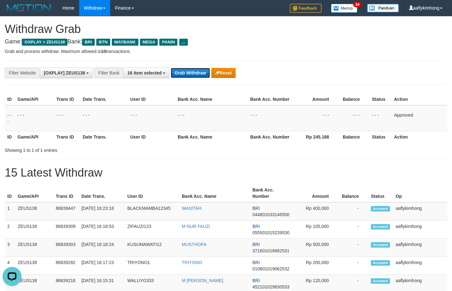
click at [197, 74] on button "Grab Withdraw" at bounding box center [190, 73] width 39 height 10
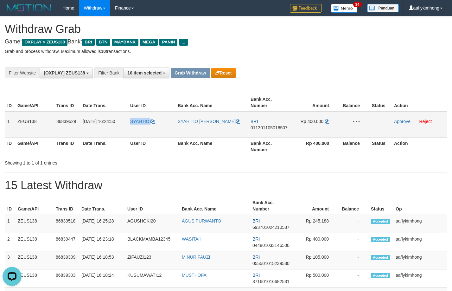
copy tr "SYAHTIO"
drag, startPoint x: 125, startPoint y: 125, endPoint x: 151, endPoint y: 127, distance: 26.0
click at [151, 127] on tr "1 ZEUS138 86839529 31/08/2025 16:24:50 SYAHTIO SYAH TIO AZHAR BRI 0113011050165…" at bounding box center [226, 125] width 443 height 26
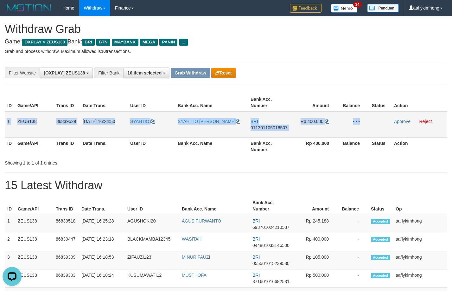
copy tr "1 ZEUS138 86839529 31/08/2025 16:24:50 SYAHTIO SYAH TIO AZHAR BRI 0113011050165…"
drag, startPoint x: 6, startPoint y: 116, endPoint x: 393, endPoint y: 119, distance: 386.5
click at [391, 119] on tr "1 ZEUS138 86839529 31/08/2025 16:24:50 SYAHTIO SYAH TIO AZHAR BRI 0113011050165…" at bounding box center [226, 125] width 443 height 26
click at [267, 127] on span "011301105016507" at bounding box center [269, 127] width 37 height 5
copy tr "1 ZEUS138 86839529 31/08/2025 16:24:50 SYAHTIO SYAH TIO AZHAR BRI 0113011050165…"
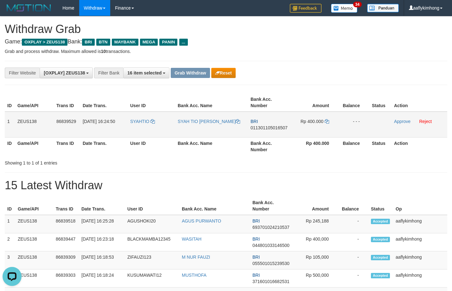
click at [267, 127] on span "011301105016507" at bounding box center [269, 127] width 37 height 5
click at [325, 119] on icon at bounding box center [327, 121] width 4 height 4
click at [326, 120] on icon at bounding box center [327, 121] width 4 height 4
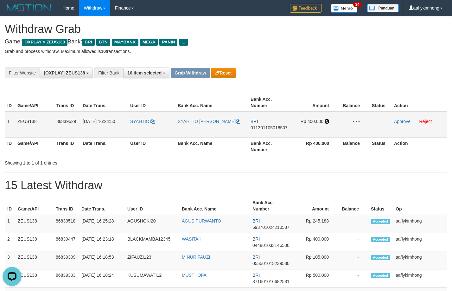
click at [326, 120] on icon at bounding box center [327, 121] width 4 height 4
drag, startPoint x: 404, startPoint y: 121, endPoint x: 255, endPoint y: 66, distance: 158.8
click at [404, 121] on link "Approve" at bounding box center [402, 121] width 16 height 5
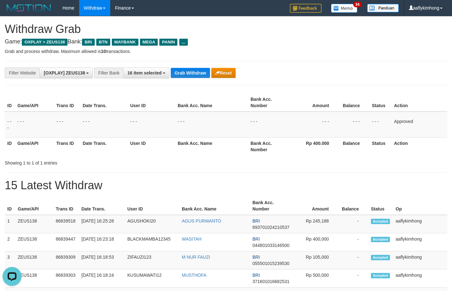
click at [188, 78] on div "**********" at bounding box center [226, 73] width 443 height 24
click at [188, 75] on button "Grab Withdraw" at bounding box center [190, 73] width 39 height 10
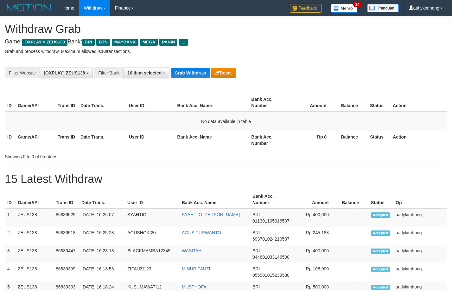
click at [193, 68] on div "**********" at bounding box center [188, 73] width 377 height 11
click at [192, 74] on button "Grab Withdraw" at bounding box center [190, 73] width 39 height 10
click at [191, 72] on button "Grab Withdraw" at bounding box center [190, 73] width 39 height 10
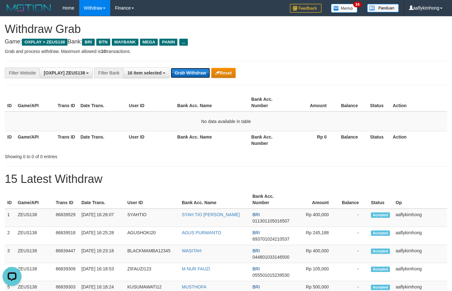
click at [191, 72] on button "Grab Withdraw" at bounding box center [190, 73] width 39 height 10
click at [192, 72] on button "Grab Withdraw" at bounding box center [190, 73] width 39 height 10
drag, startPoint x: 195, startPoint y: 66, endPoint x: 208, endPoint y: 65, distance: 13.0
click at [197, 65] on div "**********" at bounding box center [226, 73] width 443 height 24
click at [202, 74] on button "Grab Withdraw" at bounding box center [190, 73] width 39 height 10
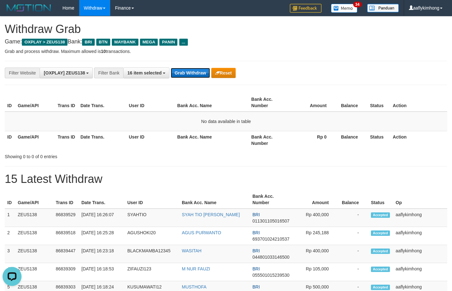
click at [202, 74] on button "Grab Withdraw" at bounding box center [190, 73] width 39 height 10
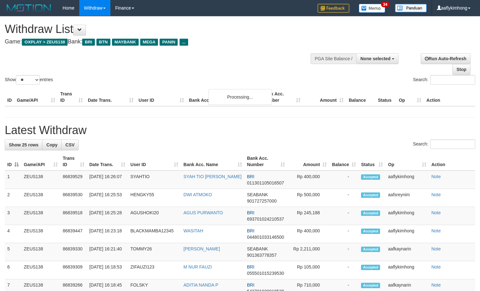
select select
select select "**"
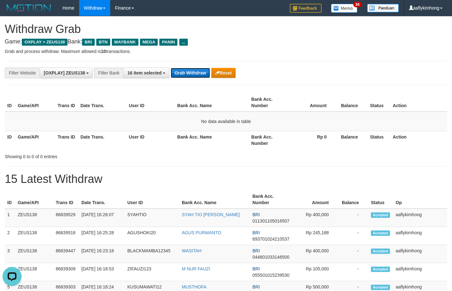
click at [196, 72] on button "Grab Withdraw" at bounding box center [190, 73] width 39 height 10
click at [195, 70] on button "Grab Withdraw" at bounding box center [190, 73] width 39 height 10
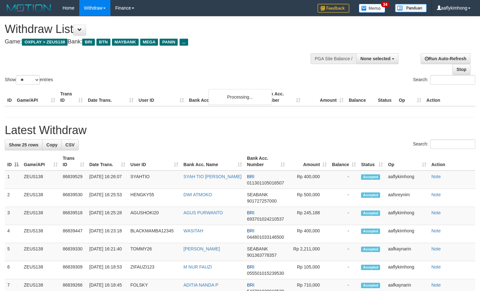
select select
select select "**"
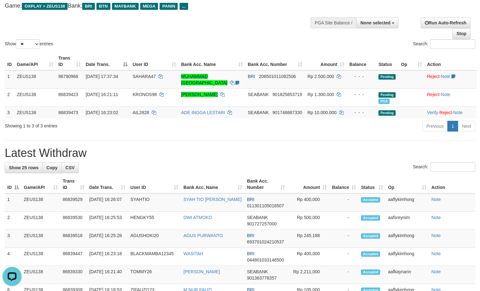
scroll to position [24, 0]
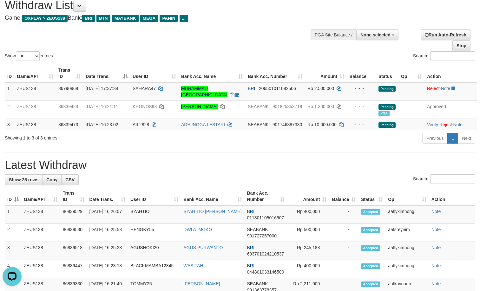
click at [149, 174] on div "Search:" at bounding box center [240, 179] width 470 height 11
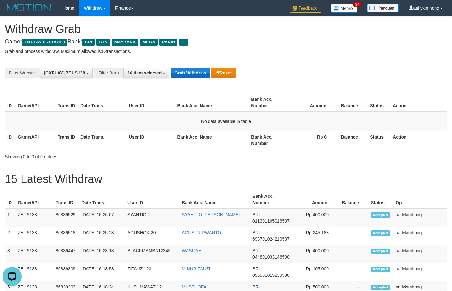
drag, startPoint x: 198, startPoint y: 81, endPoint x: 201, endPoint y: 75, distance: 7.1
click at [198, 81] on div "**********" at bounding box center [226, 73] width 443 height 24
click at [202, 74] on button "Grab Withdraw" at bounding box center [190, 73] width 39 height 10
click at [200, 72] on button "Grab Withdraw" at bounding box center [190, 73] width 39 height 10
click at [204, 69] on button "Grab Withdraw" at bounding box center [190, 73] width 39 height 10
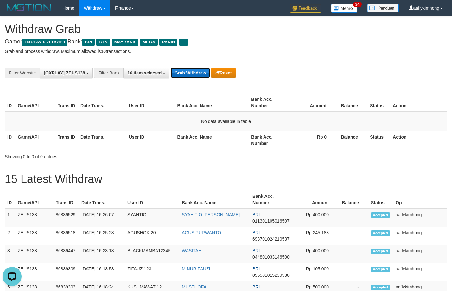
click at [201, 69] on button "Grab Withdraw" at bounding box center [190, 73] width 39 height 10
click at [199, 68] on button "Grab Withdraw" at bounding box center [190, 73] width 39 height 10
click at [179, 68] on button "Grab Withdraw" at bounding box center [190, 73] width 39 height 10
click at [177, 65] on div "**********" at bounding box center [226, 73] width 443 height 24
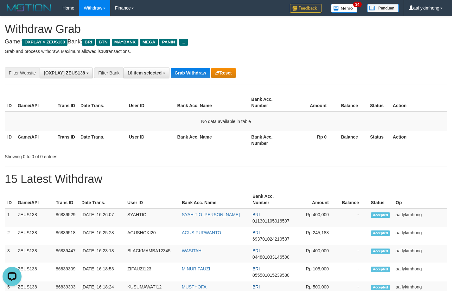
click at [177, 64] on div "**********" at bounding box center [226, 73] width 443 height 24
click at [177, 63] on div "**********" at bounding box center [226, 73] width 443 height 24
click at [177, 61] on hr at bounding box center [226, 61] width 443 height 0
click at [185, 79] on div "**********" at bounding box center [226, 73] width 443 height 24
click at [186, 68] on button "Grab Withdraw" at bounding box center [190, 73] width 39 height 10
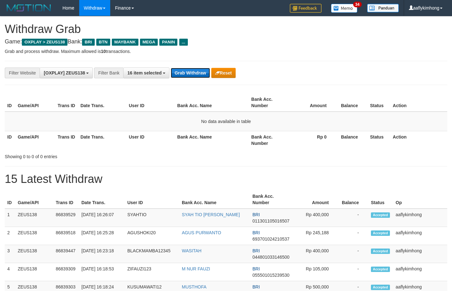
click at [186, 68] on button "Grab Withdraw" at bounding box center [190, 73] width 39 height 10
click at [190, 67] on div "**********" at bounding box center [226, 73] width 443 height 24
click at [187, 63] on div "**********" at bounding box center [226, 73] width 443 height 24
click at [187, 62] on div "**********" at bounding box center [226, 73] width 443 height 24
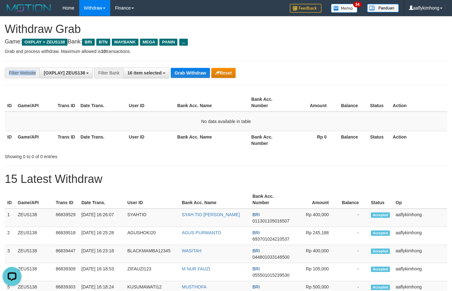
click at [187, 61] on div "**********" at bounding box center [226, 73] width 443 height 24
drag, startPoint x: 187, startPoint y: 86, endPoint x: 188, endPoint y: 81, distance: 5.5
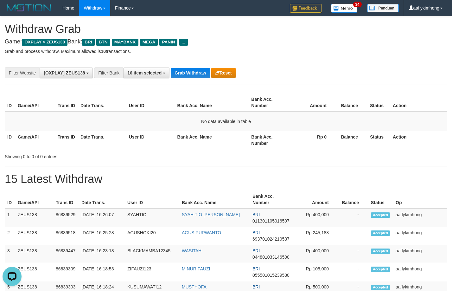
click at [188, 70] on button "Grab Withdraw" at bounding box center [190, 73] width 39 height 10
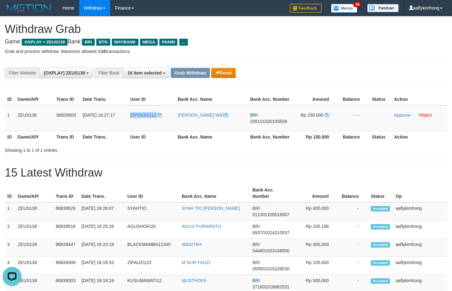
drag, startPoint x: 133, startPoint y: 123, endPoint x: 455, endPoint y: 163, distance: 324.9
click at [161, 127] on tr "1 ZEUS138 86839603 31/08/2025 16:27:17 ERVIKA3112 DEDIK DIAN WID BRI 2051010201…" at bounding box center [226, 118] width 443 height 26
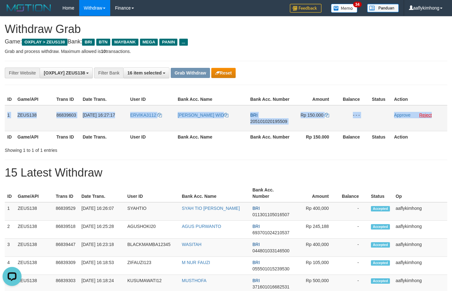
copy tr "1 ZEUS138 86839603 31/08/2025 16:27:17 ERVIKA3112 DEDIK DIAN WID BRI 2051010201…"
drag, startPoint x: 15, startPoint y: 114, endPoint x: 430, endPoint y: 117, distance: 414.4
click at [430, 117] on tr "1 ZEUS138 86839603 31/08/2025 16:27:17 ERVIKA3112 DEDIK DIAN WID BRI 2051010201…" at bounding box center [226, 118] width 443 height 26
copy tr "1 ZEUS138 86839603 31/08/2025 16:27:17 ERVIKA3112 DEDIK DIAN WID BRI 2051010201…"
click at [269, 120] on span "205101020195509" at bounding box center [268, 121] width 37 height 5
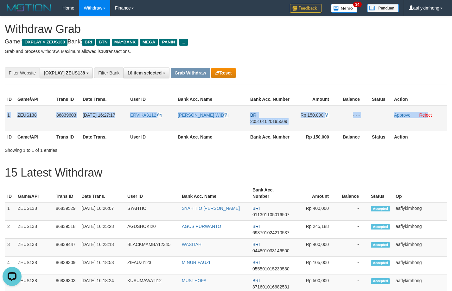
copy tr "1 ZEUS138 86839603 31/08/2025 16:27:17 ERVIKA3112 DEDIK DIAN WID BRI 2051010201…"
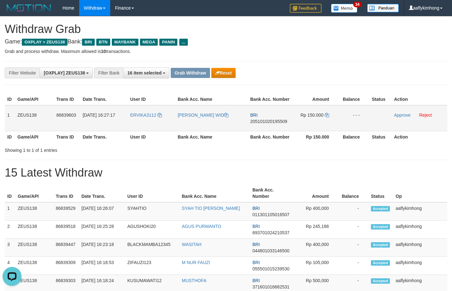
click at [269, 120] on span "205101020195509" at bounding box center [268, 121] width 37 height 5
click at [327, 114] on icon at bounding box center [327, 115] width 4 height 4
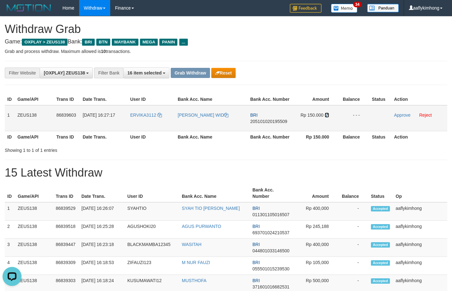
click at [327, 114] on icon at bounding box center [327, 115] width 4 height 4
click at [396, 116] on link "Approve" at bounding box center [402, 115] width 16 height 5
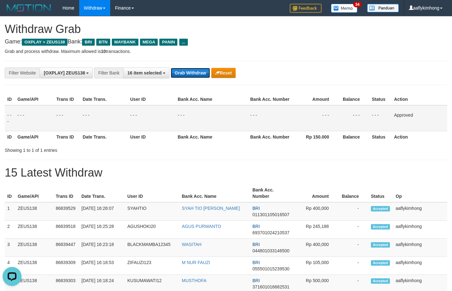
click at [175, 72] on button "Grab Withdraw" at bounding box center [190, 73] width 39 height 10
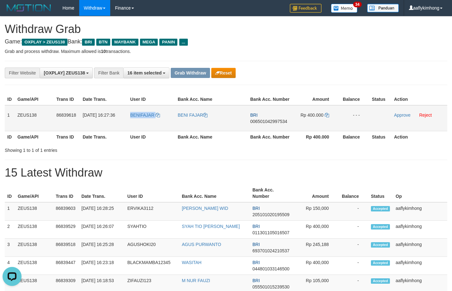
drag, startPoint x: 132, startPoint y: 120, endPoint x: 179, endPoint y: 129, distance: 47.7
click at [173, 128] on tr "1 ZEUS138 86839618 [DATE] 16:27:36 [GEOGRAPHIC_DATA] BENI FAJAR BRI 00650104299…" at bounding box center [226, 118] width 443 height 26
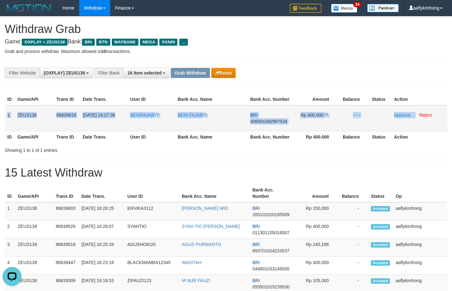
copy tr "1 ZEUS138 86839618 [DATE] 16:27:36 BENIFAJAR BENI FAJAR BRI 006501042997534 Rp …"
drag, startPoint x: 6, startPoint y: 108, endPoint x: 415, endPoint y: 110, distance: 409.3
click at [415, 110] on tr "1 ZEUS138 86839618 31/08/2025 16:27:36 BENIFAJAR BENI FAJAR BRI 006501042997534…" at bounding box center [226, 118] width 443 height 26
click at [263, 120] on span "006501042997534" at bounding box center [268, 121] width 37 height 5
copy tr "1 ZEUS138 86839618 31/08/2025 16:27:36 BENIFAJAR BENI FAJAR BRI 006501042997534…"
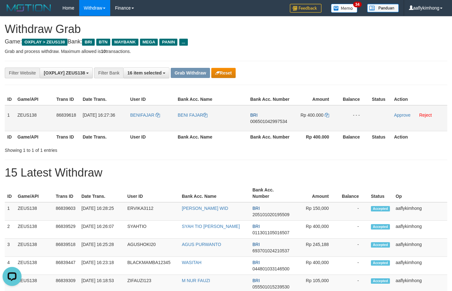
click at [263, 120] on span "006501042997534" at bounding box center [268, 121] width 37 height 5
click at [325, 115] on td "Rp 400.000" at bounding box center [316, 118] width 46 height 26
click at [326, 113] on icon at bounding box center [327, 115] width 4 height 4
click at [327, 113] on icon at bounding box center [327, 115] width 4 height 4
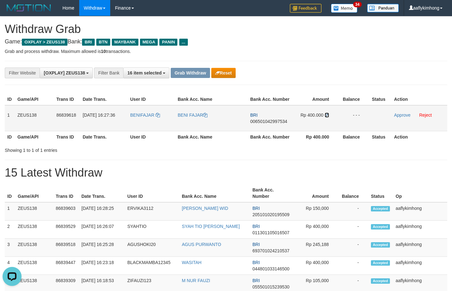
click at [327, 113] on icon at bounding box center [327, 115] width 4 height 4
drag, startPoint x: 399, startPoint y: 114, endPoint x: 256, endPoint y: 67, distance: 150.7
click at [399, 114] on link "Approve" at bounding box center [402, 115] width 16 height 5
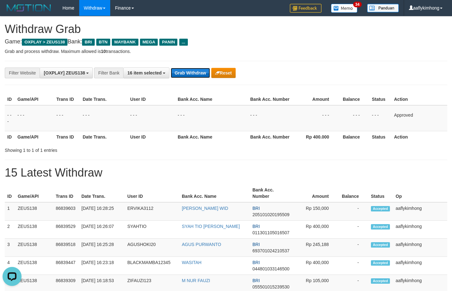
click at [197, 71] on button "Grab Withdraw" at bounding box center [190, 73] width 39 height 10
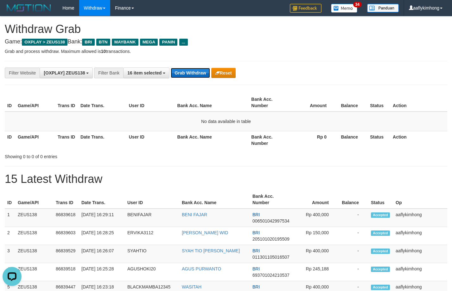
click at [192, 73] on button "Grab Withdraw" at bounding box center [190, 73] width 39 height 10
drag, startPoint x: 195, startPoint y: 67, endPoint x: 189, endPoint y: 70, distance: 6.5
click at [195, 68] on div "**********" at bounding box center [188, 73] width 377 height 11
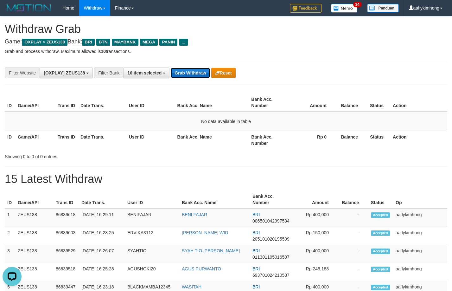
click at [183, 72] on button "Grab Withdraw" at bounding box center [190, 73] width 39 height 10
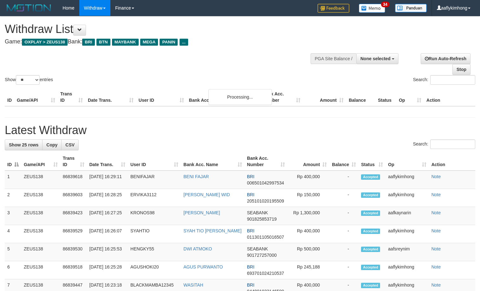
select select
select select "**"
select select
select select "**"
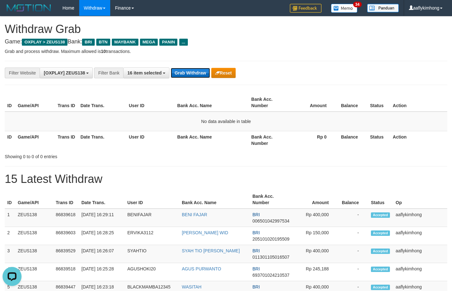
click at [180, 74] on button "Grab Withdraw" at bounding box center [190, 73] width 39 height 10
drag, startPoint x: 180, startPoint y: 72, endPoint x: 190, endPoint y: 73, distance: 9.6
click at [181, 71] on button "Grab Withdraw" at bounding box center [190, 73] width 39 height 10
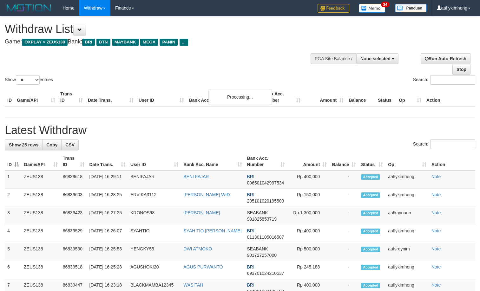
select select
select select "**"
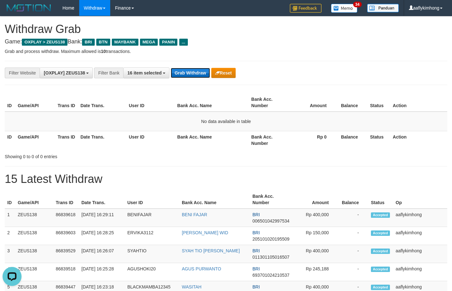
click at [196, 69] on button "Grab Withdraw" at bounding box center [190, 73] width 39 height 10
click at [192, 71] on button "Grab Withdraw" at bounding box center [190, 73] width 39 height 10
click at [185, 73] on button "Grab Withdraw" at bounding box center [190, 73] width 39 height 10
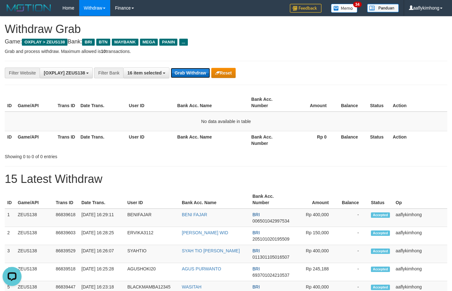
click at [185, 73] on button "Grab Withdraw" at bounding box center [190, 73] width 39 height 10
click at [197, 70] on button "Grab Withdraw" at bounding box center [190, 73] width 39 height 10
click at [200, 76] on button "Grab Withdraw" at bounding box center [190, 73] width 39 height 10
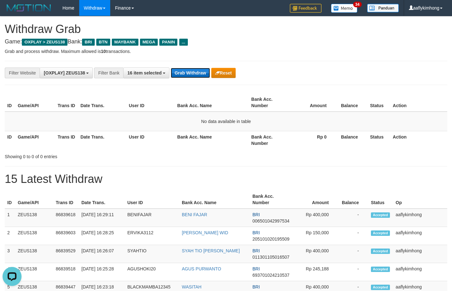
click at [200, 76] on button "Grab Withdraw" at bounding box center [190, 73] width 39 height 10
click at [197, 73] on button "Grab Withdraw" at bounding box center [190, 73] width 39 height 10
drag, startPoint x: 197, startPoint y: 73, endPoint x: 199, endPoint y: 68, distance: 4.7
click at [199, 68] on button "Grab Withdraw" at bounding box center [190, 73] width 39 height 10
click at [179, 62] on div "**********" at bounding box center [226, 73] width 443 height 24
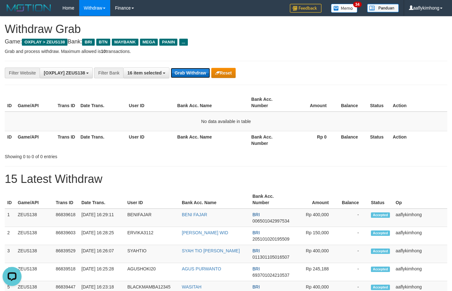
click at [189, 71] on button "Grab Withdraw" at bounding box center [190, 73] width 39 height 10
click at [307, 71] on div "**********" at bounding box center [188, 73] width 377 height 11
click at [205, 117] on td "No data available in table" at bounding box center [226, 122] width 443 height 20
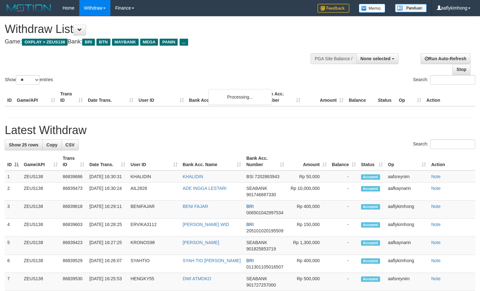
select select
select select "**"
select select
select select "**"
select select
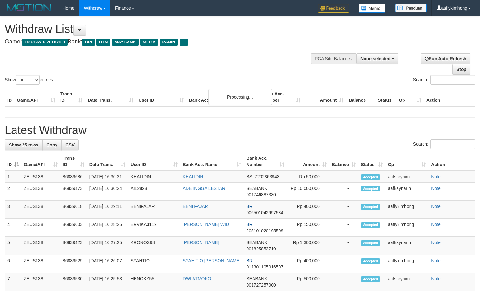
select select "**"
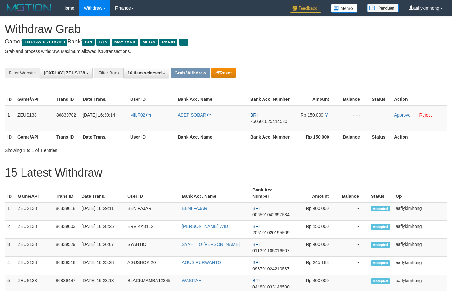
click at [301, 81] on div "**********" at bounding box center [226, 73] width 443 height 24
drag, startPoint x: 132, startPoint y: 125, endPoint x: 161, endPoint y: 122, distance: 29.9
click at [155, 122] on tr "1 ZEUS138 86839702 [DATE] 16:30:14 MILF02 ASEP SOBARI BRI 750501025414530 Rp 15…" at bounding box center [226, 118] width 443 height 26
copy tr "MILF02"
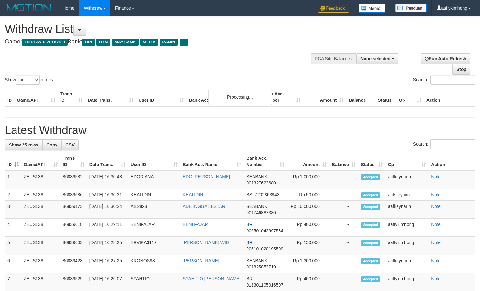
select select
select select "**"
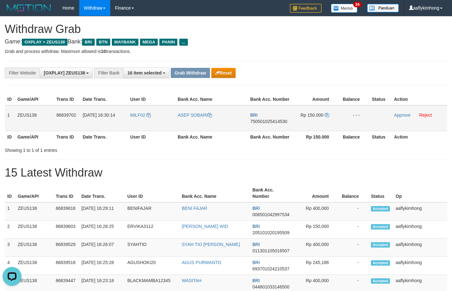
click at [10, 112] on td "1" at bounding box center [10, 118] width 10 height 26
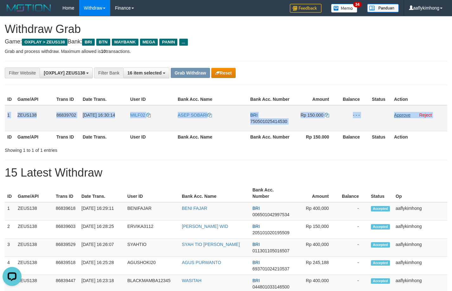
copy table "1 ZEUS138 86839702 31/08/2025 16:30:14 MILF02 ASEP SOBARI BRI 750501025414530 R…"
drag, startPoint x: 10, startPoint y: 112, endPoint x: 396, endPoint y: 114, distance: 386.2
click at [396, 114] on tr "1 ZEUS138 86839702 31/08/2025 16:30:14 MILF02 ASEP SOBARI BRI 750501025414530 R…" at bounding box center [226, 118] width 443 height 26
click at [269, 121] on span "750501025414530" at bounding box center [268, 121] width 37 height 5
copy table "1 ZEUS138 86839702 31/08/2025 16:30:14 MILF02 ASEP SOBARI BRI 750501025414530 R…"
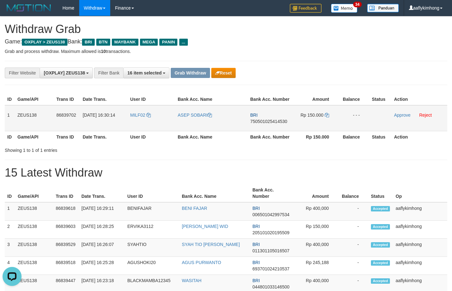
click at [269, 121] on span "750501025414530" at bounding box center [268, 121] width 37 height 5
click at [327, 114] on icon at bounding box center [327, 115] width 4 height 4
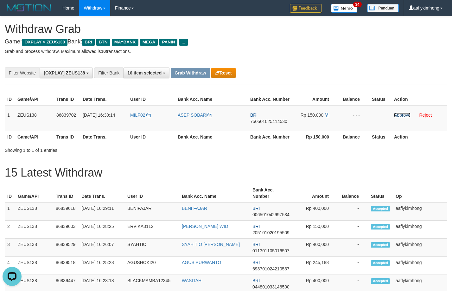
drag, startPoint x: 399, startPoint y: 113, endPoint x: 260, endPoint y: 68, distance: 146.4
click at [399, 113] on link "Approve" at bounding box center [402, 115] width 16 height 5
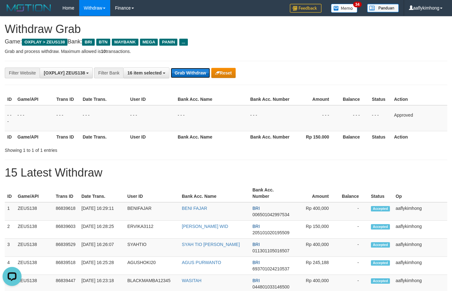
click at [195, 71] on button "Grab Withdraw" at bounding box center [190, 73] width 39 height 10
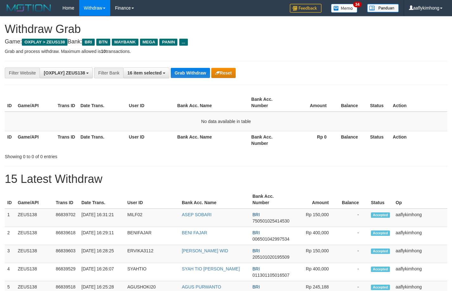
drag, startPoint x: 0, startPoint y: 0, endPoint x: 189, endPoint y: 66, distance: 200.4
click at [189, 66] on div "**********" at bounding box center [226, 73] width 443 height 24
click at [189, 69] on button "Grab Withdraw" at bounding box center [190, 73] width 39 height 10
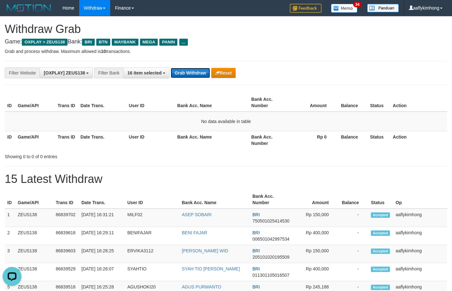
click at [187, 74] on button "Grab Withdraw" at bounding box center [190, 73] width 39 height 10
click at [187, 72] on button "Grab Withdraw" at bounding box center [190, 73] width 39 height 10
click at [198, 75] on button "Grab Withdraw" at bounding box center [190, 73] width 39 height 10
click at [205, 70] on button "Grab Withdraw" at bounding box center [190, 73] width 39 height 10
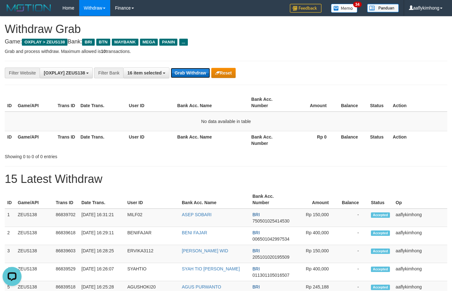
click at [205, 70] on button "Grab Withdraw" at bounding box center [190, 73] width 39 height 10
click at [205, 69] on button "Grab Withdraw" at bounding box center [190, 73] width 39 height 10
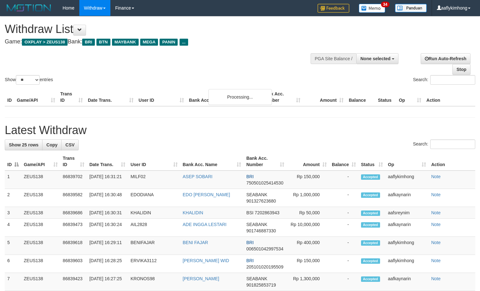
select select
select select "**"
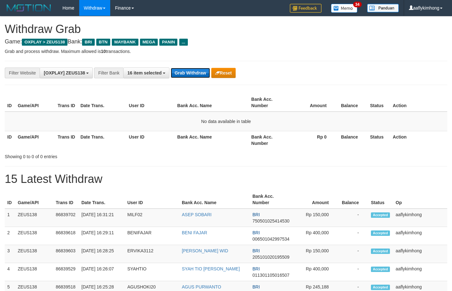
click at [202, 71] on button "Grab Withdraw" at bounding box center [190, 73] width 39 height 10
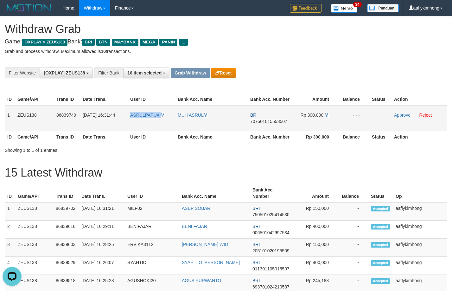
drag, startPoint x: 130, startPoint y: 121, endPoint x: 161, endPoint y: 122, distance: 31.4
click at [161, 122] on td "ASRULPAPUA" at bounding box center [152, 118] width 48 height 26
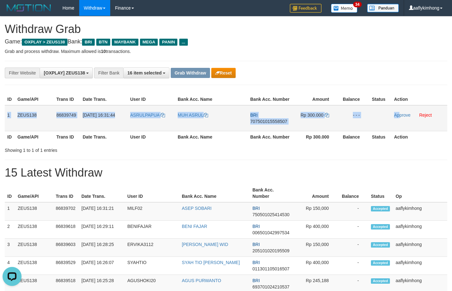
copy tr "1 ZEUS138 86839749 31/08/2025 16:31:44 ASRULPAPUA MUH ASRUL BRI 707501015558507…"
drag, startPoint x: 5, startPoint y: 114, endPoint x: 401, endPoint y: 125, distance: 395.8
click at [401, 125] on tr "1 ZEUS138 86839749 31/08/2025 16:31:44 ASRULPAPUA MUH ASRUL BRI 707501015558507…" at bounding box center [226, 118] width 443 height 26
click at [271, 123] on span "707501015558507" at bounding box center [268, 121] width 37 height 5
copy tr "1 ZEUS138 86839749 31/08/2025 16:31:44 ASRULPAPUA MUH ASRUL BRI 707501015558507…"
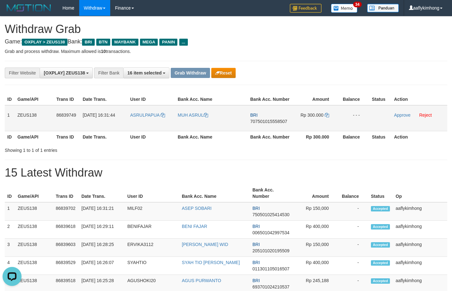
click at [271, 123] on span "707501015558507" at bounding box center [268, 121] width 37 height 5
click at [326, 116] on icon at bounding box center [327, 115] width 4 height 4
click at [327, 115] on icon at bounding box center [327, 115] width 4 height 4
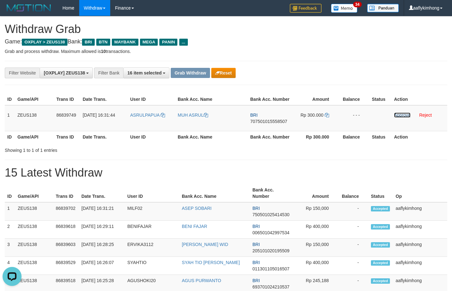
drag, startPoint x: 400, startPoint y: 115, endPoint x: 259, endPoint y: 68, distance: 148.7
click at [400, 115] on link "Approve" at bounding box center [402, 115] width 16 height 5
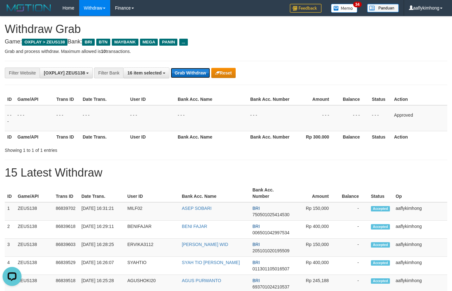
click at [179, 76] on button "Grab Withdraw" at bounding box center [190, 73] width 39 height 10
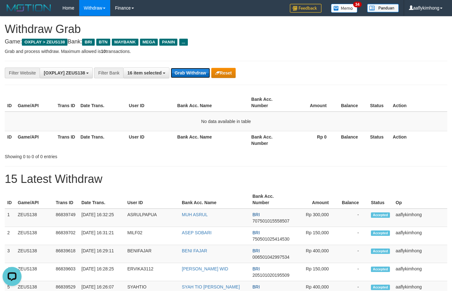
click at [180, 68] on button "Grab Withdraw" at bounding box center [190, 73] width 39 height 10
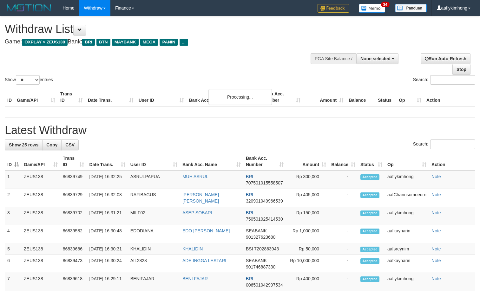
select select
select select "**"
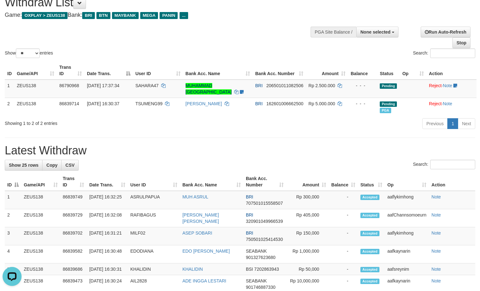
click at [232, 138] on hr at bounding box center [240, 138] width 470 height 0
click at [177, 124] on div "Showing 1 to 2 of 2 entries" at bounding box center [100, 122] width 190 height 9
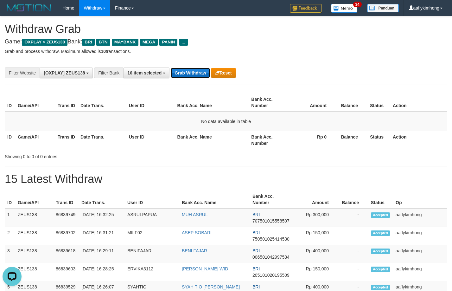
click at [186, 72] on button "Grab Withdraw" at bounding box center [190, 73] width 39 height 10
click at [198, 74] on button "Grab Withdraw" at bounding box center [190, 73] width 39 height 10
click at [197, 74] on button "Grab Withdraw" at bounding box center [190, 73] width 39 height 10
click at [191, 63] on div "**********" at bounding box center [226, 73] width 443 height 24
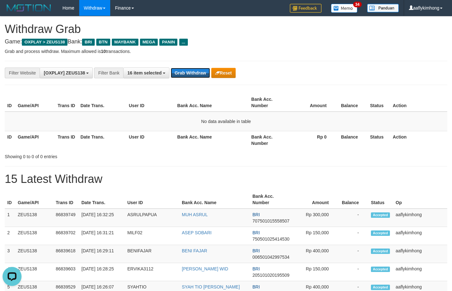
drag, startPoint x: 189, startPoint y: 69, endPoint x: 213, endPoint y: 66, distance: 24.0
click at [194, 66] on div "**********" at bounding box center [226, 73] width 443 height 24
click at [180, 70] on button "Grab Withdraw" at bounding box center [190, 73] width 39 height 10
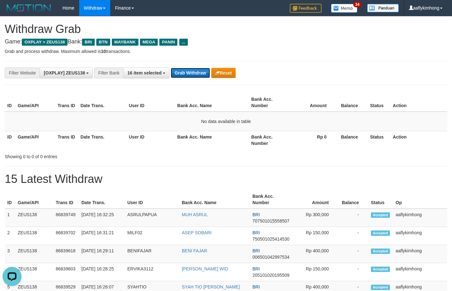
click at [180, 70] on button "Grab Withdraw" at bounding box center [190, 73] width 39 height 10
click at [183, 76] on button "Grab Withdraw" at bounding box center [190, 73] width 39 height 10
click at [183, 73] on button "Grab Withdraw" at bounding box center [190, 73] width 39 height 10
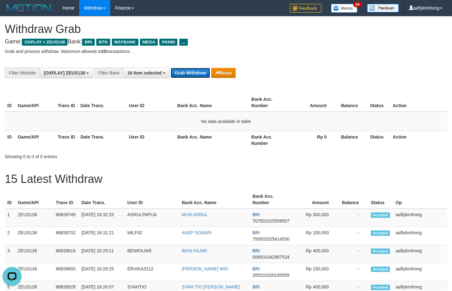
click at [202, 75] on button "Grab Withdraw" at bounding box center [190, 73] width 39 height 10
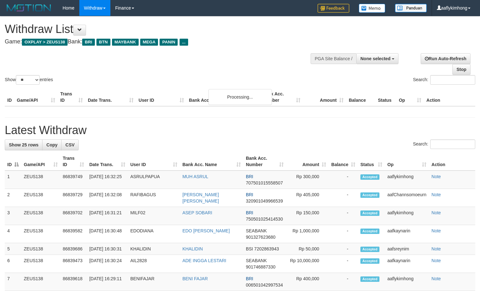
select select
select select "**"
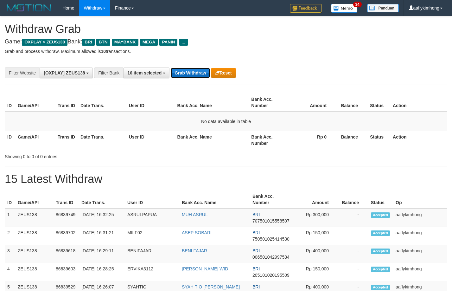
click at [197, 75] on button "Grab Withdraw" at bounding box center [190, 73] width 39 height 10
drag, startPoint x: 197, startPoint y: 75, endPoint x: 196, endPoint y: 69, distance: 6.1
click at [197, 74] on button "Grab Withdraw" at bounding box center [190, 73] width 39 height 10
click at [195, 66] on div "**********" at bounding box center [226, 73] width 443 height 24
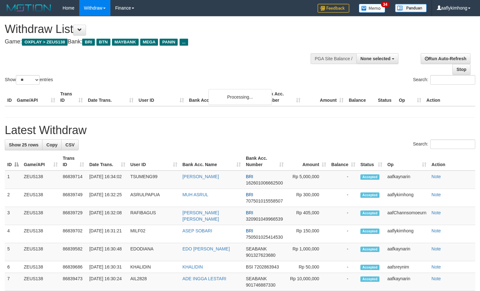
select select
select select "**"
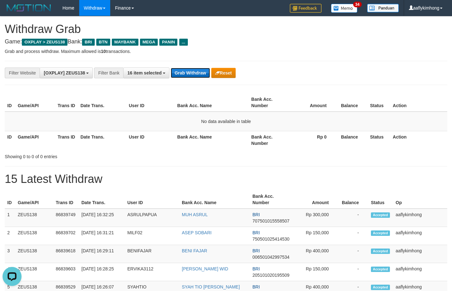
click at [172, 73] on button "Grab Withdraw" at bounding box center [190, 73] width 39 height 10
click at [173, 73] on button "Grab Withdraw" at bounding box center [190, 73] width 39 height 10
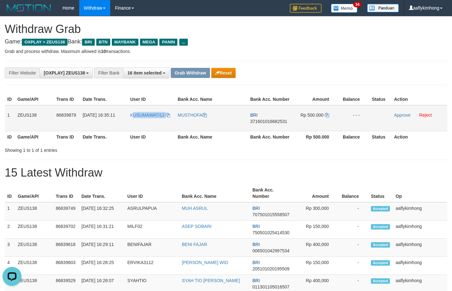
drag, startPoint x: 154, startPoint y: 123, endPoint x: 168, endPoint y: 122, distance: 13.7
click at [168, 122] on td "KUSUMAWATI12" at bounding box center [152, 118] width 48 height 26
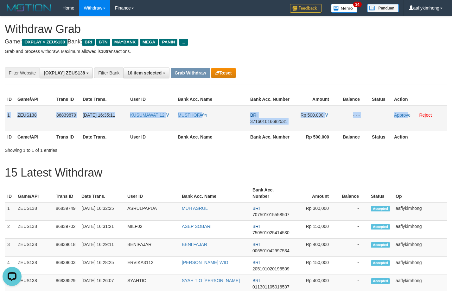
copy tr "1 ZEUS138 86839879 31/08/2025 16:35:11 KUSUMAWATI12 MUSTHOFA BRI 37160101668253…"
drag, startPoint x: 8, startPoint y: 114, endPoint x: 409, endPoint y: 120, distance: 401.5
click at [409, 120] on tr "1 ZEUS138 86839879 31/08/2025 16:35:11 KUSUMAWATI12 MUSTHOFA BRI 37160101668253…" at bounding box center [226, 118] width 443 height 26
click at [267, 121] on span "371601016682531" at bounding box center [268, 121] width 37 height 5
copy tr "1 ZEUS138 86839879 31/08/2025 16:35:11 KUSUMAWATI12 MUSTHOFA BRI 37160101668253…"
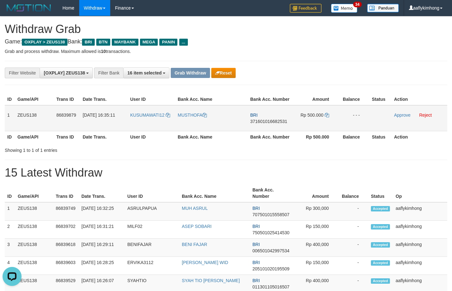
click at [267, 121] on span "371601016682531" at bounding box center [268, 121] width 37 height 5
click at [327, 113] on icon at bounding box center [327, 115] width 4 height 4
drag, startPoint x: 397, startPoint y: 115, endPoint x: 255, endPoint y: 64, distance: 150.3
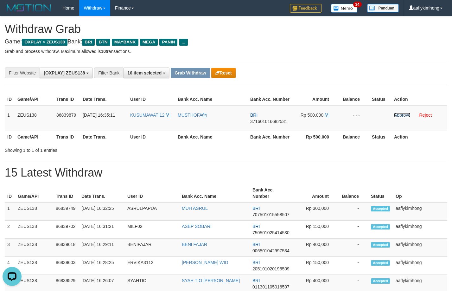
click at [397, 115] on link "Approve" at bounding box center [402, 115] width 16 height 5
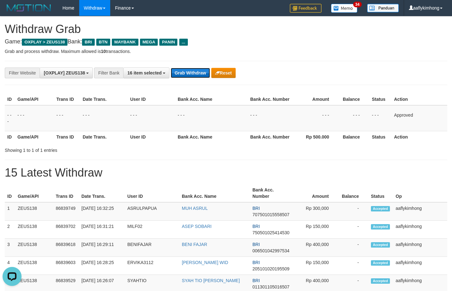
click at [202, 74] on button "Grab Withdraw" at bounding box center [190, 73] width 39 height 10
click at [201, 73] on button "Grab Withdraw" at bounding box center [190, 73] width 39 height 10
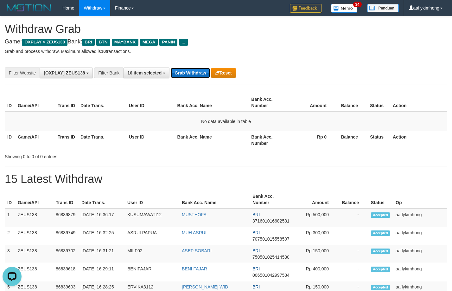
click at [193, 75] on button "Grab Withdraw" at bounding box center [190, 73] width 39 height 10
drag, startPoint x: 192, startPoint y: 75, endPoint x: 319, endPoint y: 79, distance: 127.5
click at [192, 75] on button "Grab Withdraw" at bounding box center [190, 73] width 39 height 10
click at [198, 70] on button "Grab Withdraw" at bounding box center [190, 73] width 39 height 10
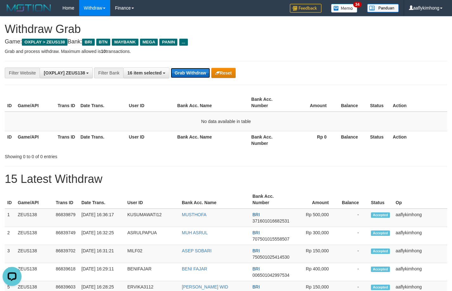
click at [193, 72] on button "Grab Withdraw" at bounding box center [190, 73] width 39 height 10
click at [186, 74] on button "Grab Withdraw" at bounding box center [190, 73] width 39 height 10
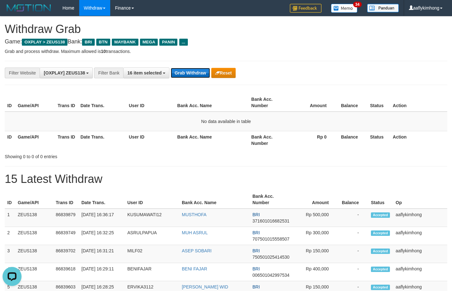
click at [186, 74] on button "Grab Withdraw" at bounding box center [190, 73] width 39 height 10
click at [182, 73] on button "Grab Withdraw" at bounding box center [190, 73] width 39 height 10
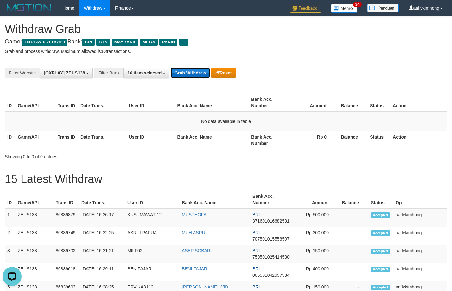
click at [182, 73] on button "Grab Withdraw" at bounding box center [190, 73] width 39 height 10
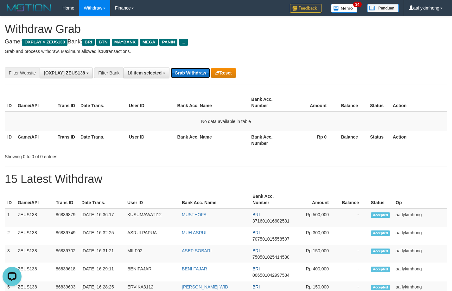
click at [182, 73] on button "Grab Withdraw" at bounding box center [190, 73] width 39 height 10
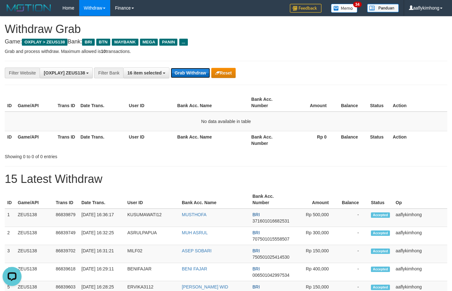
click at [182, 73] on button "Grab Withdraw" at bounding box center [190, 73] width 39 height 10
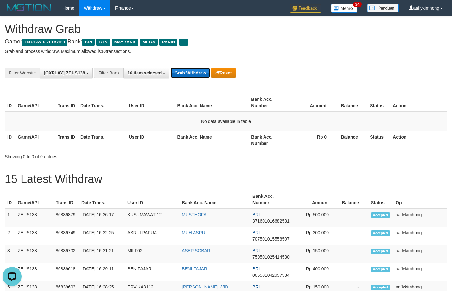
click at [182, 73] on button "Grab Withdraw" at bounding box center [190, 73] width 39 height 10
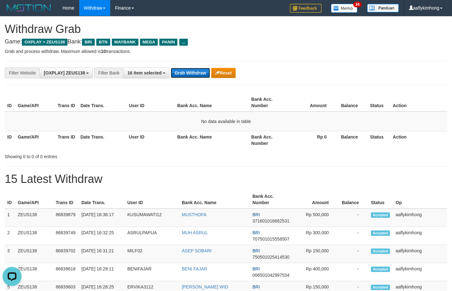
click at [182, 73] on button "Grab Withdraw" at bounding box center [190, 73] width 39 height 10
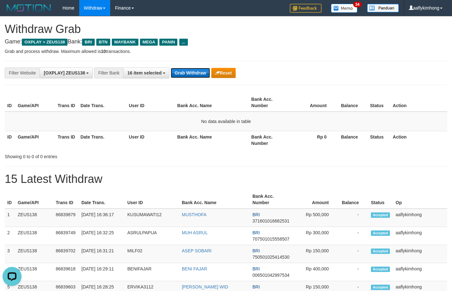
click at [182, 73] on button "Grab Withdraw" at bounding box center [190, 73] width 39 height 10
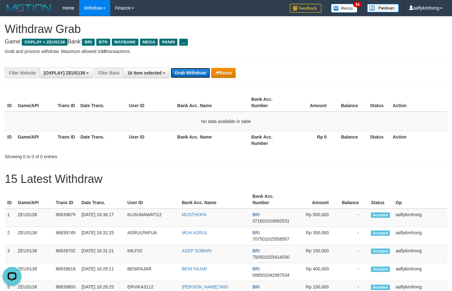
click at [182, 73] on button "Grab Withdraw" at bounding box center [190, 73] width 39 height 10
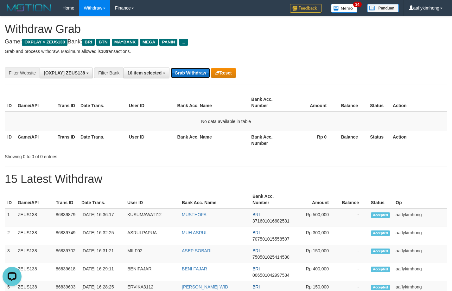
click at [182, 73] on button "Grab Withdraw" at bounding box center [190, 73] width 39 height 10
click at [171, 62] on div "**********" at bounding box center [226, 73] width 443 height 24
click at [188, 69] on button "Grab Withdraw" at bounding box center [190, 73] width 39 height 10
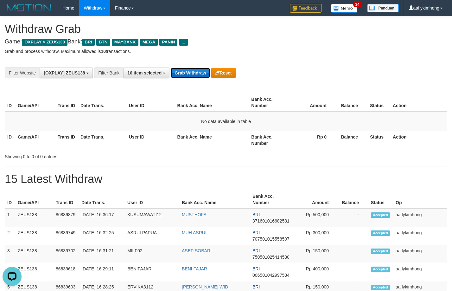
click at [188, 69] on button "Grab Withdraw" at bounding box center [190, 73] width 39 height 10
click at [202, 66] on div "**********" at bounding box center [226, 73] width 443 height 24
click at [198, 73] on button "Grab Withdraw" at bounding box center [190, 73] width 39 height 10
click at [187, 71] on button "Grab Withdraw" at bounding box center [190, 73] width 39 height 10
click at [225, 93] on div "ID Game/API Trans ID Date Trans. User ID Bank Acc. Name Bank Acc. Number Amount…" at bounding box center [226, 121] width 452 height 59
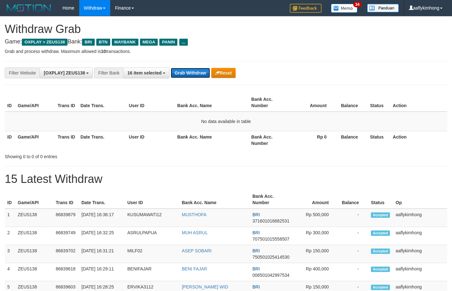
click at [195, 74] on button "Grab Withdraw" at bounding box center [190, 73] width 39 height 10
click at [194, 74] on button "Grab Withdraw" at bounding box center [190, 73] width 39 height 10
click at [183, 98] on th "Bank Acc. Name" at bounding box center [212, 103] width 74 height 18
click at [189, 75] on button "Grab Withdraw" at bounding box center [190, 73] width 39 height 10
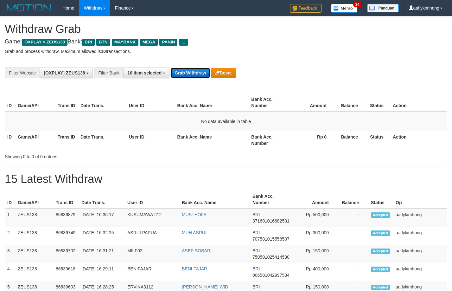
click at [189, 75] on button "Grab Withdraw" at bounding box center [190, 73] width 39 height 10
click at [195, 80] on div "**********" at bounding box center [226, 73] width 443 height 24
click at [195, 73] on button "Grab Withdraw" at bounding box center [190, 73] width 39 height 10
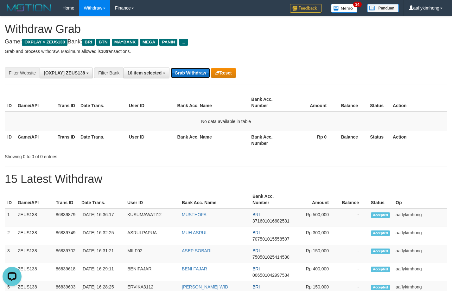
click at [195, 73] on button "Grab Withdraw" at bounding box center [190, 73] width 39 height 10
drag, startPoint x: 195, startPoint y: 73, endPoint x: 194, endPoint y: 68, distance: 4.8
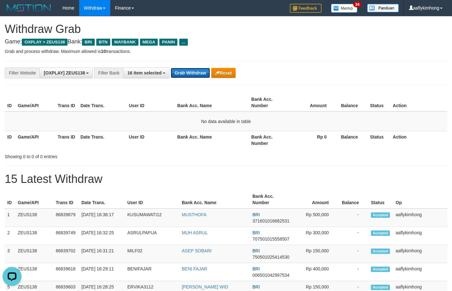
click at [195, 72] on button "Grab Withdraw" at bounding box center [190, 73] width 39 height 10
click at [194, 68] on button "Grab Withdraw" at bounding box center [190, 73] width 39 height 10
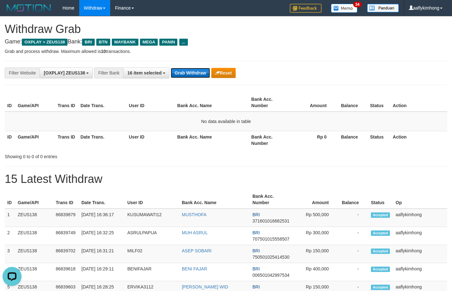
click at [194, 68] on button "Grab Withdraw" at bounding box center [190, 73] width 39 height 10
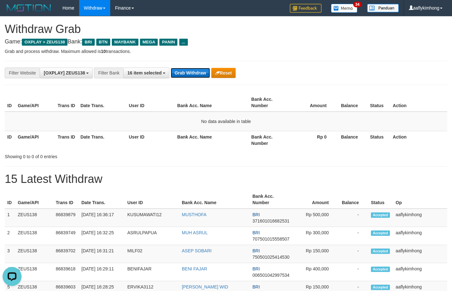
click at [194, 68] on button "Grab Withdraw" at bounding box center [190, 73] width 39 height 10
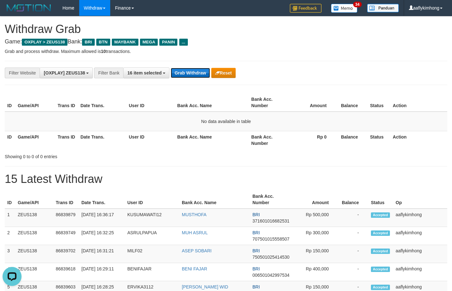
click at [194, 68] on button "Grab Withdraw" at bounding box center [190, 73] width 39 height 10
click at [192, 69] on button "Grab Withdraw" at bounding box center [190, 73] width 39 height 10
click at [184, 69] on button "Grab Withdraw" at bounding box center [190, 73] width 39 height 10
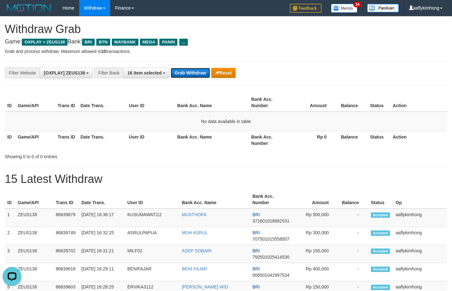
click at [184, 68] on button "Grab Withdraw" at bounding box center [190, 73] width 39 height 10
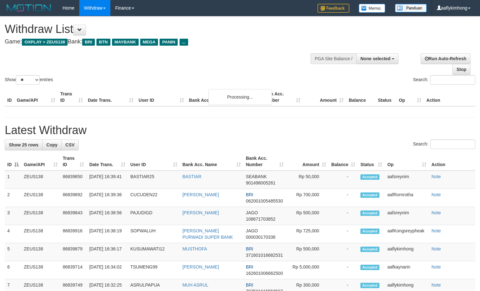
select select
select select "**"
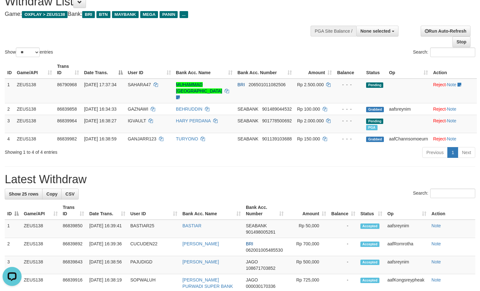
click at [224, 181] on h1 "Latest Withdraw" at bounding box center [240, 179] width 470 height 13
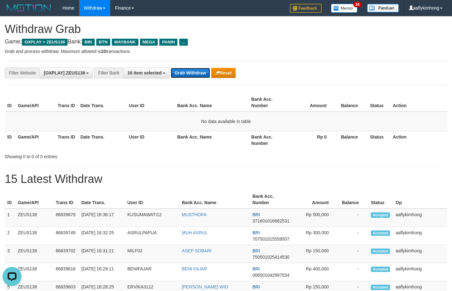
click at [175, 73] on button "Grab Withdraw" at bounding box center [190, 73] width 39 height 10
click at [188, 74] on button "Grab Withdraw" at bounding box center [190, 73] width 39 height 10
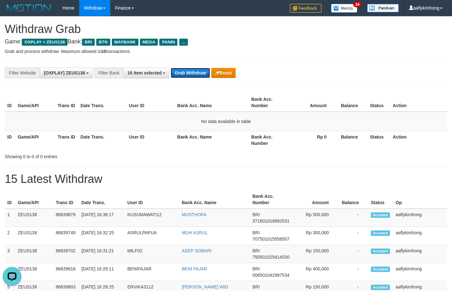
click at [188, 74] on button "Grab Withdraw" at bounding box center [190, 73] width 39 height 10
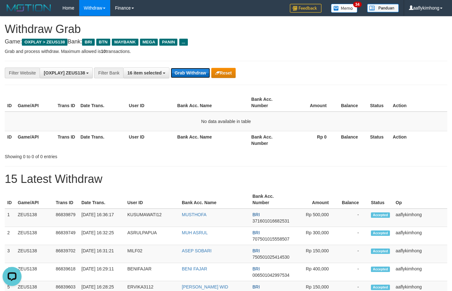
click at [188, 74] on button "Grab Withdraw" at bounding box center [190, 73] width 39 height 10
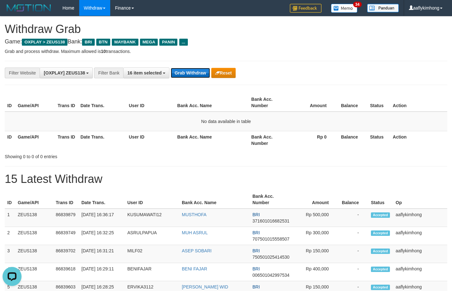
click at [188, 74] on button "Grab Withdraw" at bounding box center [190, 73] width 39 height 10
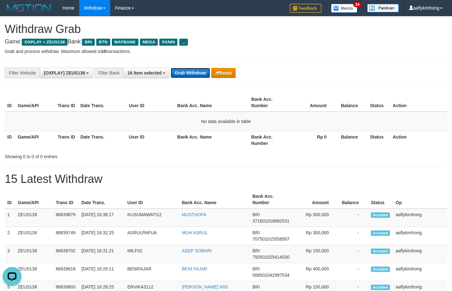
click at [188, 74] on button "Grab Withdraw" at bounding box center [190, 73] width 39 height 10
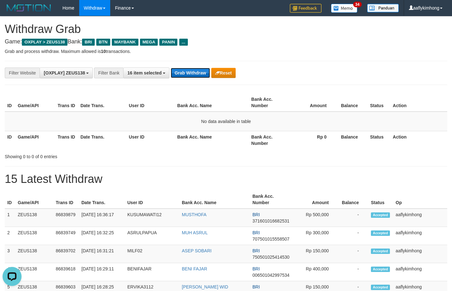
click at [188, 74] on button "Grab Withdraw" at bounding box center [190, 73] width 39 height 10
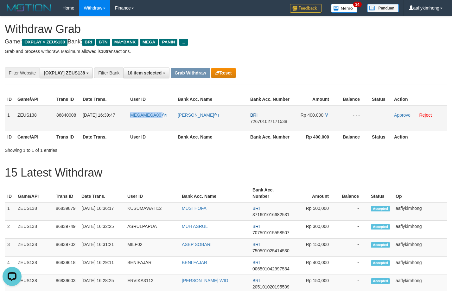
drag, startPoint x: 128, startPoint y: 124, endPoint x: 167, endPoint y: 119, distance: 39.3
click at [167, 119] on td "MEGAMEGA00" at bounding box center [152, 118] width 48 height 26
copy link "MEGAMEGA00"
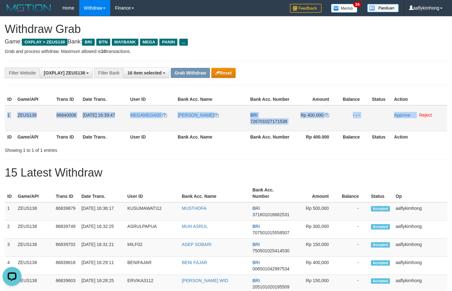
copy tr "1 ZEUS138 86840008 31/08/2025 16:39:47 MEGAMEGA00 RAMDINI CHANDRA BRI 726701027…"
drag, startPoint x: 8, startPoint y: 112, endPoint x: 418, endPoint y: 122, distance: 409.8
click at [418, 122] on tr "1 ZEUS138 86840008 31/08/2025 16:39:47 MEGAMEGA00 RAMDINI CHANDRA BRI 726701027…" at bounding box center [226, 118] width 443 height 26
click at [269, 124] on td "BRI 726701027171538" at bounding box center [270, 118] width 45 height 26
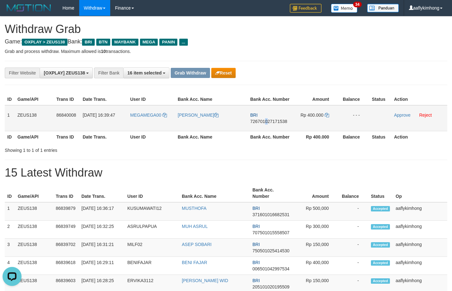
click at [265, 120] on span "726701027171538" at bounding box center [268, 121] width 37 height 5
click at [327, 116] on icon at bounding box center [327, 115] width 4 height 4
click at [327, 113] on icon at bounding box center [327, 115] width 4 height 4
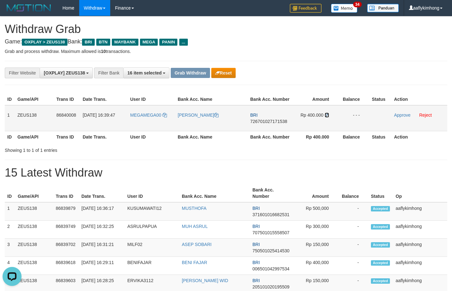
click at [327, 113] on icon at bounding box center [327, 115] width 4 height 4
drag, startPoint x: 400, startPoint y: 114, endPoint x: 252, endPoint y: 63, distance: 156.4
click at [400, 114] on link "Approve" at bounding box center [402, 115] width 16 height 5
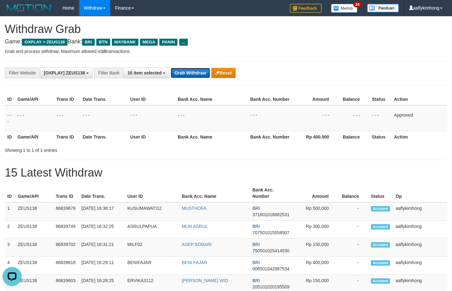
click at [182, 75] on button "Grab Withdraw" at bounding box center [190, 73] width 39 height 10
click at [183, 74] on button "Grab Withdraw" at bounding box center [190, 73] width 39 height 10
drag, startPoint x: 183, startPoint y: 72, endPoint x: 189, endPoint y: 69, distance: 6.1
click at [186, 70] on button "Grab Withdraw" at bounding box center [190, 73] width 39 height 10
click at [196, 79] on div "**********" at bounding box center [226, 73] width 443 height 24
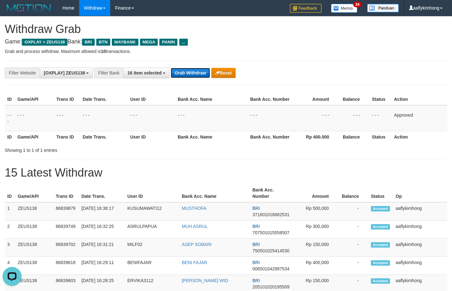
click at [196, 74] on button "Grab Withdraw" at bounding box center [190, 73] width 39 height 10
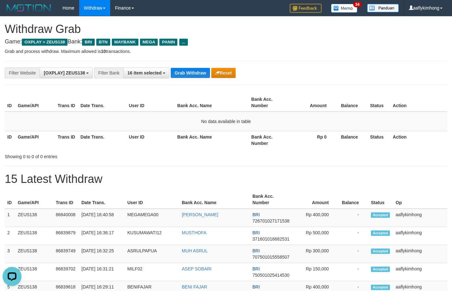
click at [179, 66] on div "**********" at bounding box center [226, 73] width 443 height 24
click at [203, 78] on button "Grab Withdraw" at bounding box center [190, 73] width 39 height 10
click at [197, 73] on button "Grab Withdraw" at bounding box center [190, 73] width 39 height 10
click at [197, 72] on button "Grab Withdraw" at bounding box center [190, 73] width 39 height 10
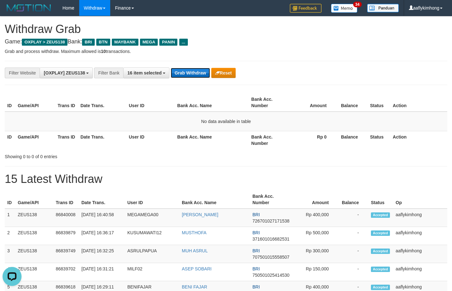
click at [197, 72] on button "Grab Withdraw" at bounding box center [190, 73] width 39 height 10
